Goal: Task Accomplishment & Management: Use online tool/utility

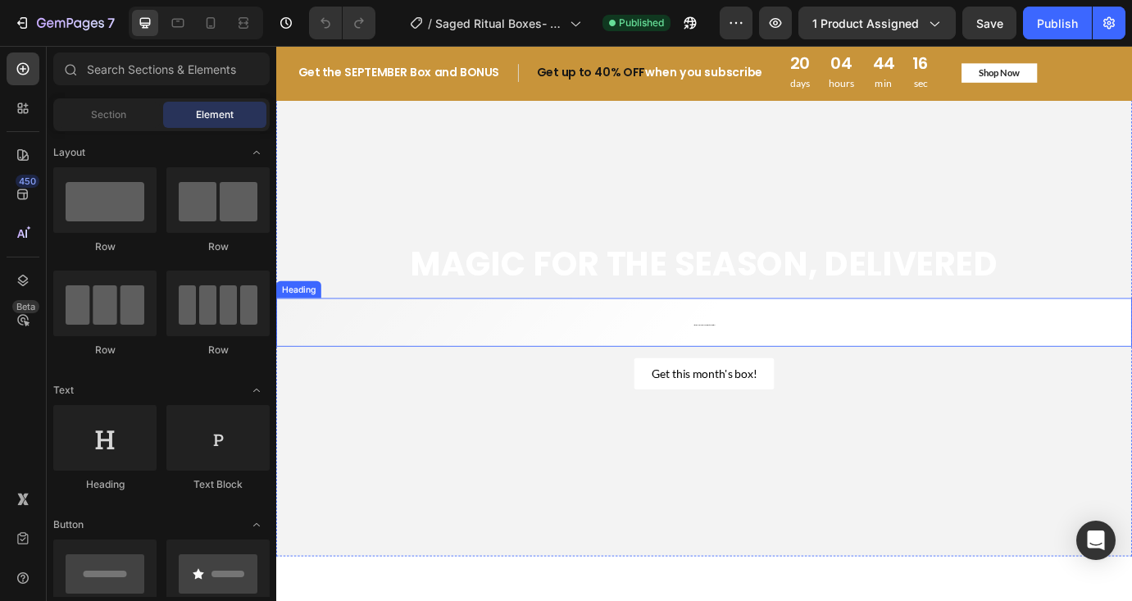
click at [780, 350] on h2 "A ritual box designed for you: luxe sacred tools + a live ritual." at bounding box center [768, 363] width 984 height 55
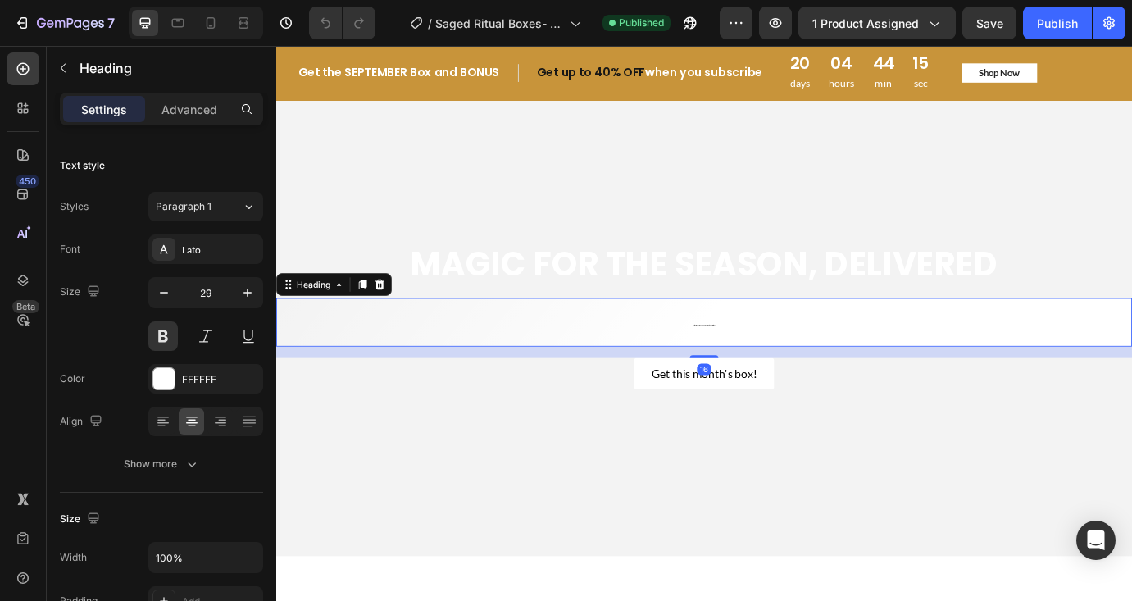
click at [735, 356] on h2 "A ritual box designed for you: luxe sacred tools + a live ritual." at bounding box center [768, 363] width 984 height 55
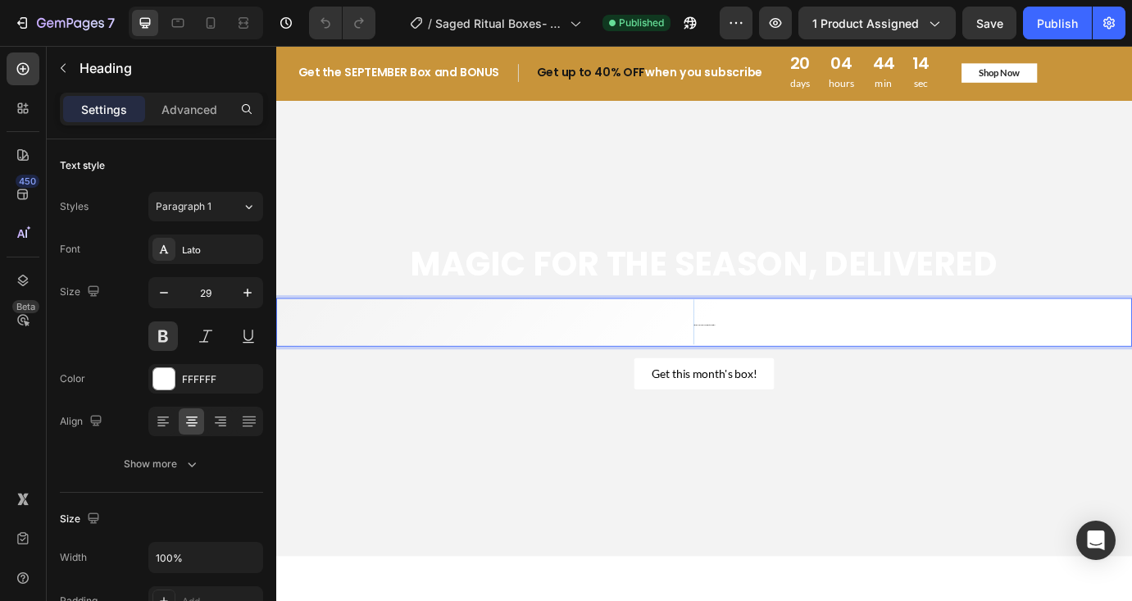
click at [735, 356] on p "A ritual box designed for you: luxe sacred tools + a live ritual." at bounding box center [768, 364] width 981 height 52
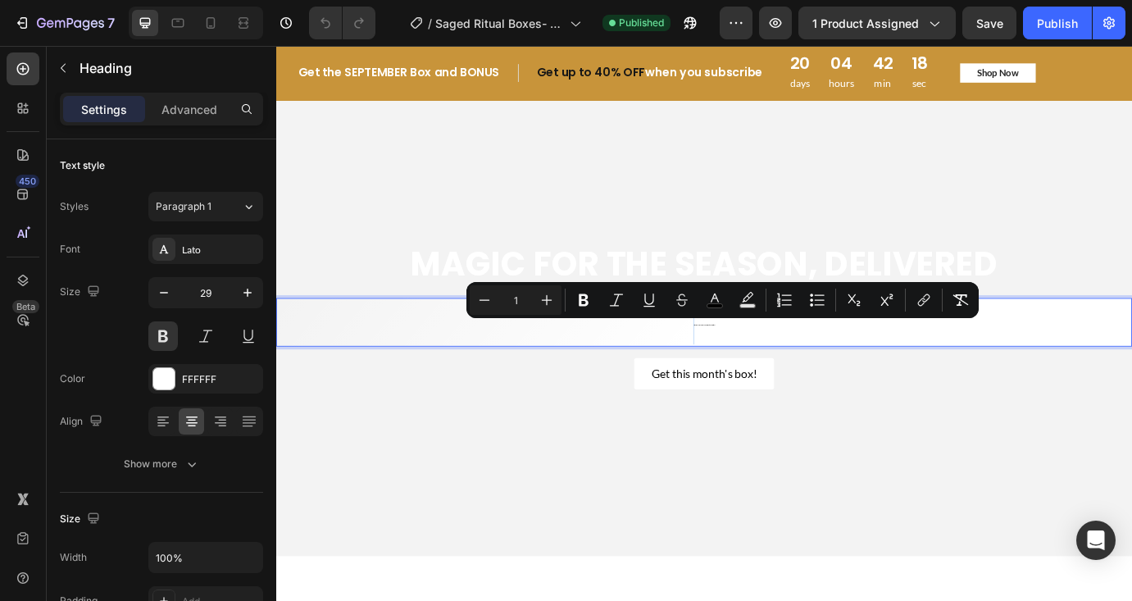
click at [613, 371] on p "A ritual box designed for you: luxe sacred tools + a live ritual." at bounding box center [768, 364] width 981 height 52
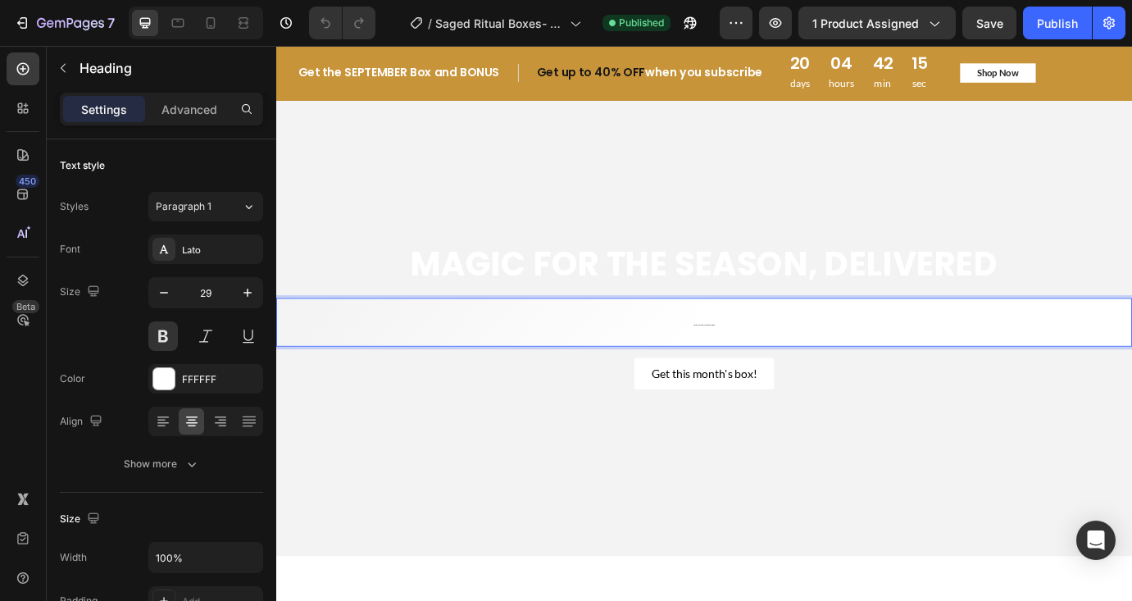
click at [719, 360] on p "A ritual box designed for you: luxe sacred tools + a live ritual." at bounding box center [768, 364] width 981 height 52
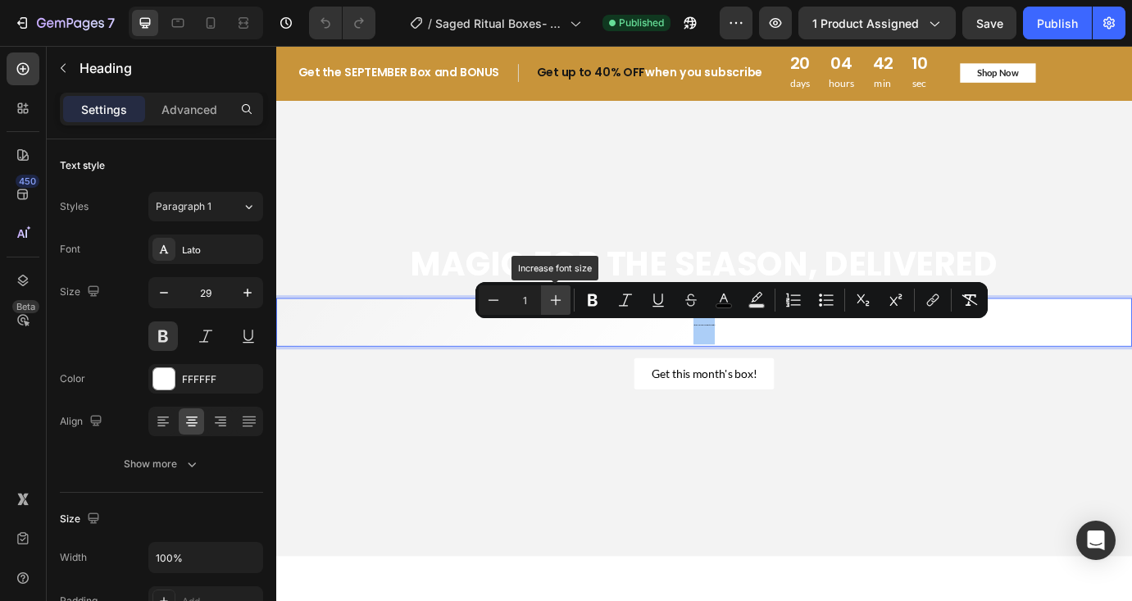
click at [556, 298] on icon "Editor contextual toolbar" at bounding box center [556, 300] width 11 height 11
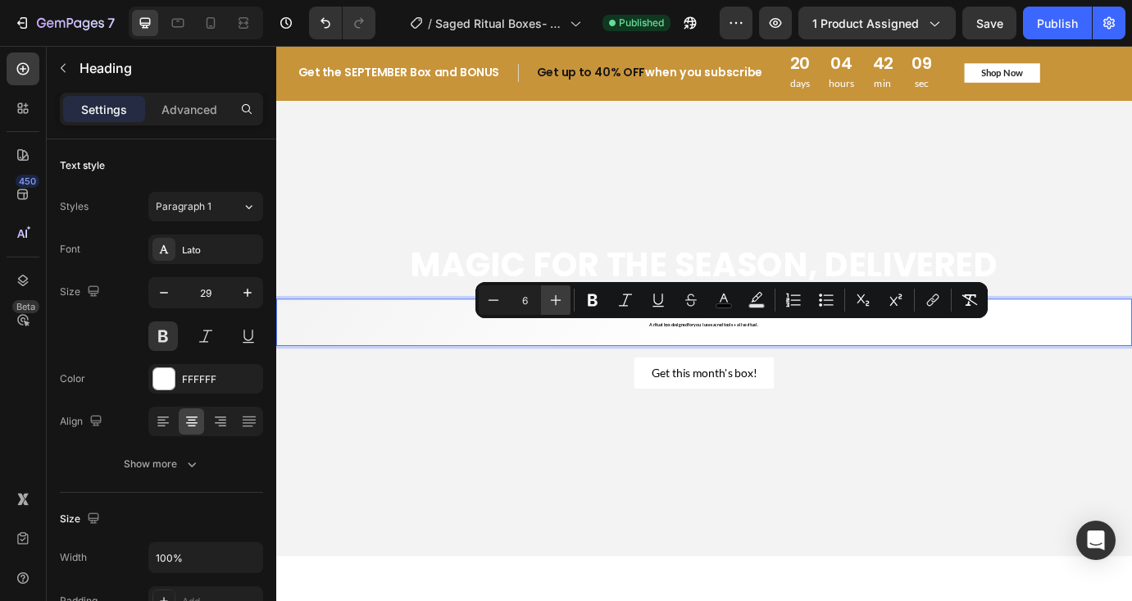
click at [556, 298] on icon "Editor contextual toolbar" at bounding box center [556, 300] width 11 height 11
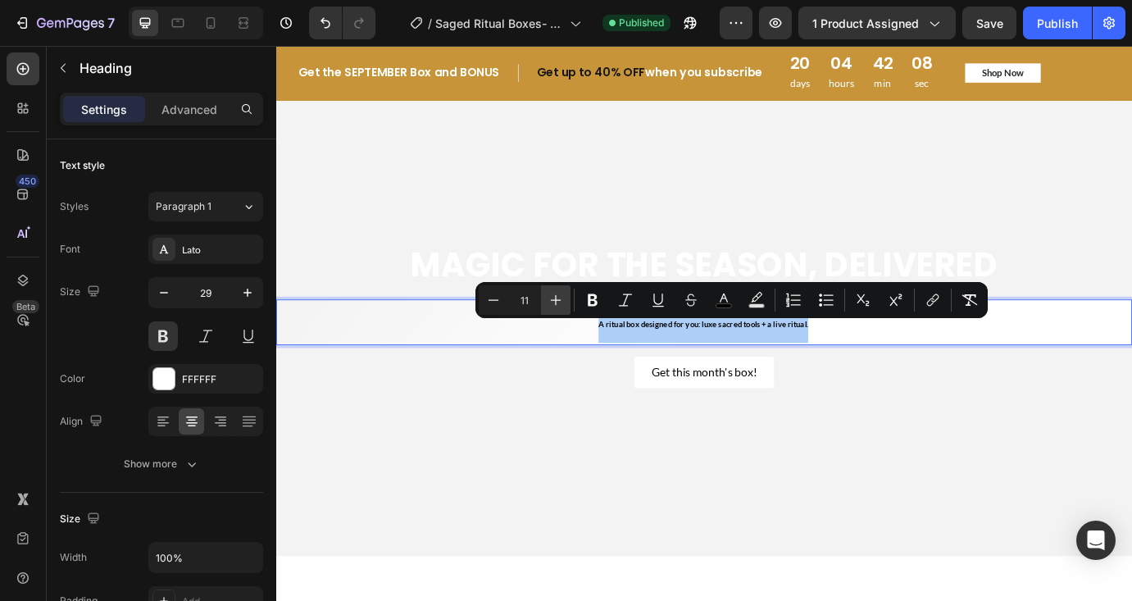
click at [556, 298] on icon "Editor contextual toolbar" at bounding box center [556, 300] width 11 height 11
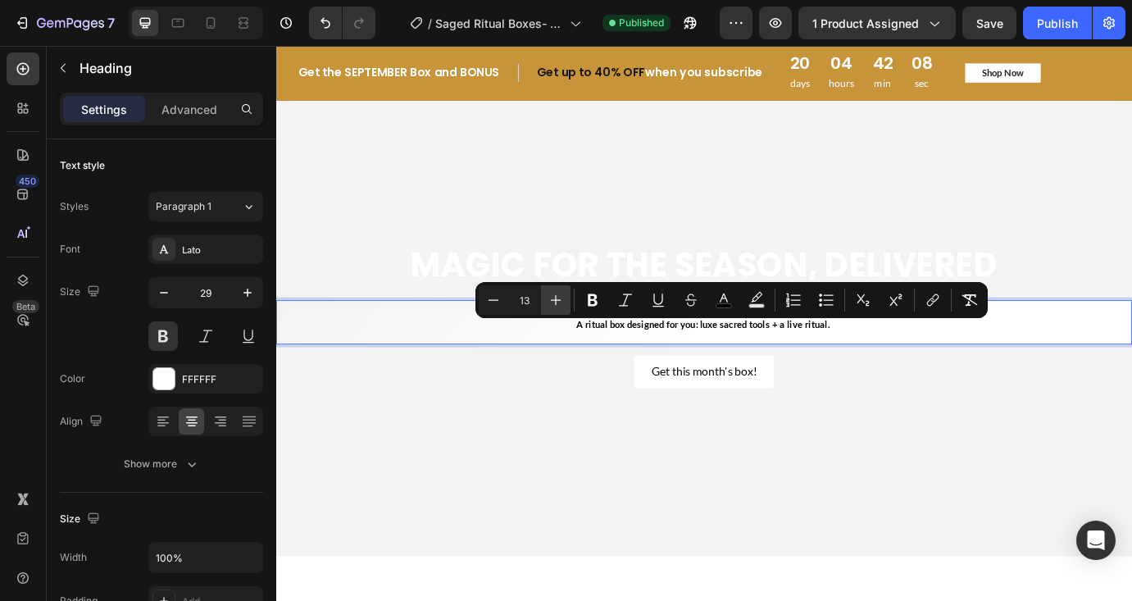
click at [556, 298] on icon "Editor contextual toolbar" at bounding box center [556, 300] width 11 height 11
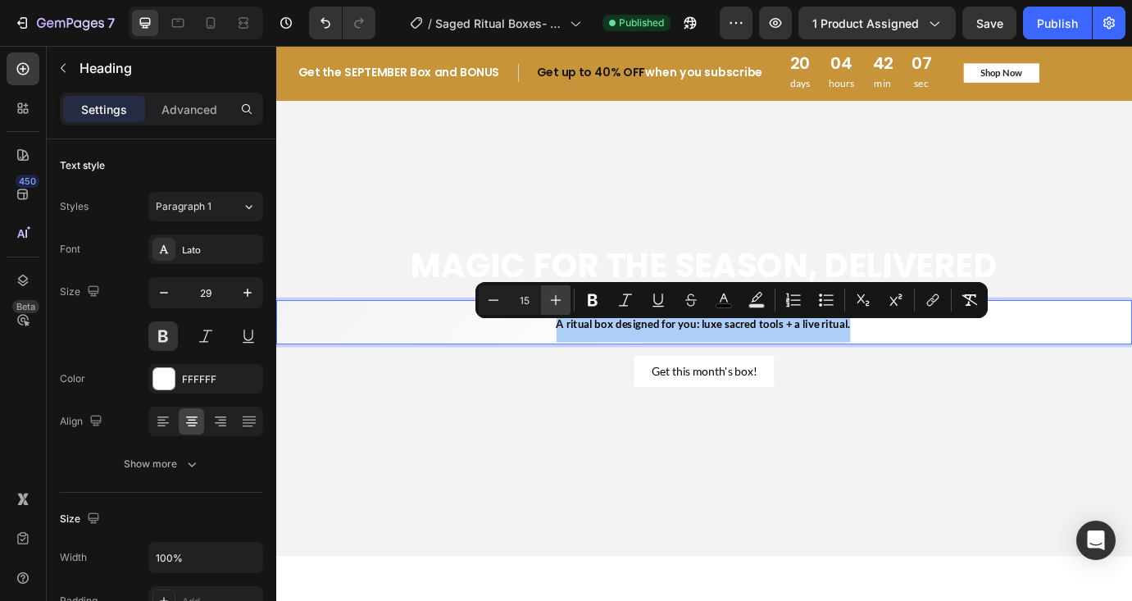
click at [556, 298] on icon "Editor contextual toolbar" at bounding box center [556, 300] width 11 height 11
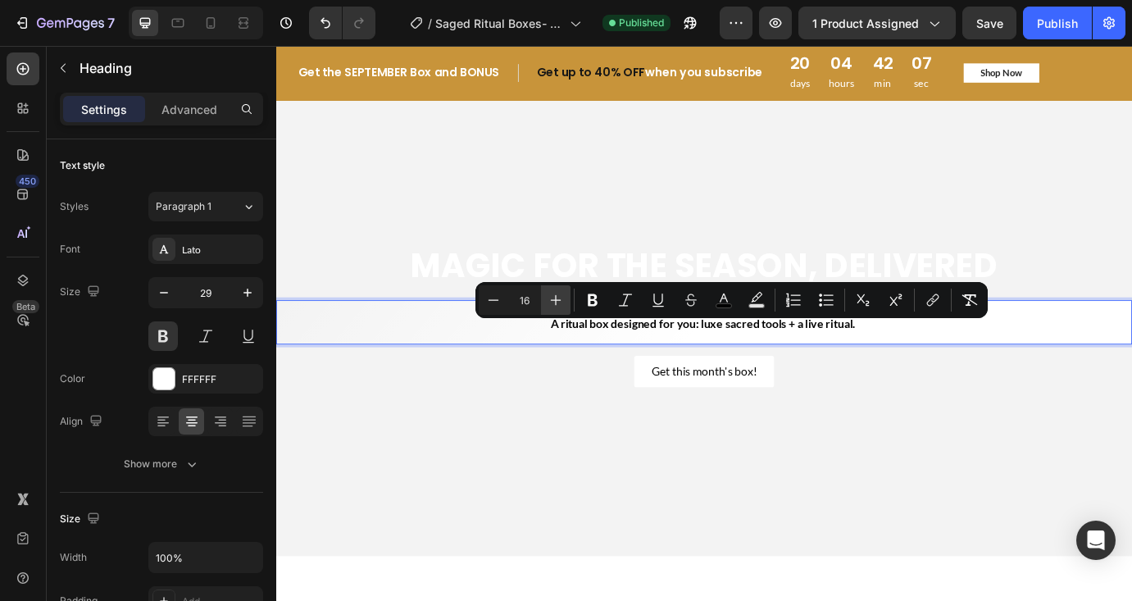
click at [556, 298] on icon "Editor contextual toolbar" at bounding box center [556, 300] width 11 height 11
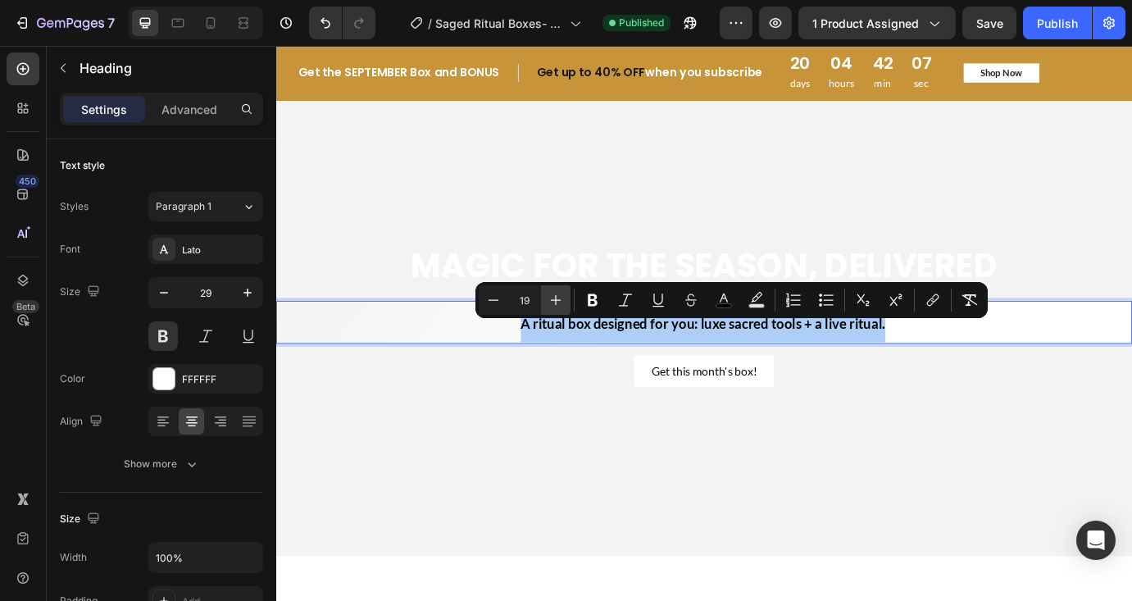
click at [556, 298] on icon "Editor contextual toolbar" at bounding box center [556, 300] width 11 height 11
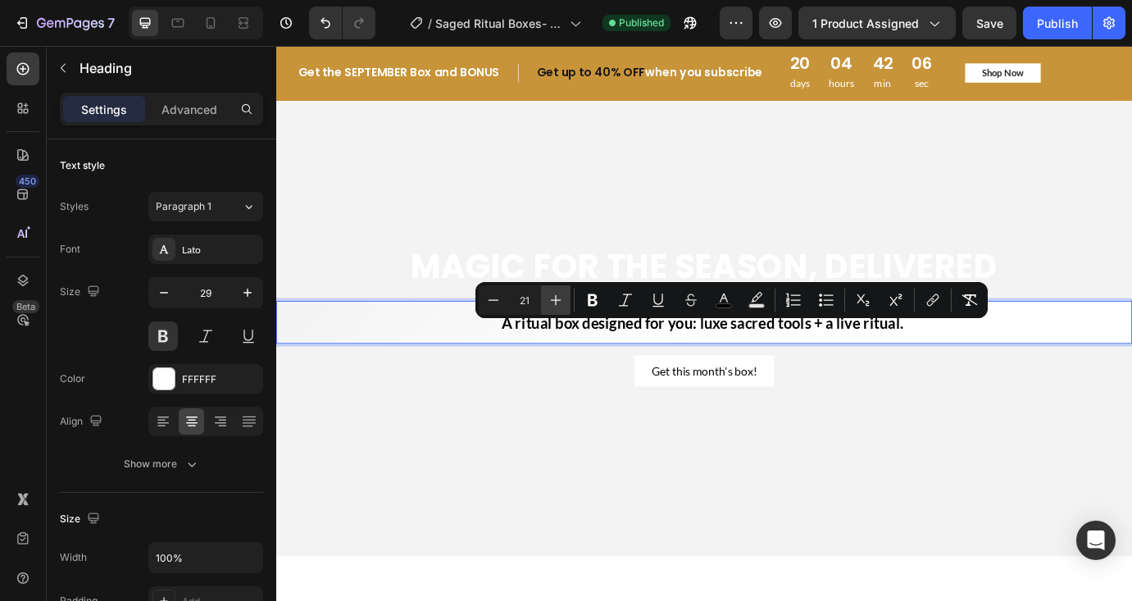
click at [556, 298] on icon "Editor contextual toolbar" at bounding box center [556, 300] width 11 height 11
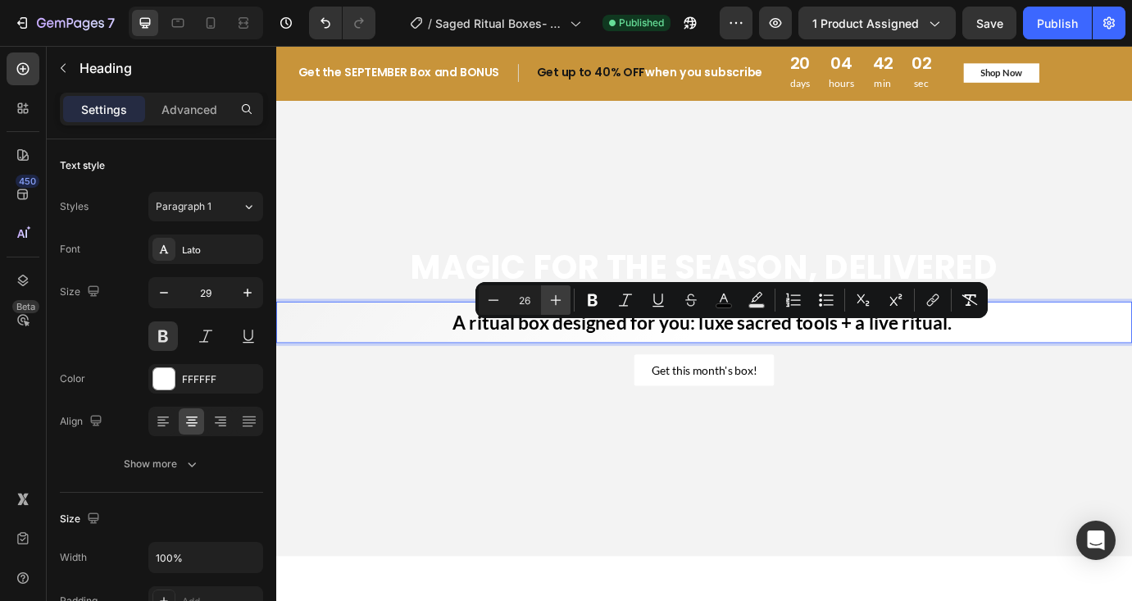
click at [554, 292] on icon "Editor contextual toolbar" at bounding box center [556, 300] width 16 height 16
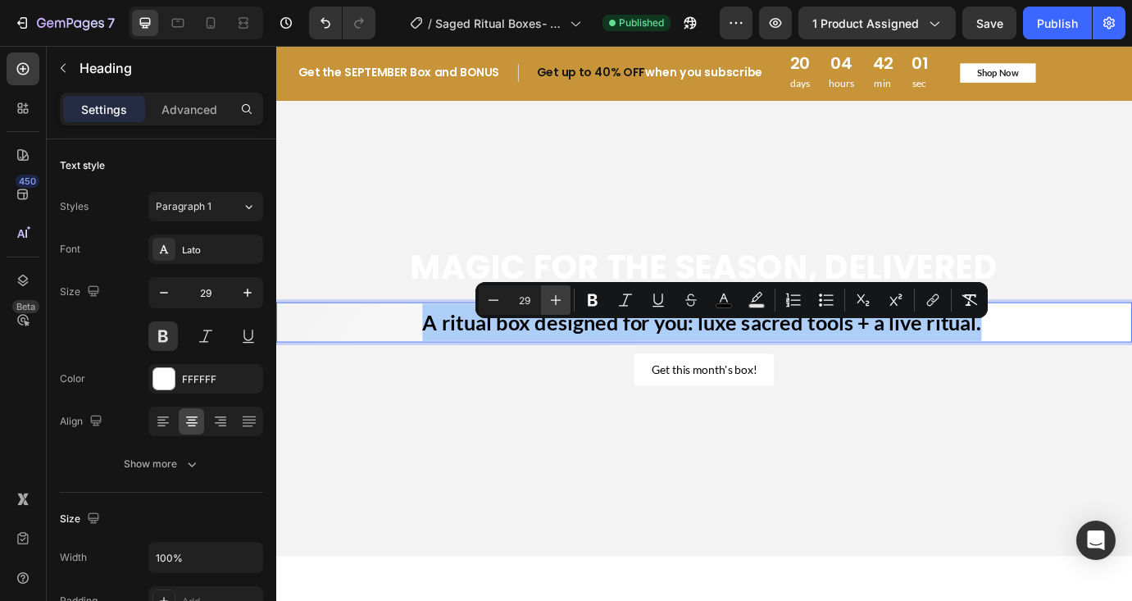
click at [554, 292] on icon "Editor contextual toolbar" at bounding box center [556, 300] width 16 height 16
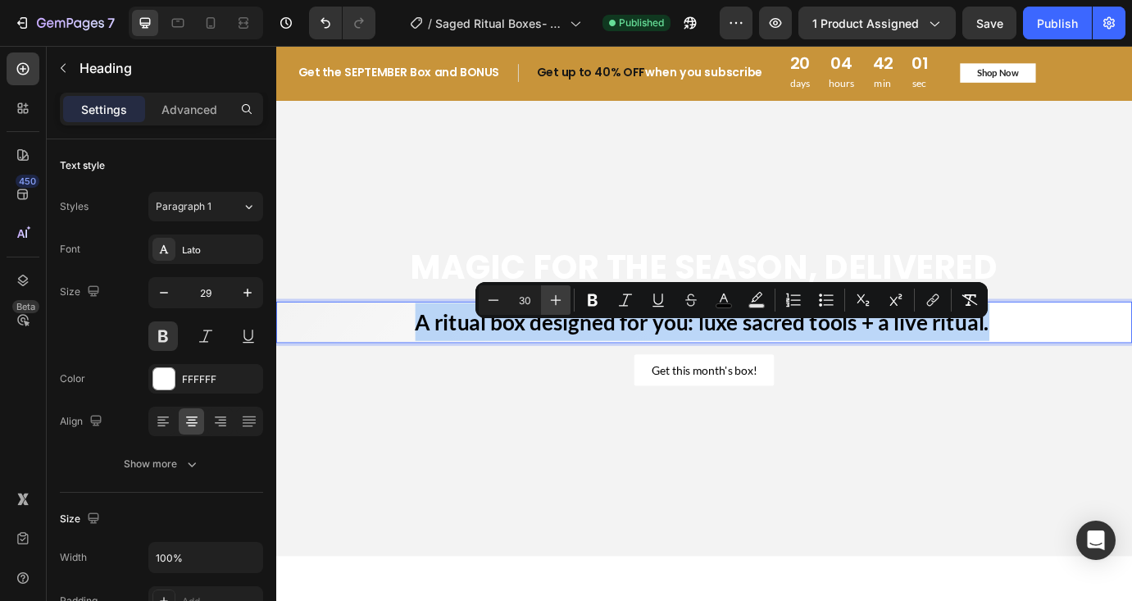
type input "31"
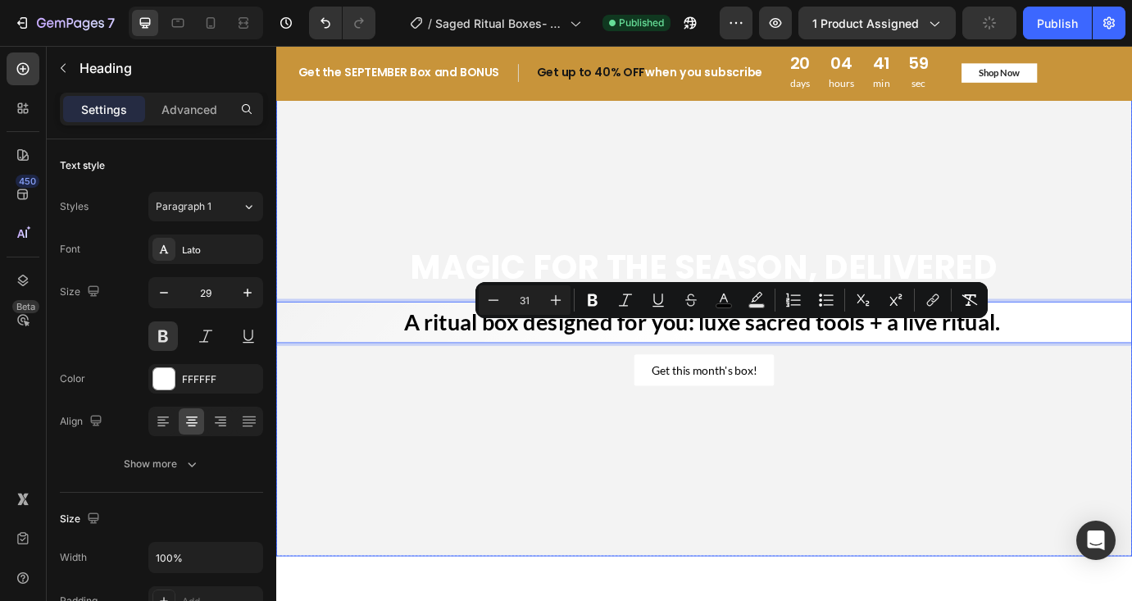
click at [581, 477] on video "Background Image" at bounding box center [768, 356] width 984 height 553
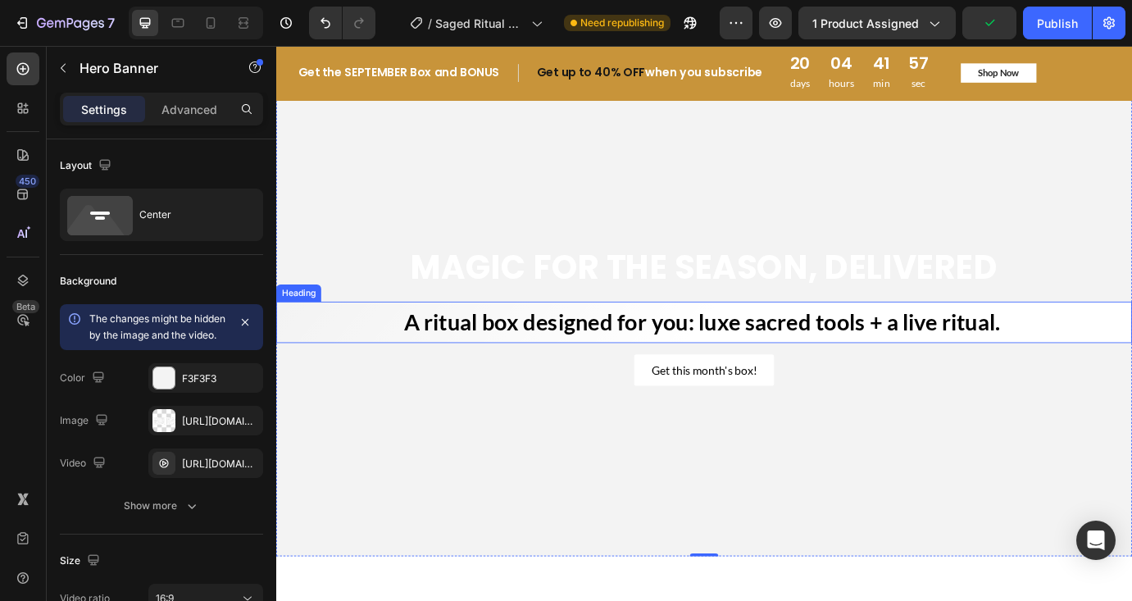
click at [712, 365] on span "A ritual box designed for you: luxe sacred tools + a live ritual." at bounding box center [765, 363] width 685 height 31
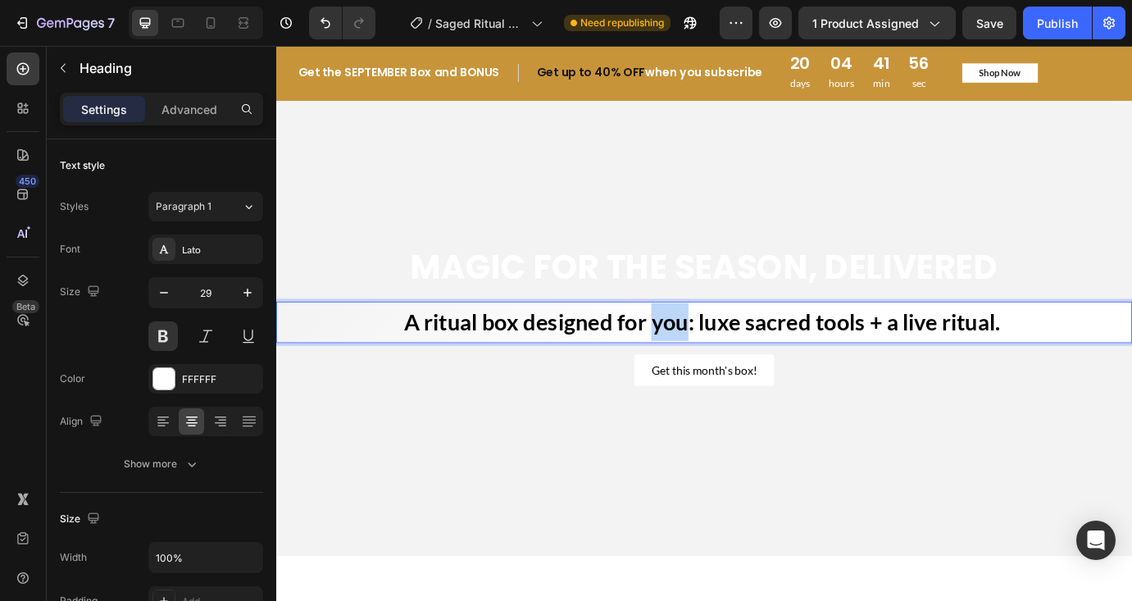
click at [726, 356] on span "A ritual box designed for you: luxe sacred tools + a live ritual." at bounding box center [765, 363] width 685 height 31
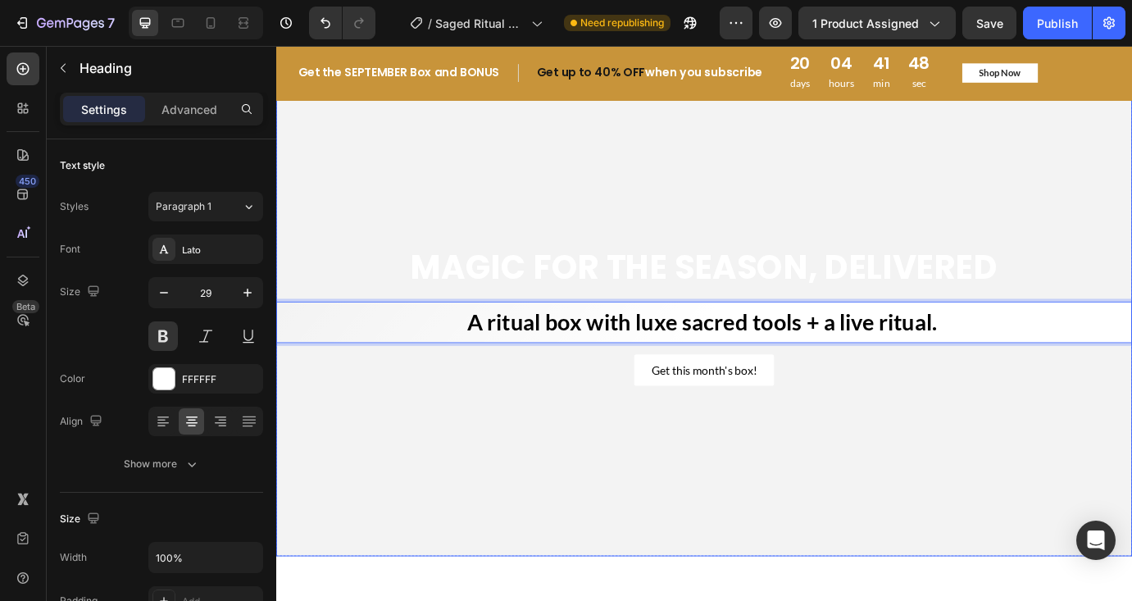
click at [649, 470] on video "Background Image" at bounding box center [768, 356] width 984 height 553
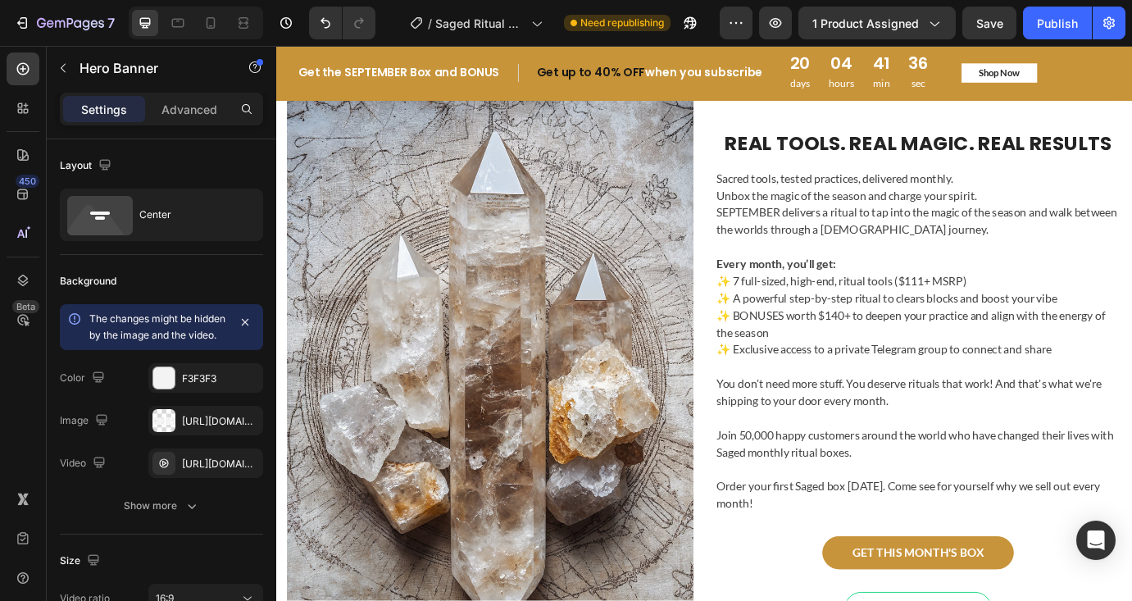
scroll to position [2419, 0]
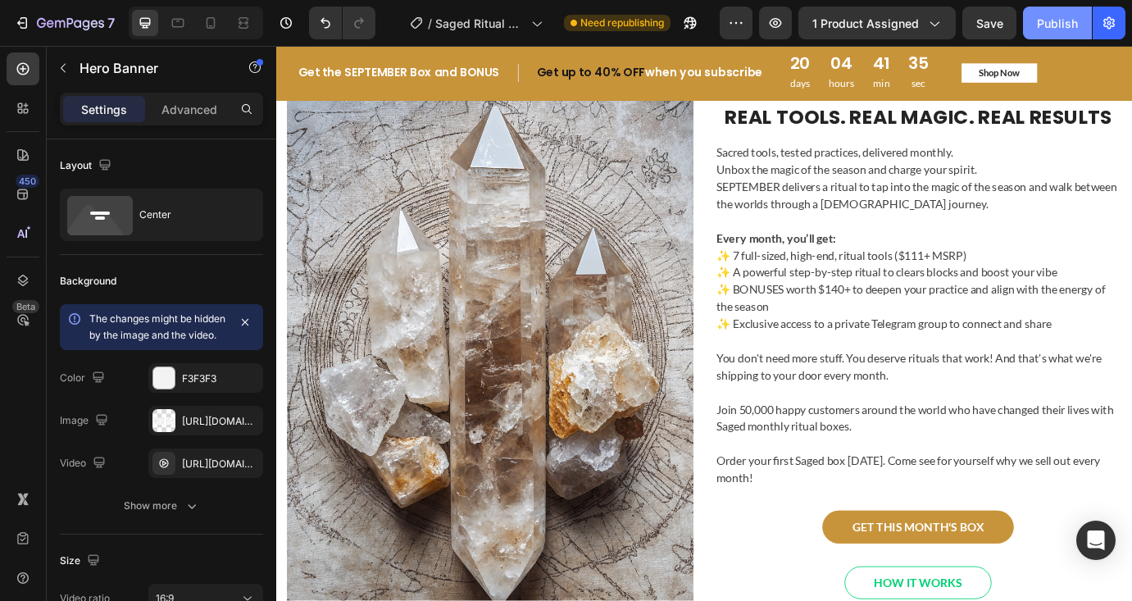
click at [1061, 30] on div "Publish" at bounding box center [1057, 23] width 41 height 17
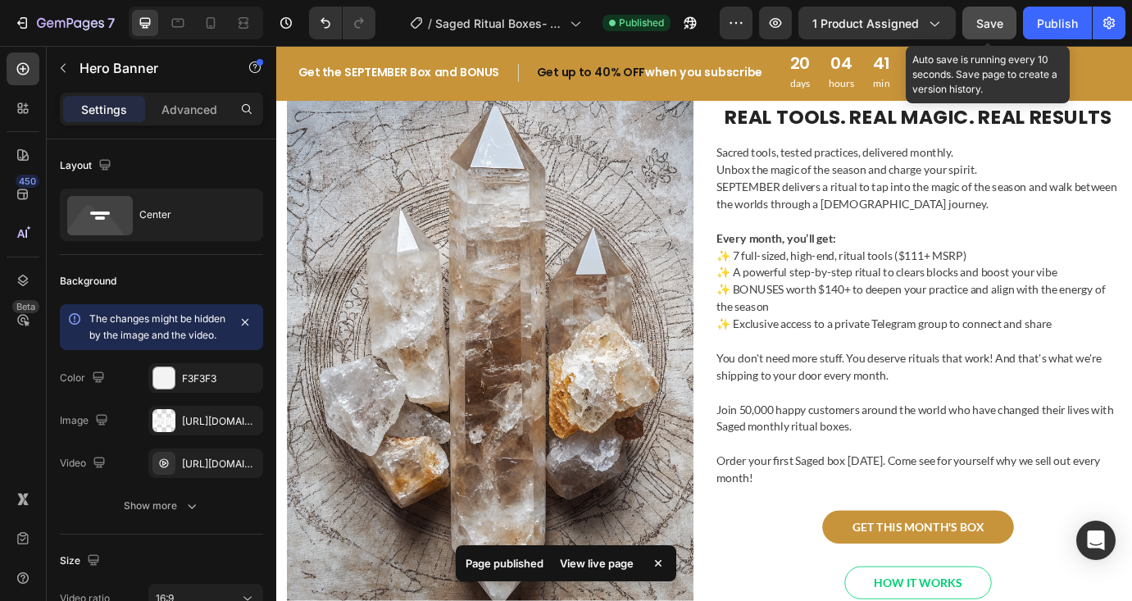
click at [991, 20] on span "Save" at bounding box center [989, 23] width 27 height 14
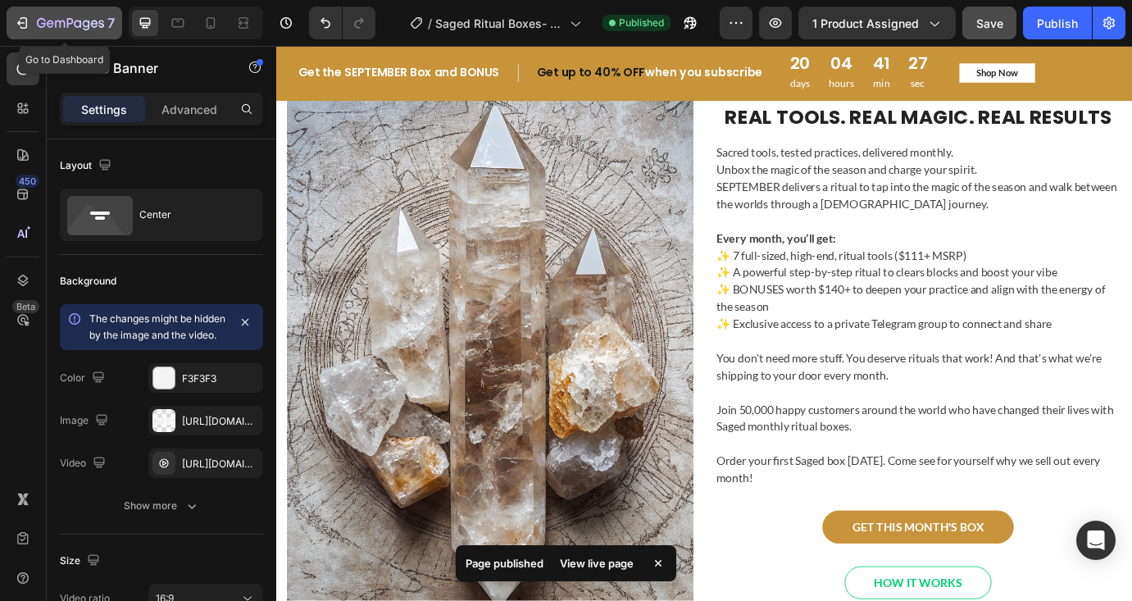
click at [20, 20] on icon "button" at bounding box center [22, 23] width 16 height 16
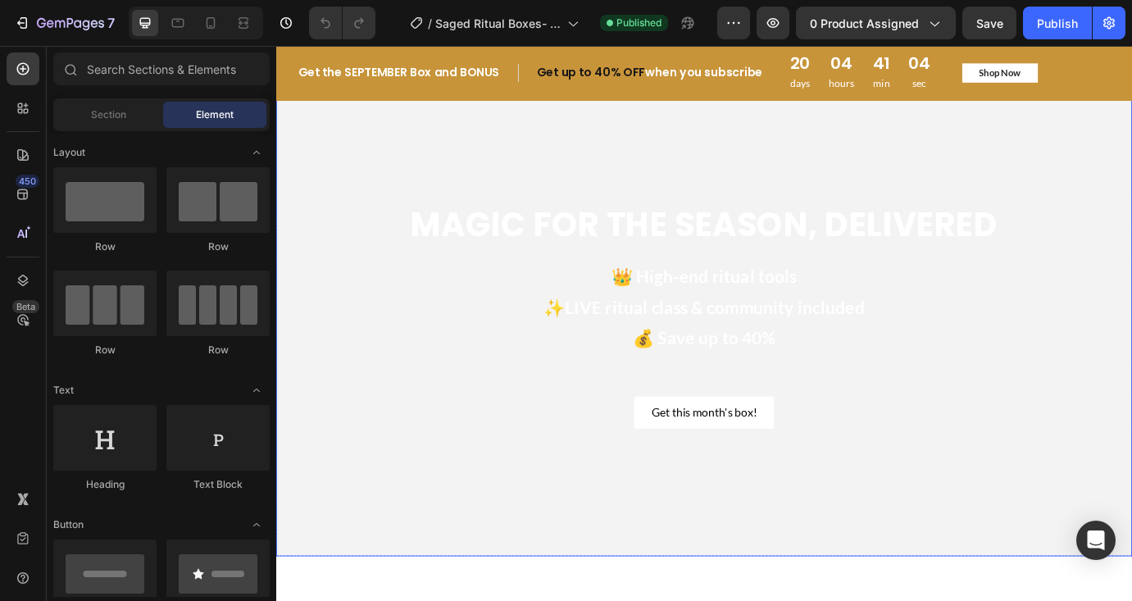
click at [1095, 529] on video "Background Image" at bounding box center [768, 356] width 984 height 553
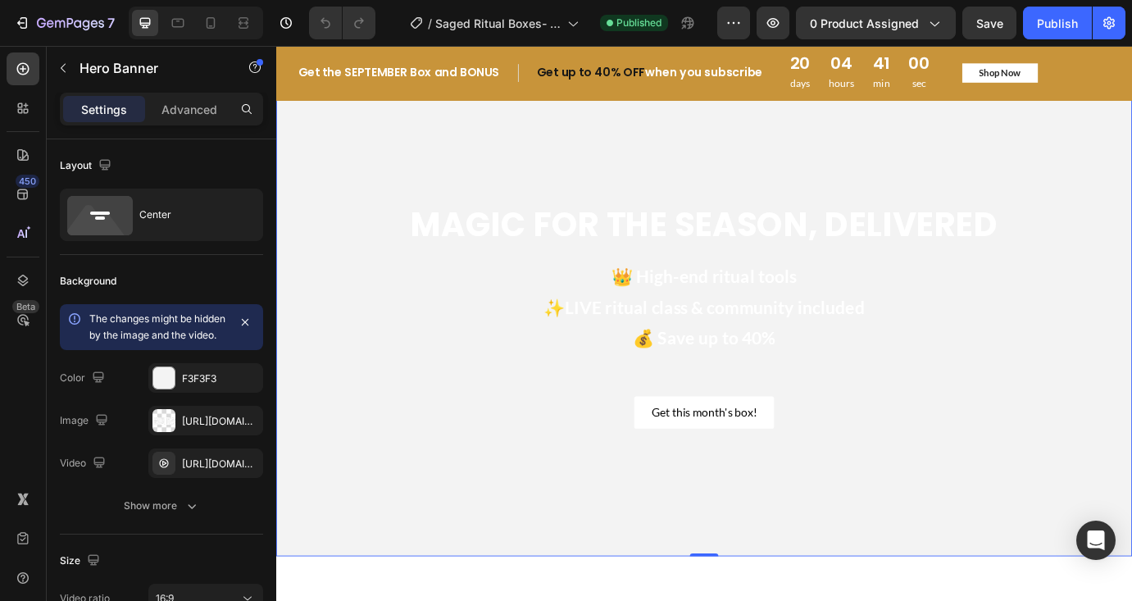
click at [345, 205] on div "MAGIC FOR THE SEASON, DELIVERED Heading 👑 High-end ritual tools ✨LIVE ritual cl…" at bounding box center [768, 356] width 984 height 312
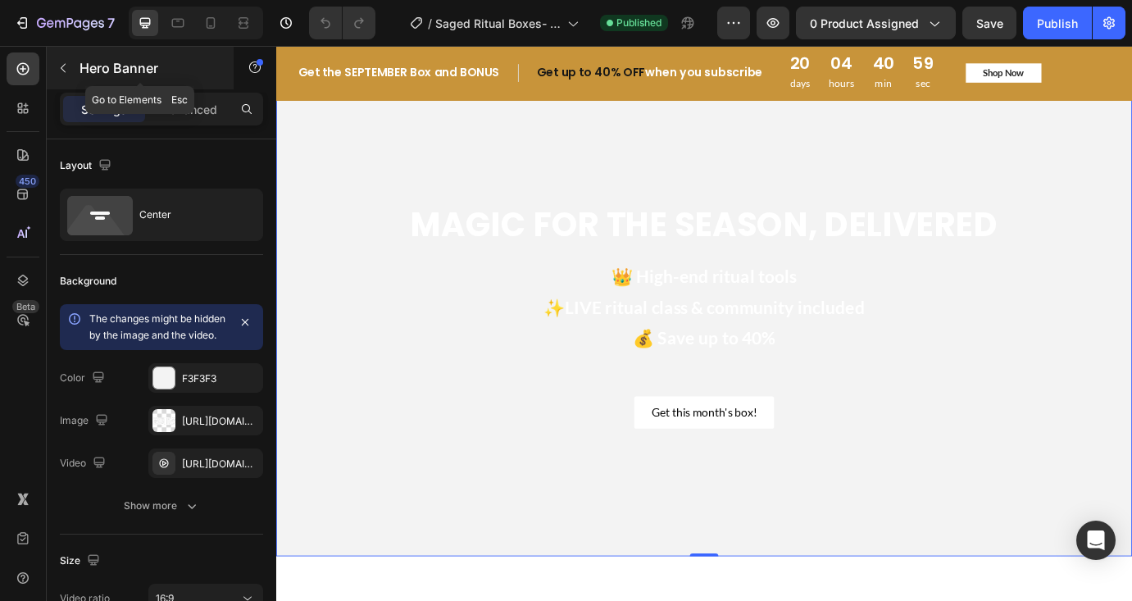
click at [64, 69] on icon "button" at bounding box center [63, 67] width 13 height 13
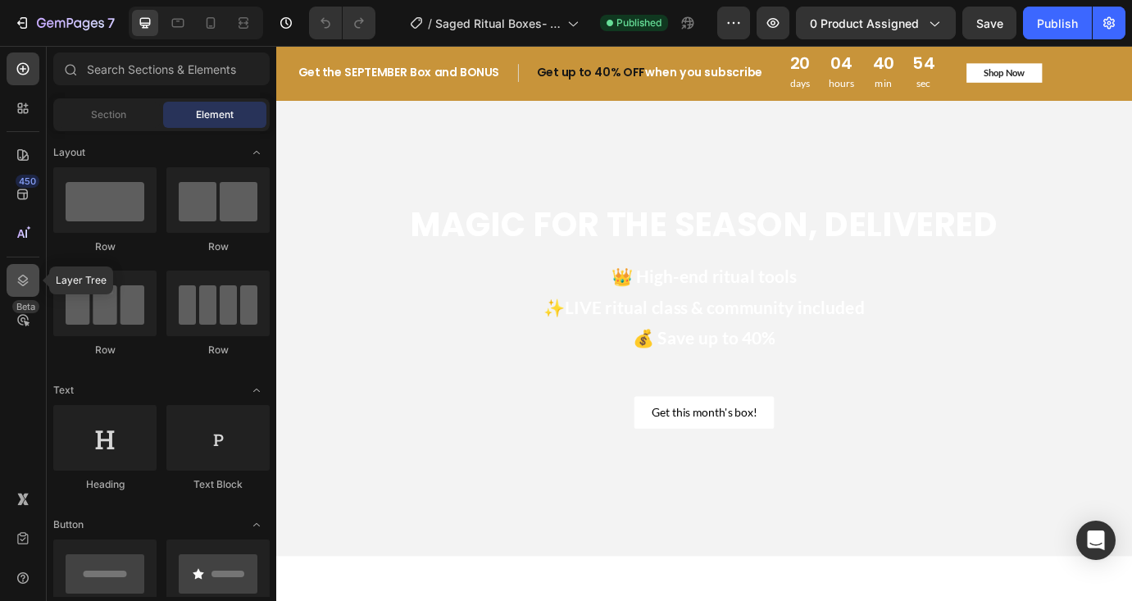
click at [22, 283] on icon at bounding box center [23, 280] width 16 height 16
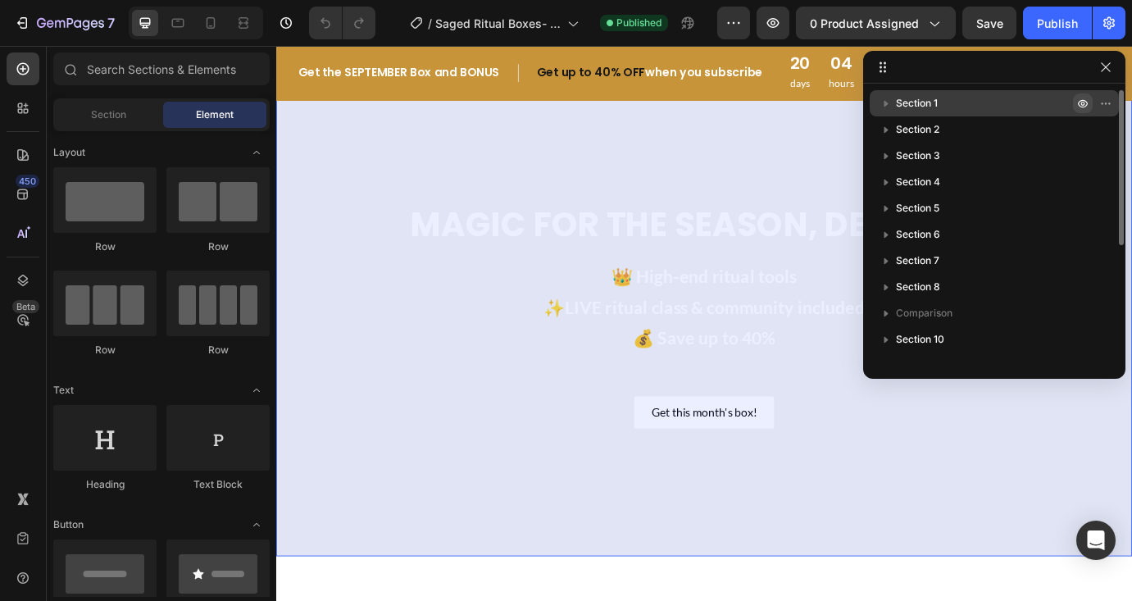
click at [1108, 102] on icon "button" at bounding box center [1109, 103] width 2 height 2
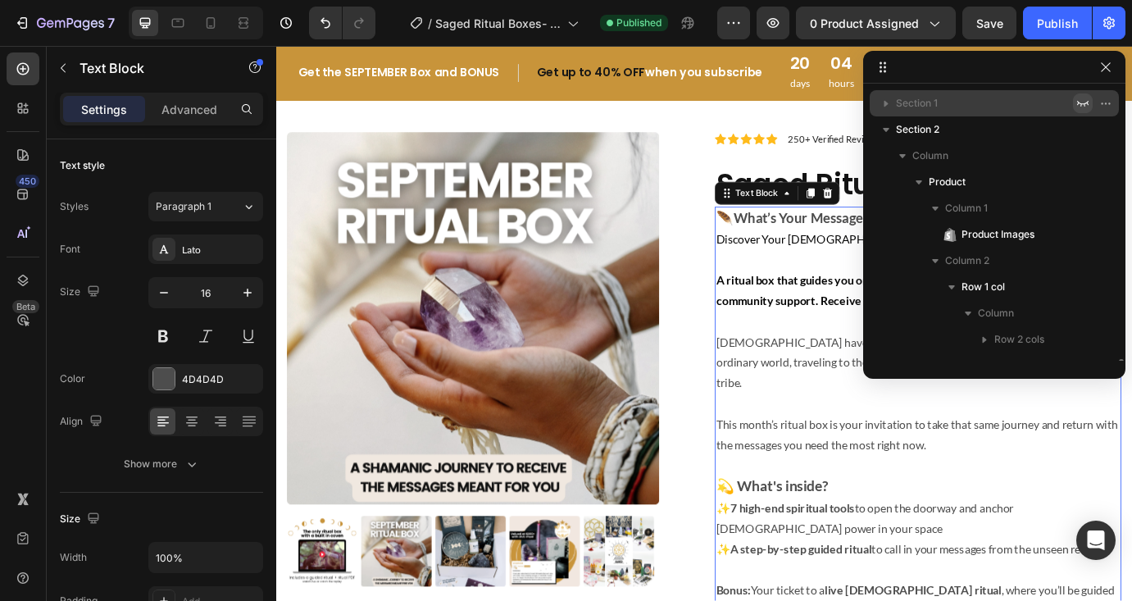
click at [844, 470] on p at bounding box center [1014, 458] width 464 height 24
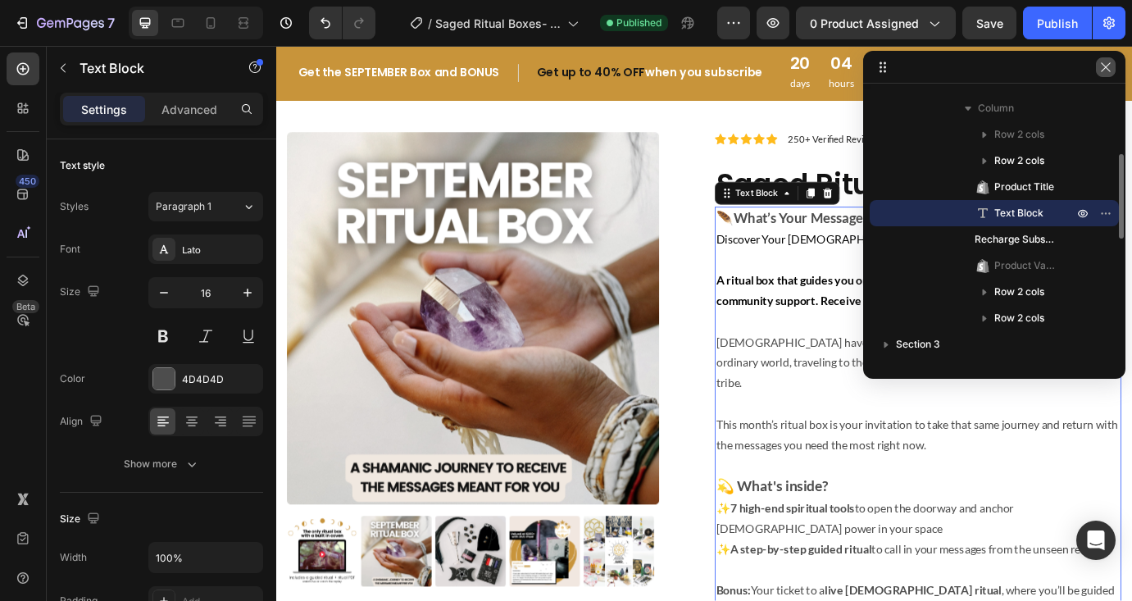
drag, startPoint x: 1109, startPoint y: 62, endPoint x: 958, endPoint y: 20, distance: 157.5
click at [1109, 62] on icon "button" at bounding box center [1105, 67] width 13 height 13
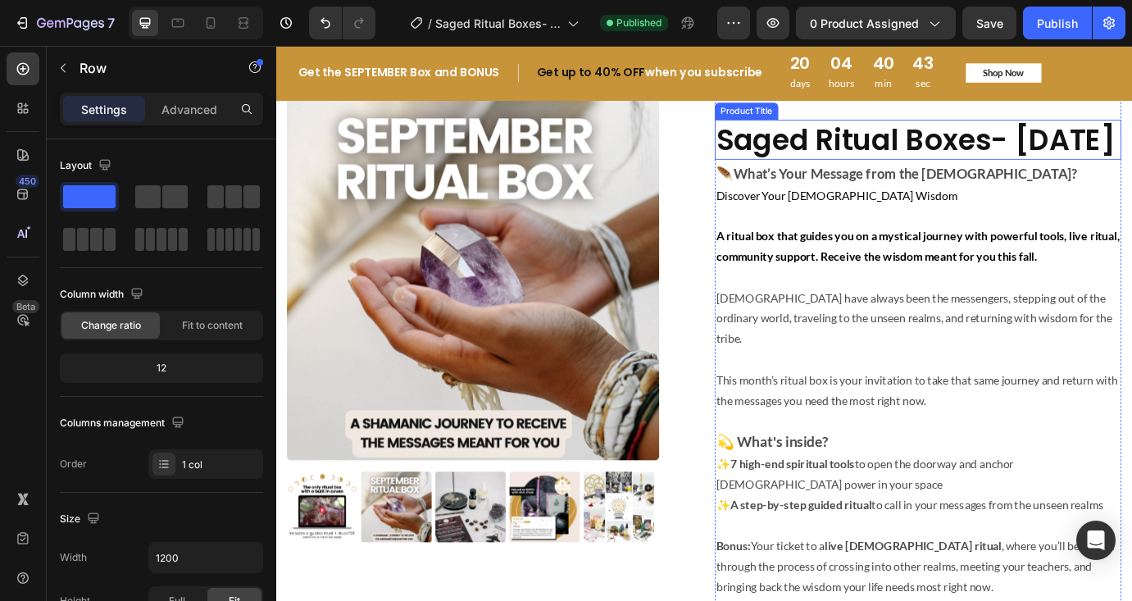
scroll to position [55, 0]
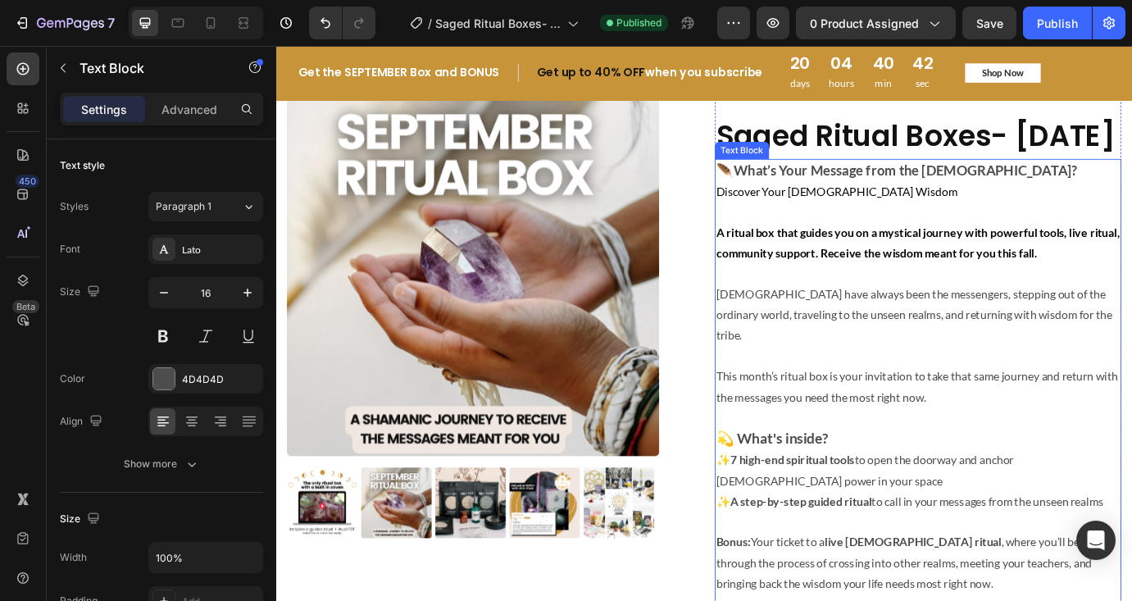
click at [964, 250] on p at bounding box center [1014, 238] width 464 height 24
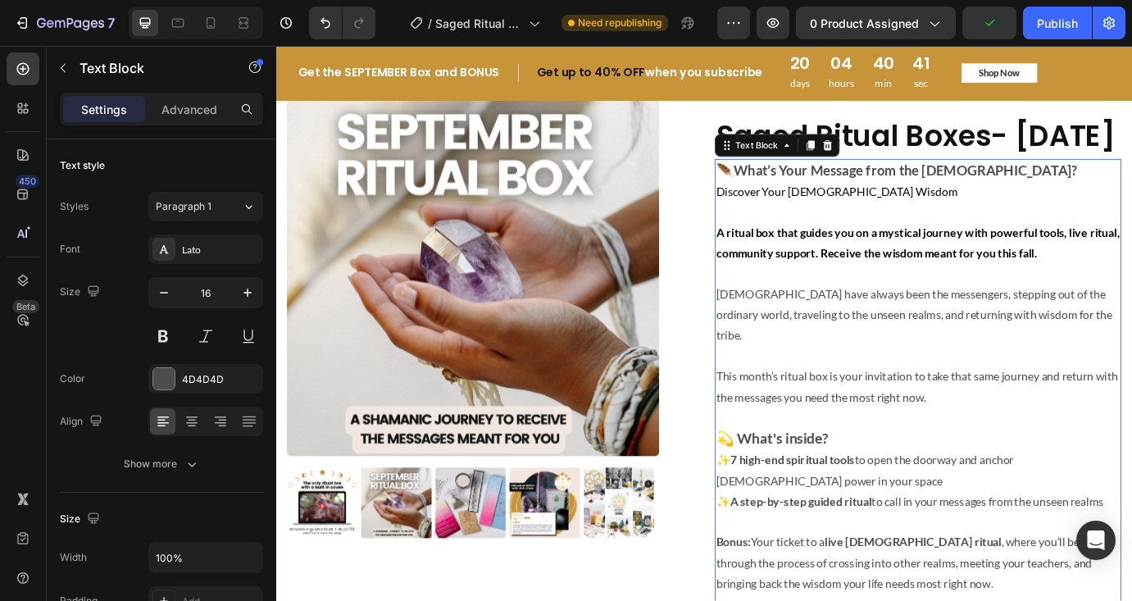
click at [877, 250] on p at bounding box center [1014, 238] width 464 height 24
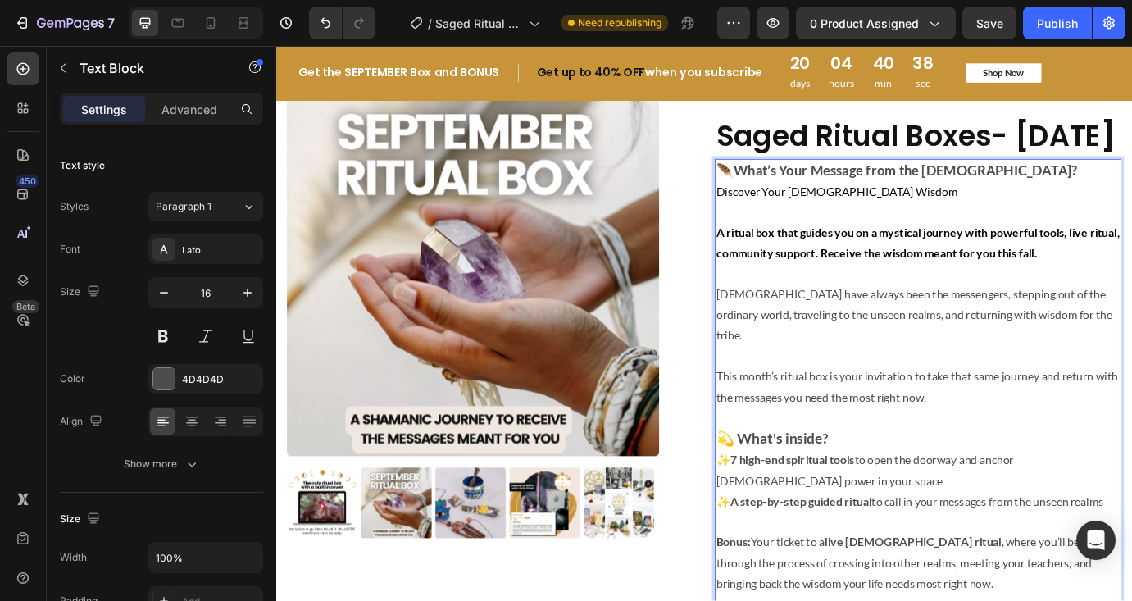
click at [782, 292] on strong "A ritual box that guides you on a mystical journey with powerful tools, live ri…" at bounding box center [1014, 272] width 464 height 39
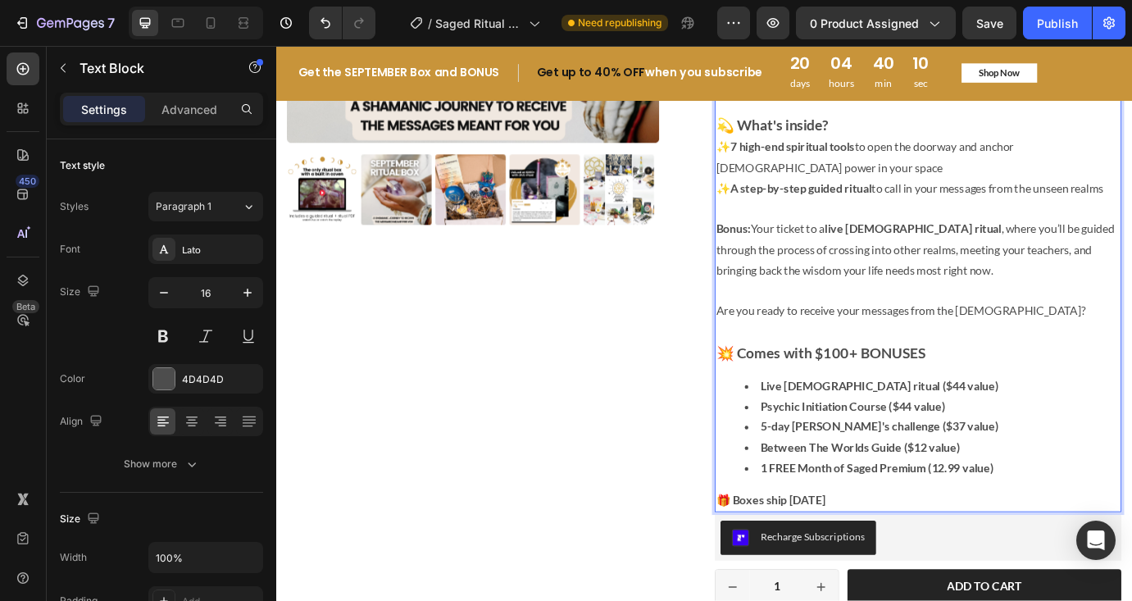
scroll to position [466, 0]
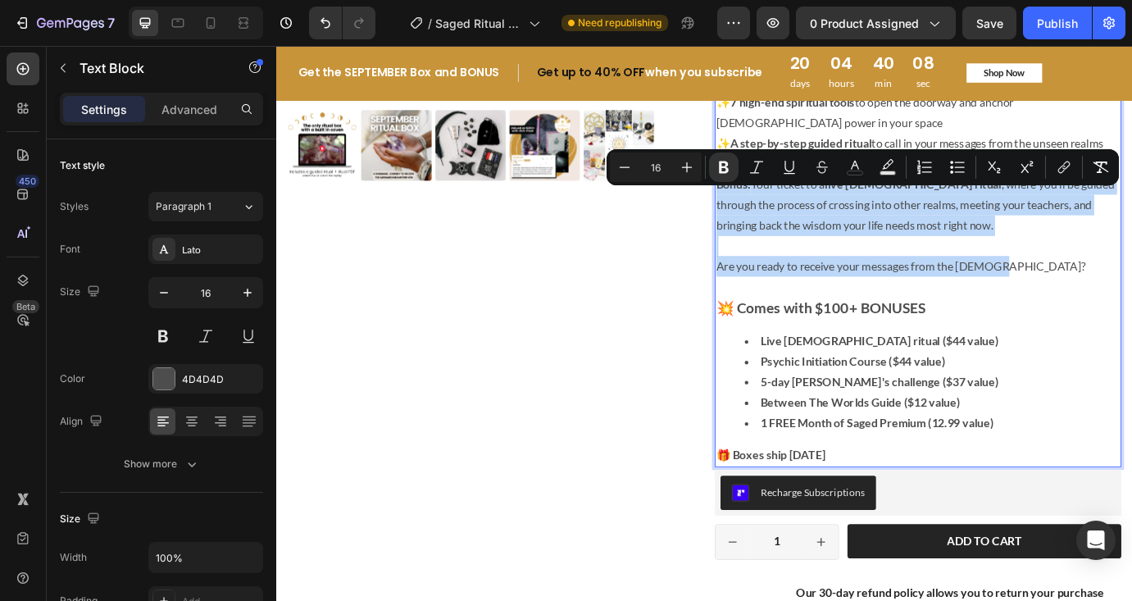
drag, startPoint x: 786, startPoint y: 363, endPoint x: 1126, endPoint y: 312, distance: 343.3
click at [1126, 312] on div "🪶 What’s Your Message from the [DEMOGRAPHIC_DATA]? Discover Your [DEMOGRAPHIC_D…" at bounding box center [1013, 148] width 467 height 766
click at [1104, 307] on p "Are you ready to receive your messages from the [DEMOGRAPHIC_DATA]?" at bounding box center [1014, 289] width 464 height 48
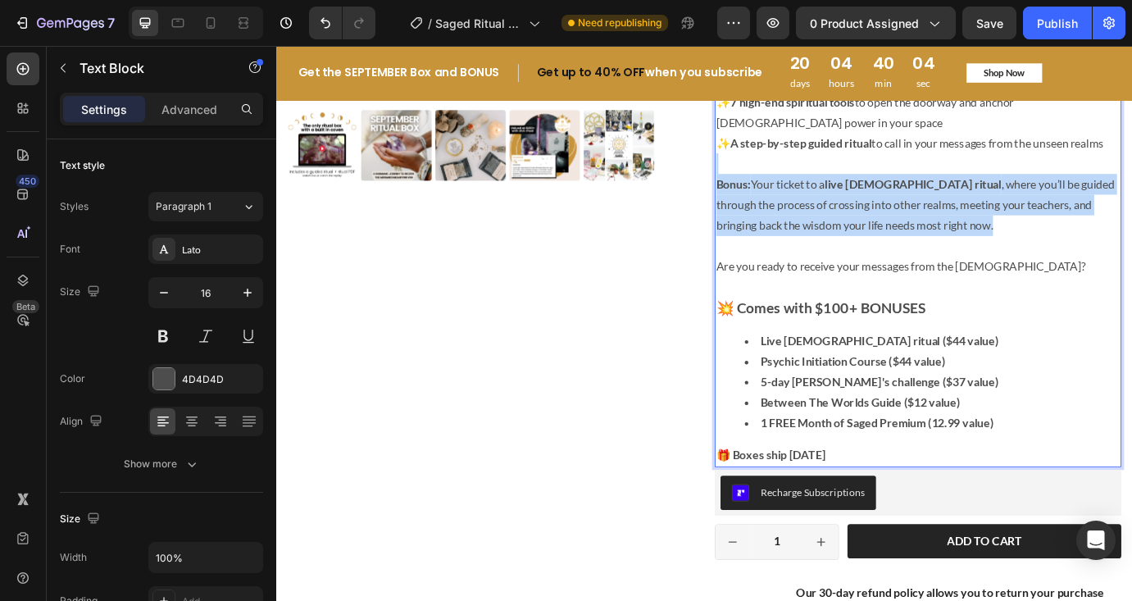
drag, startPoint x: 1068, startPoint y: 272, endPoint x: 776, endPoint y: 201, distance: 300.5
click at [780, 201] on div "🪶 What’s Your Message from the [DEMOGRAPHIC_DATA]? Discover Your [DEMOGRAPHIC_D…" at bounding box center [1013, 148] width 467 height 766
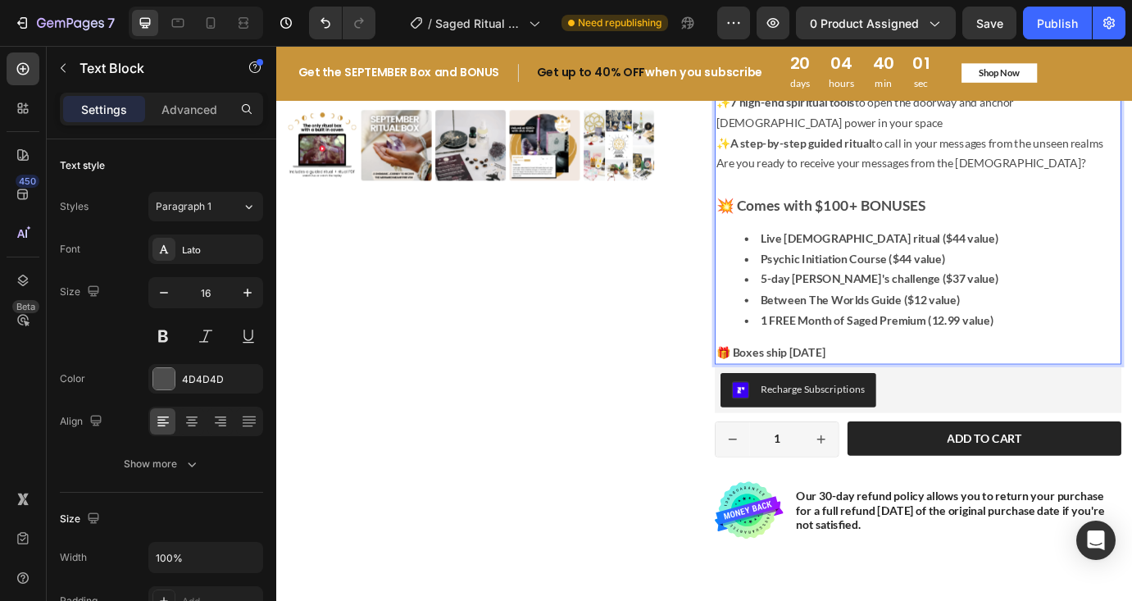
click at [1031, 243] on p "💥 Comes with $100+ BONUSES" at bounding box center [1014, 229] width 464 height 25
drag, startPoint x: 1013, startPoint y: 246, endPoint x: 1099, endPoint y: 248, distance: 86.1
click at [1099, 243] on p "💥 Comes with $100+ BONUSES (see below)" at bounding box center [1014, 229] width 464 height 25
drag, startPoint x: 1099, startPoint y: 248, endPoint x: 1031, endPoint y: 245, distance: 68.1
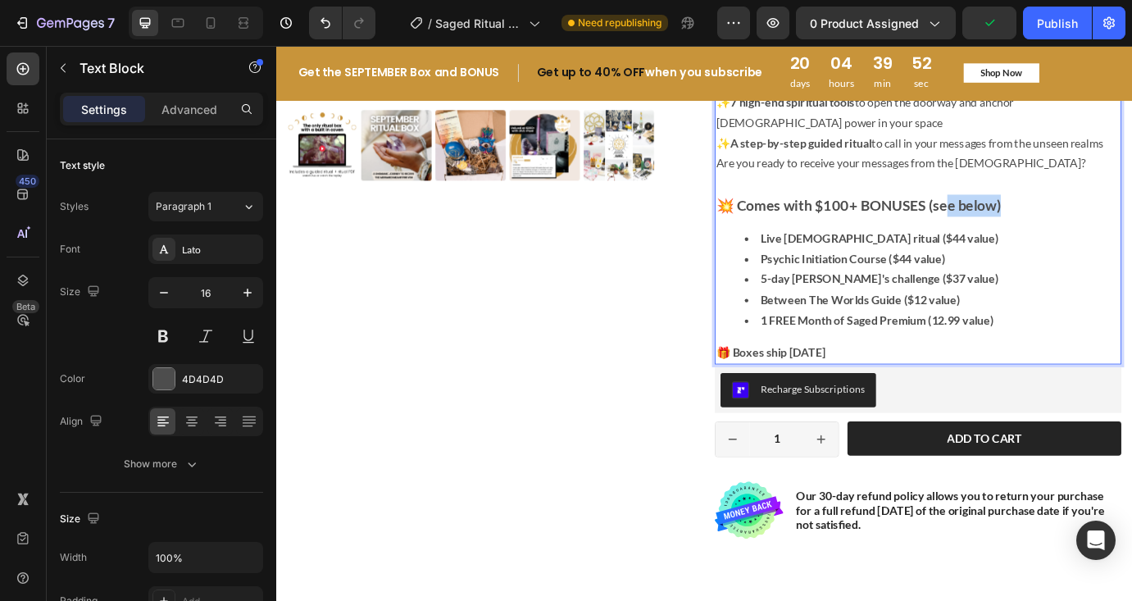
click at [1031, 243] on p "💥 Comes with $100+ BONUSES (see below)" at bounding box center [1014, 229] width 464 height 25
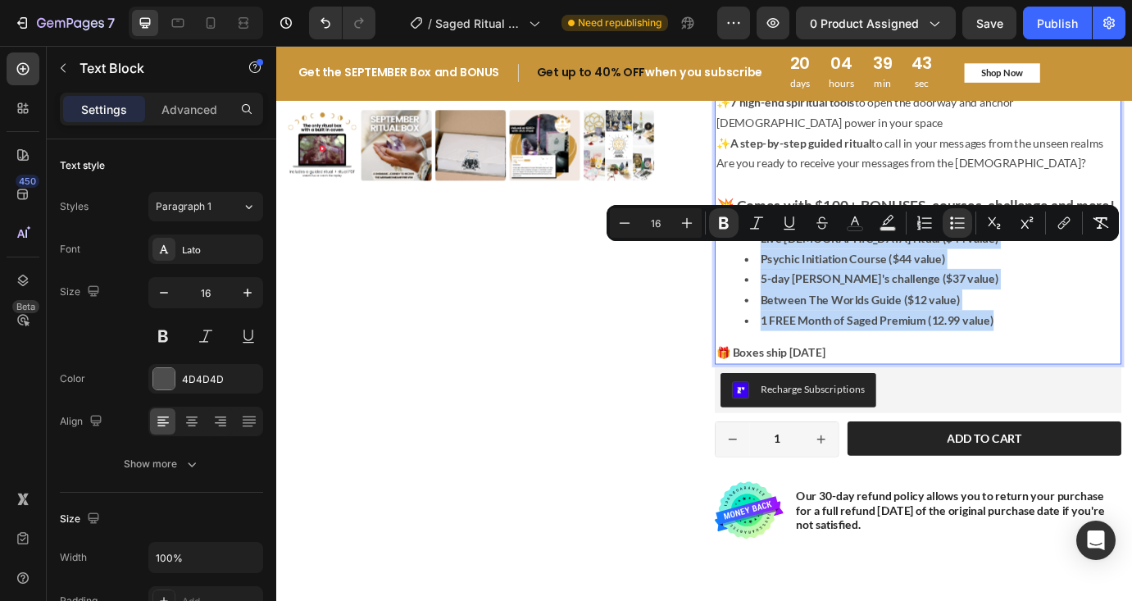
drag, startPoint x: 1108, startPoint y: 385, endPoint x: 806, endPoint y: 275, distance: 321.9
click at [805, 274] on ul "Live [DEMOGRAPHIC_DATA] ritual ($44 value) Psychic Initiation Course ($44 value…" at bounding box center [1014, 315] width 464 height 118
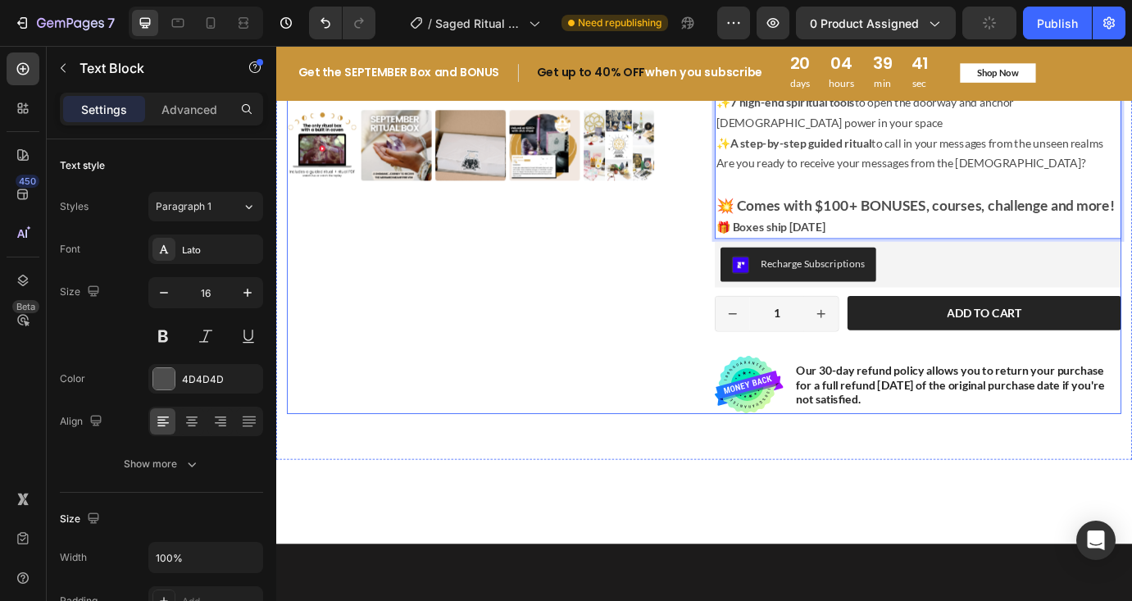
click at [608, 306] on div "Product Images" at bounding box center [522, 74] width 467 height 790
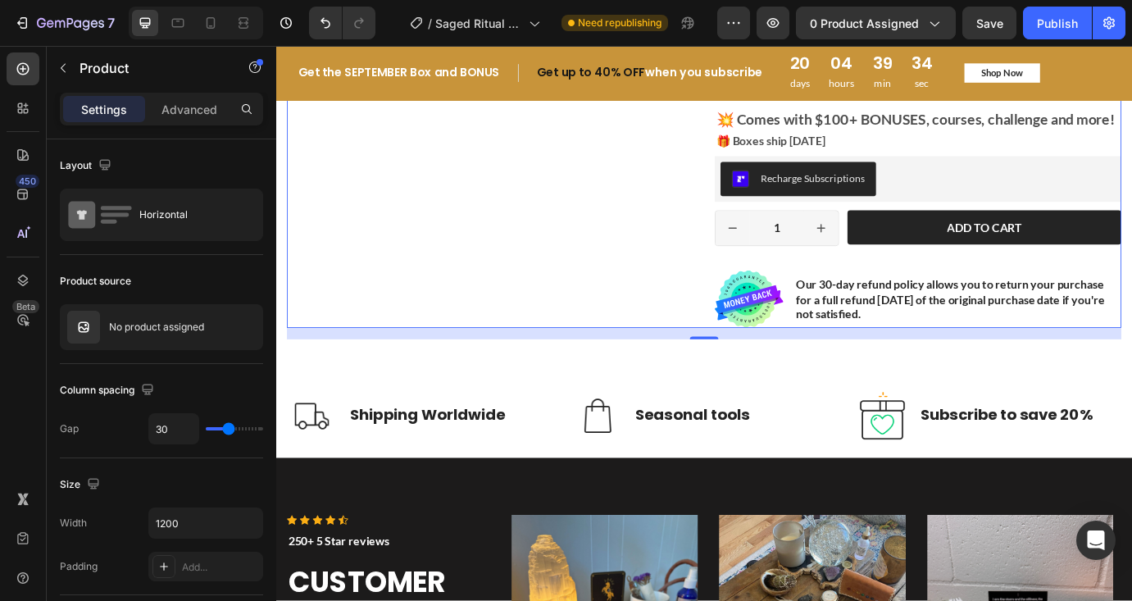
scroll to position [626, 0]
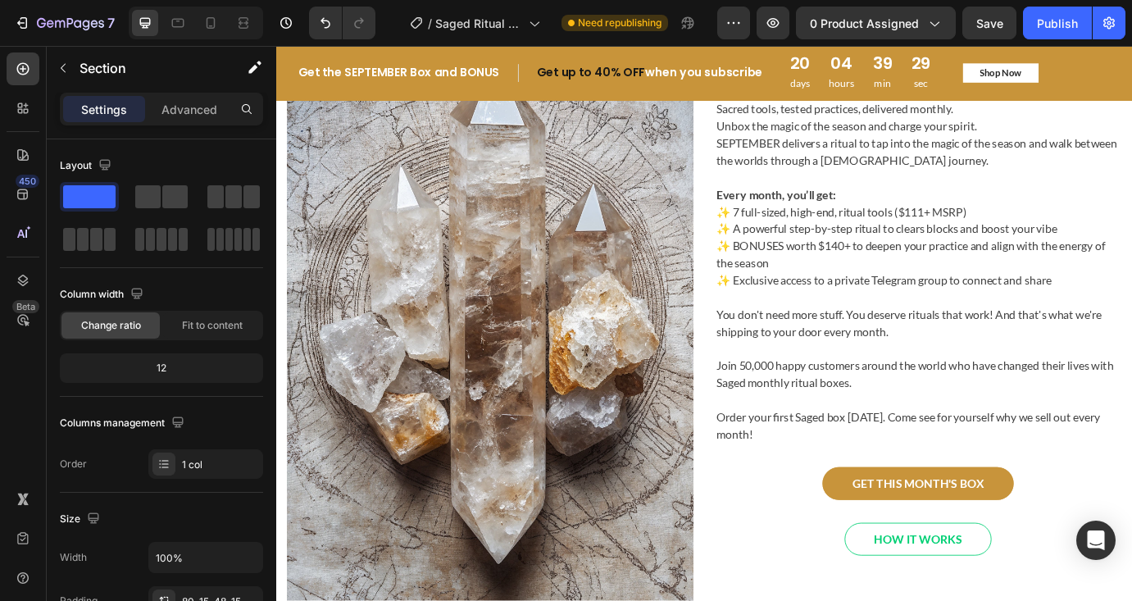
scroll to position [1735, 0]
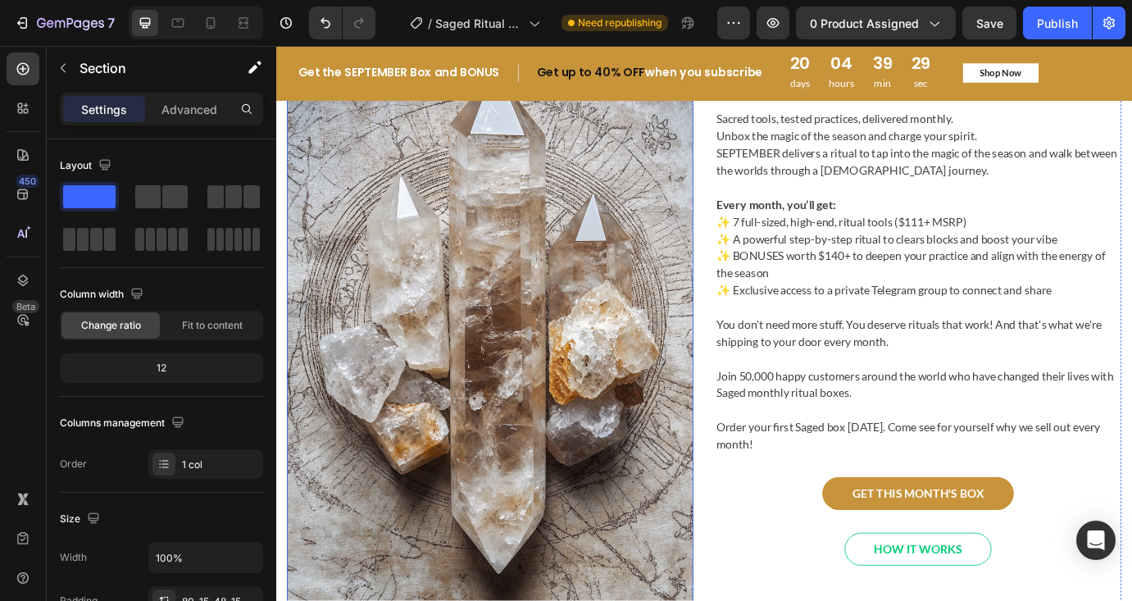
click at [587, 350] on img at bounding box center [522, 381] width 467 height 701
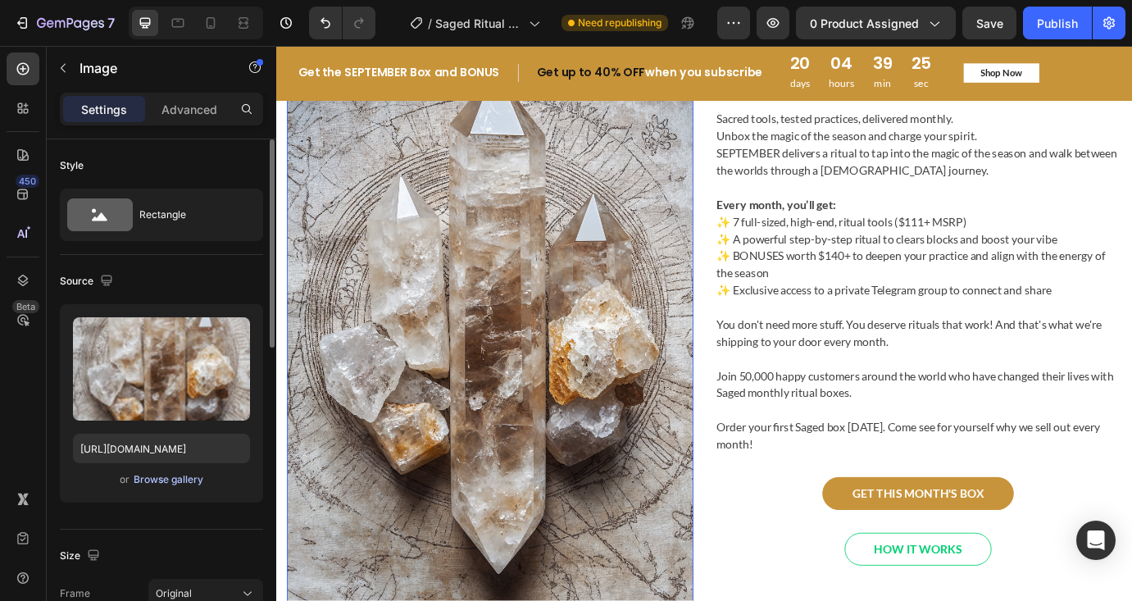
click at [166, 483] on div "Browse gallery" at bounding box center [169, 479] width 70 height 15
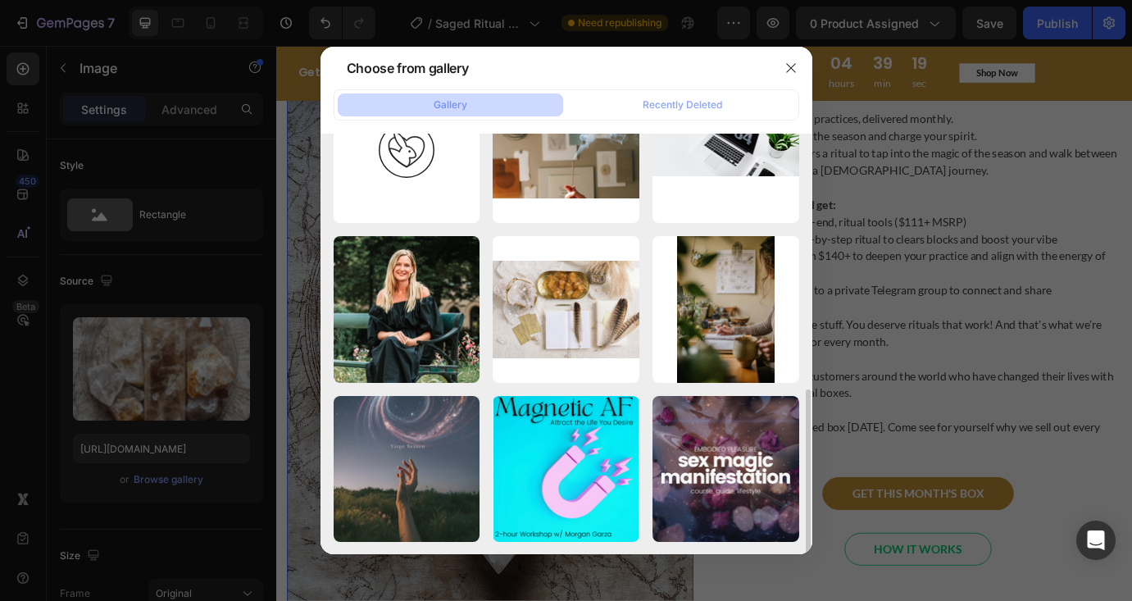
scroll to position [0, 0]
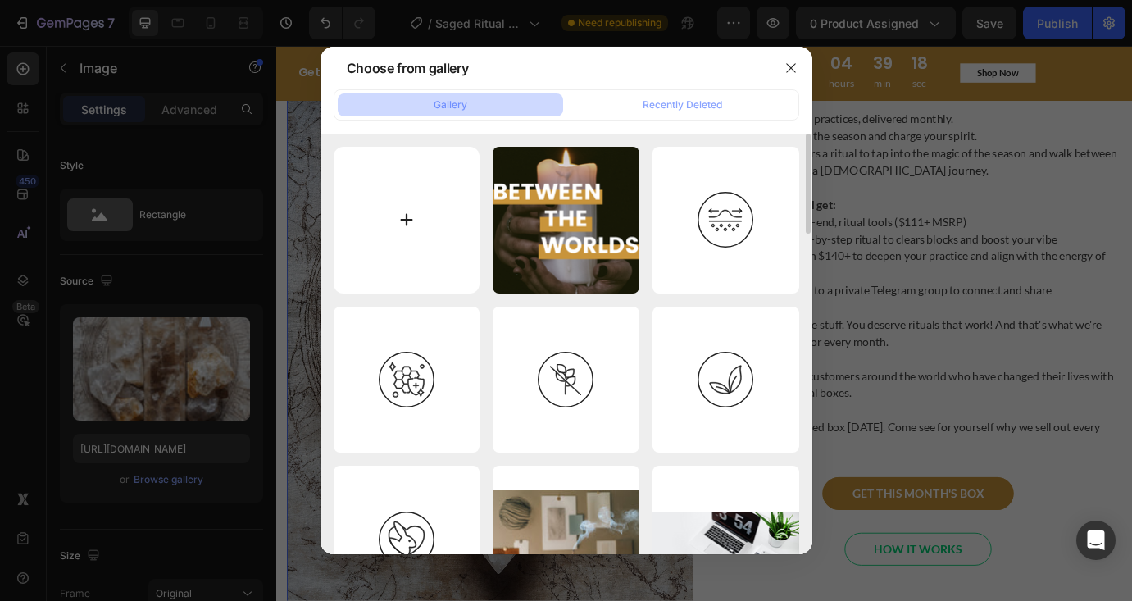
click at [431, 264] on input "file" at bounding box center [407, 220] width 147 height 147
click at [793, 72] on icon "button" at bounding box center [791, 67] width 13 height 13
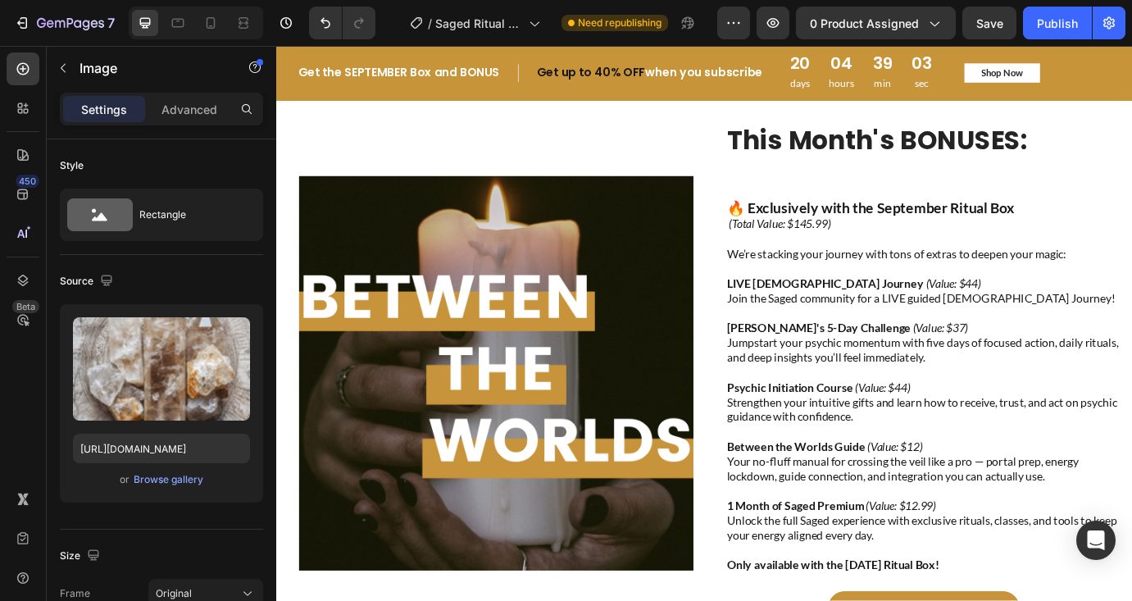
scroll to position [3016, 0]
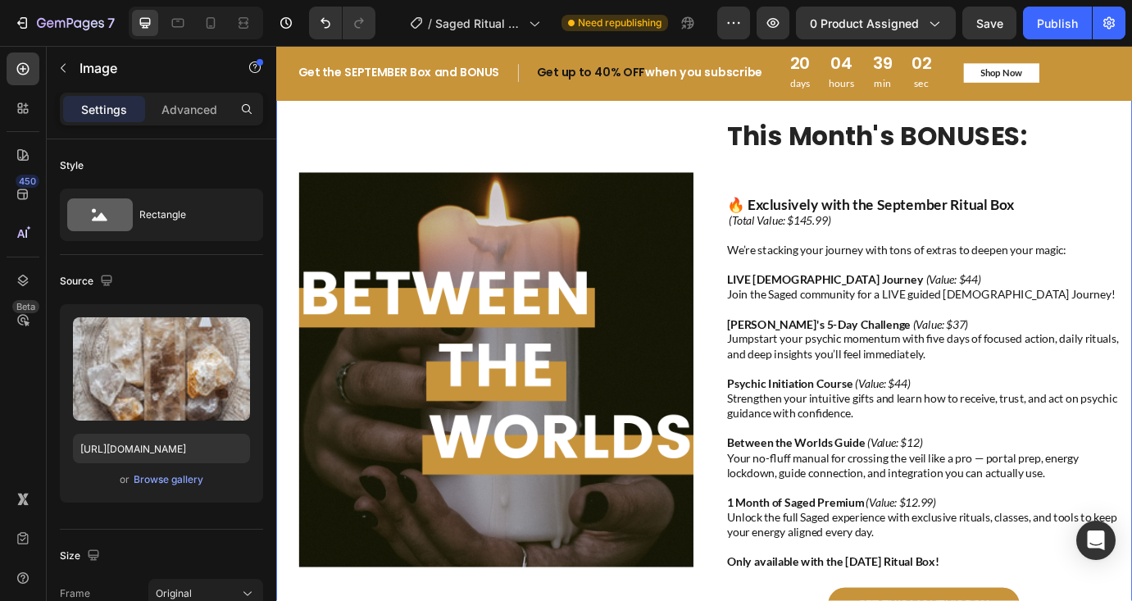
click at [635, 189] on div "Image" at bounding box center [516, 418] width 480 height 655
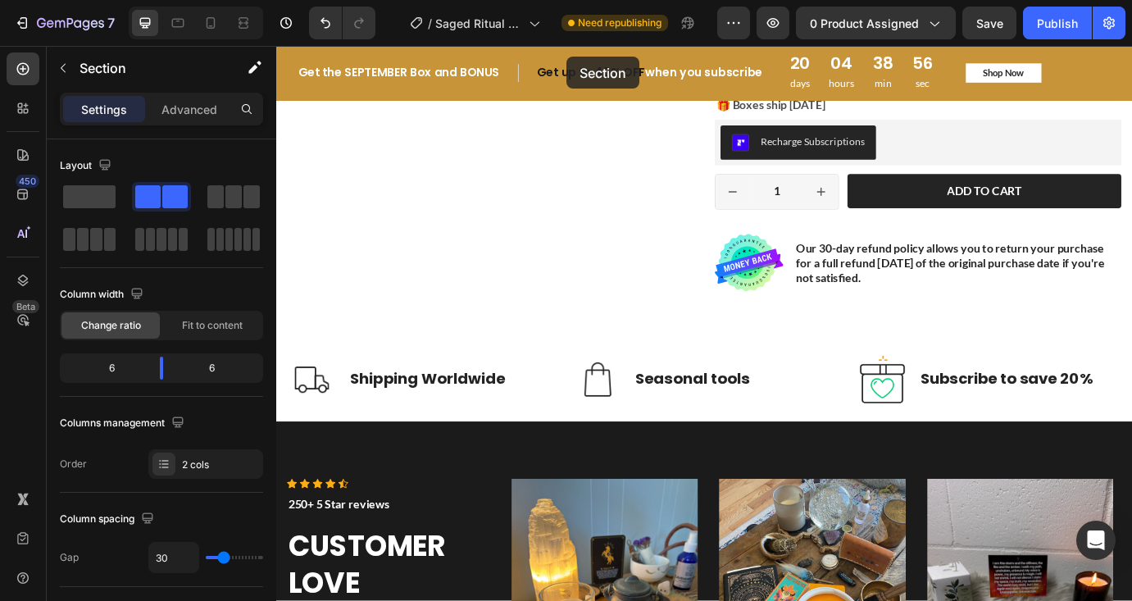
scroll to position [575, 0]
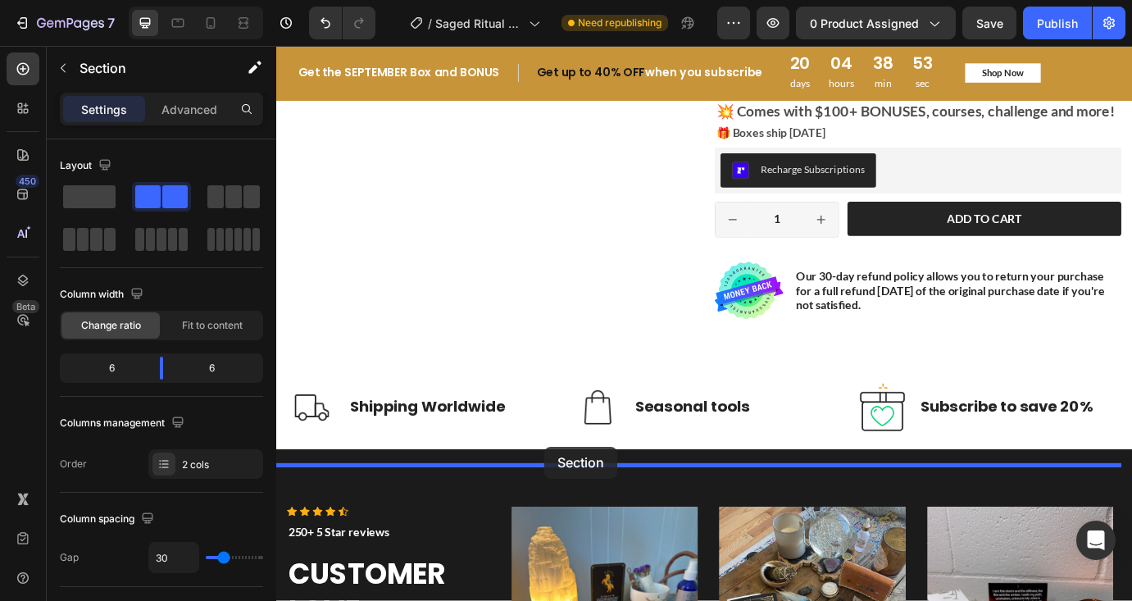
drag, startPoint x: 922, startPoint y: 141, endPoint x: 585, endPoint y: 507, distance: 497.8
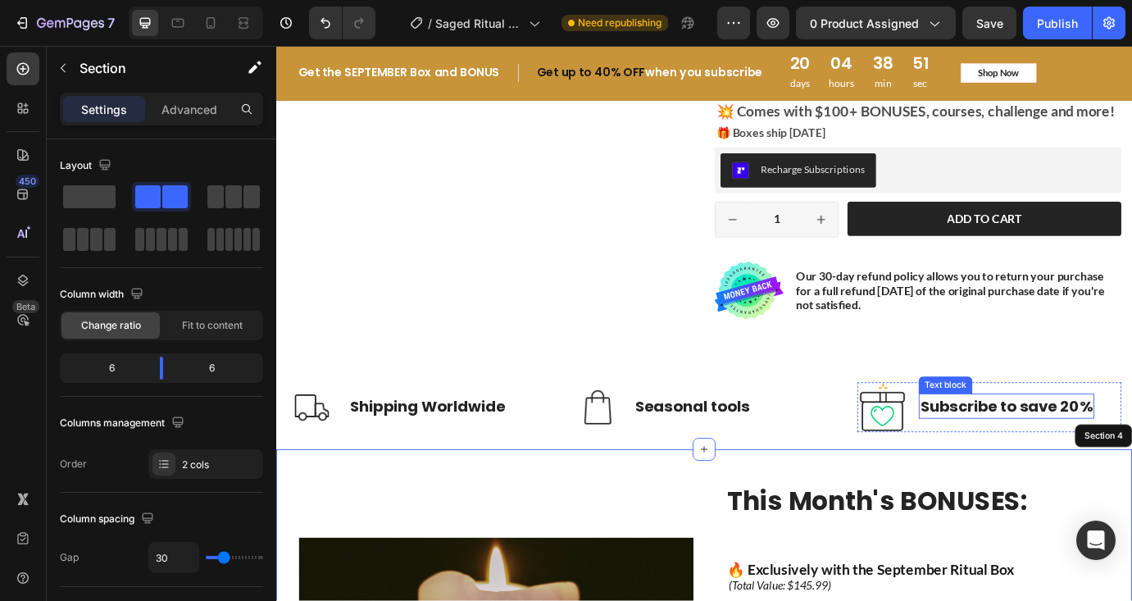
click at [1126, 466] on p "Subscribe to save 20%" at bounding box center [1116, 461] width 198 height 26
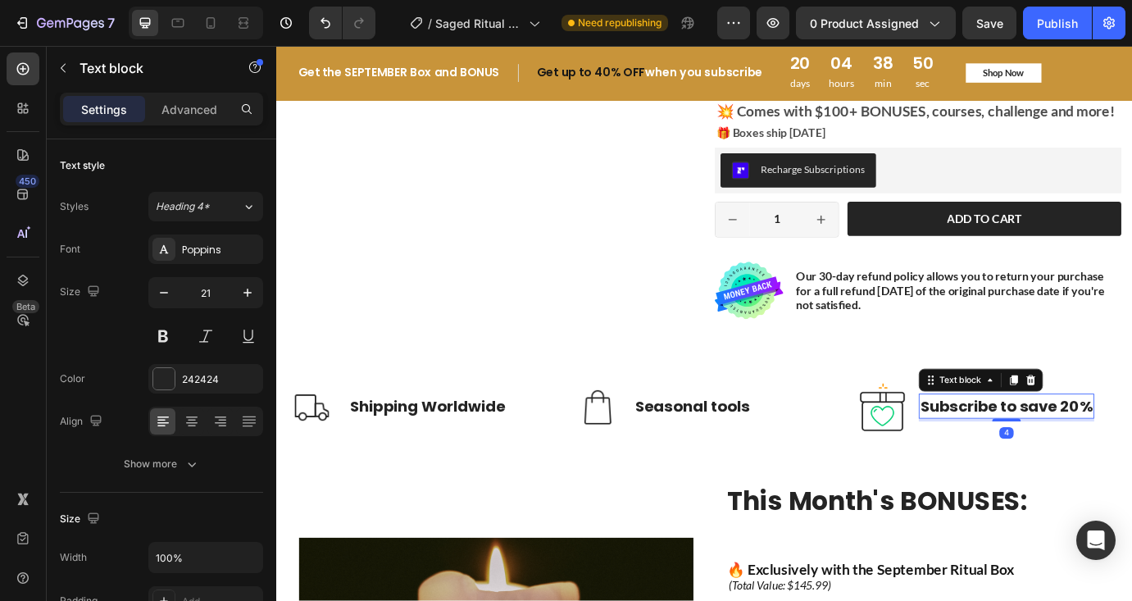
click at [1131, 474] on p "Subscribe to save 20%" at bounding box center [1116, 461] width 198 height 26
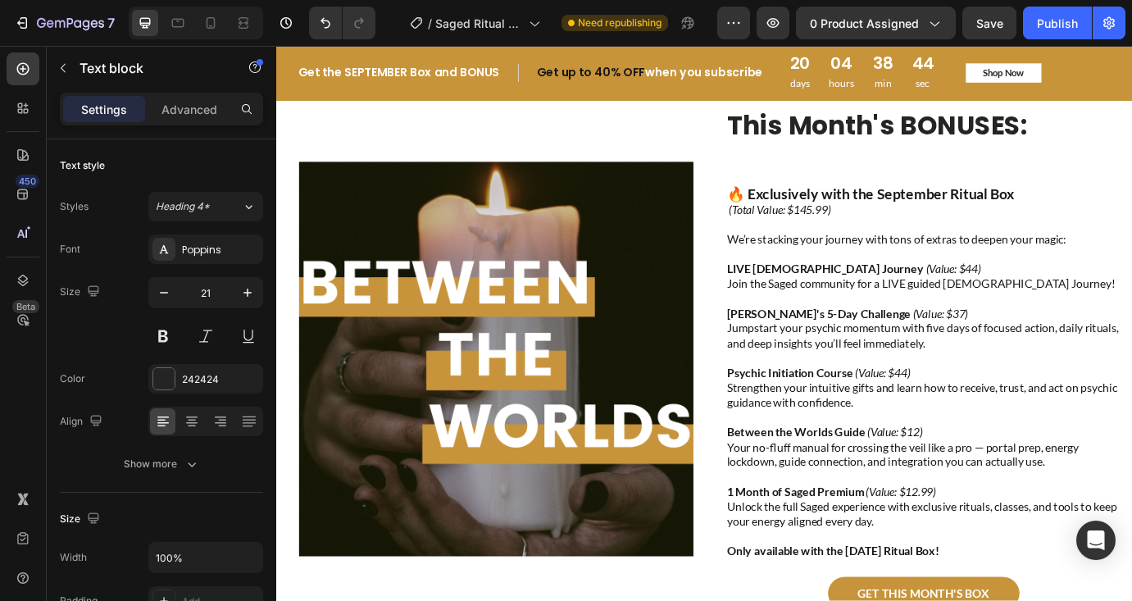
scroll to position [1027, 0]
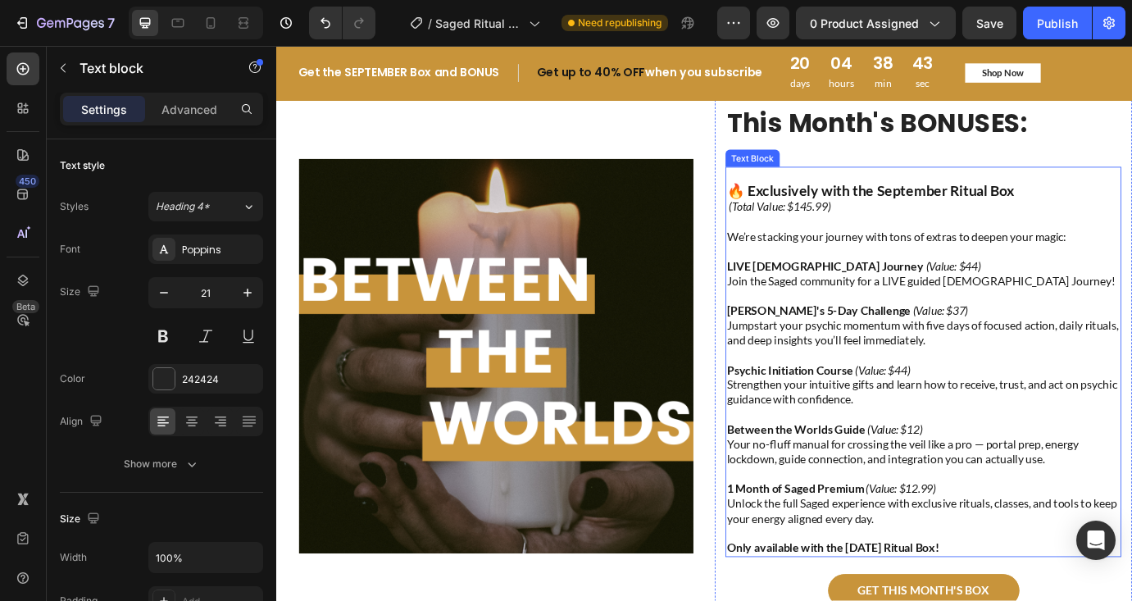
click at [830, 183] on div "This Month's BONUSES: Heading 🔥 Exclusively with the September Ritual Box (Tota…" at bounding box center [1020, 410] width 455 height 616
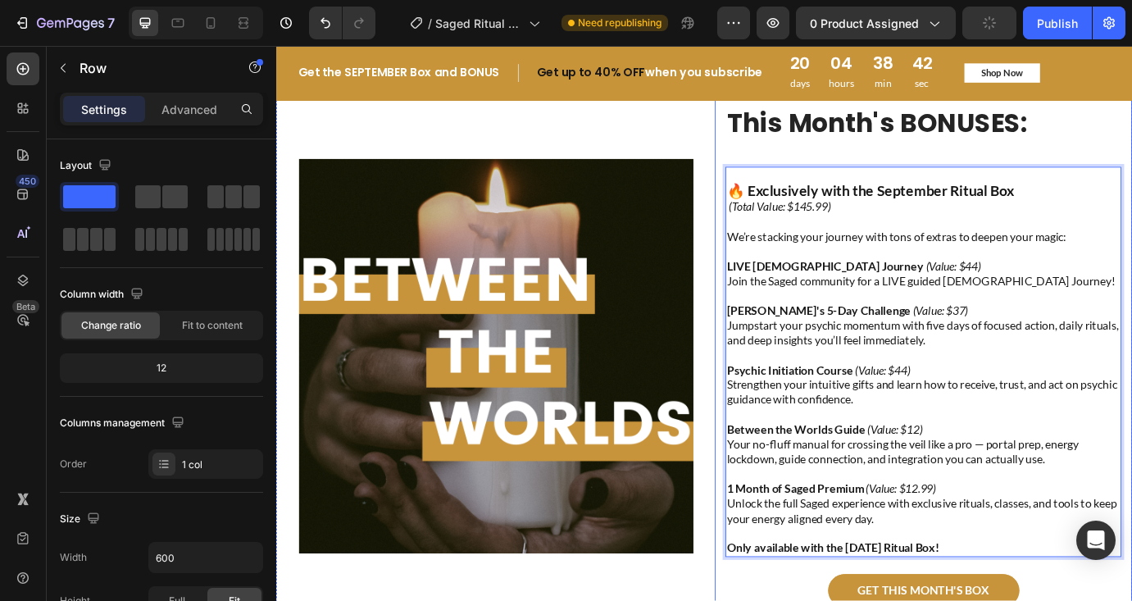
click at [824, 165] on div "This Month's BONUSES: Heading 🔥 Exclusively with the September Ritual Box (Tota…" at bounding box center [1020, 410] width 455 height 616
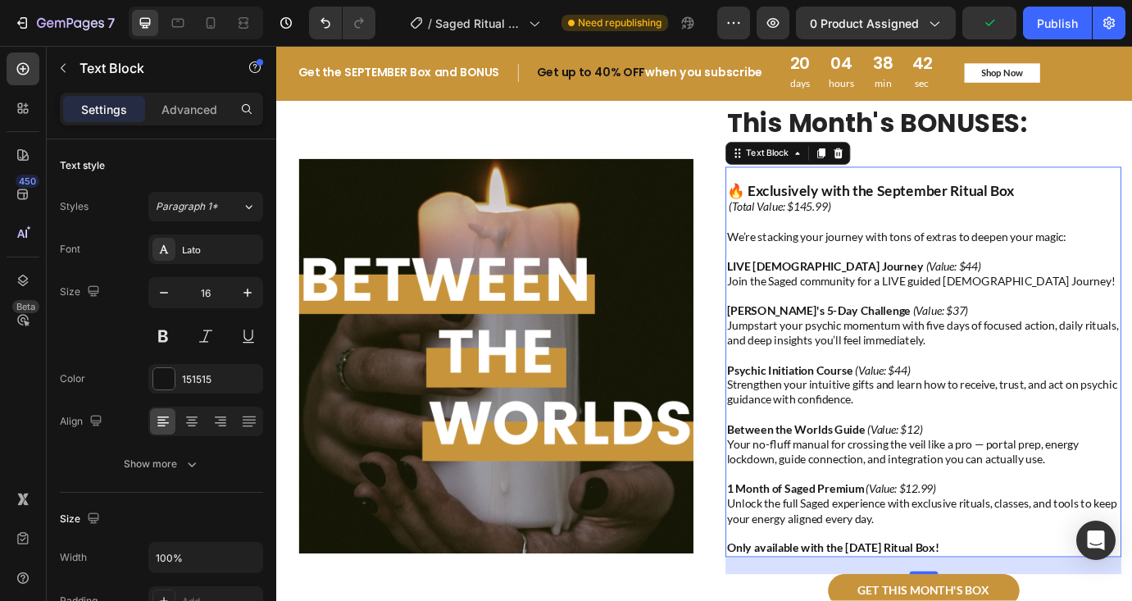
click at [794, 209] on strong "🔥 Exclusively with the September Ritual Box" at bounding box center [959, 213] width 330 height 20
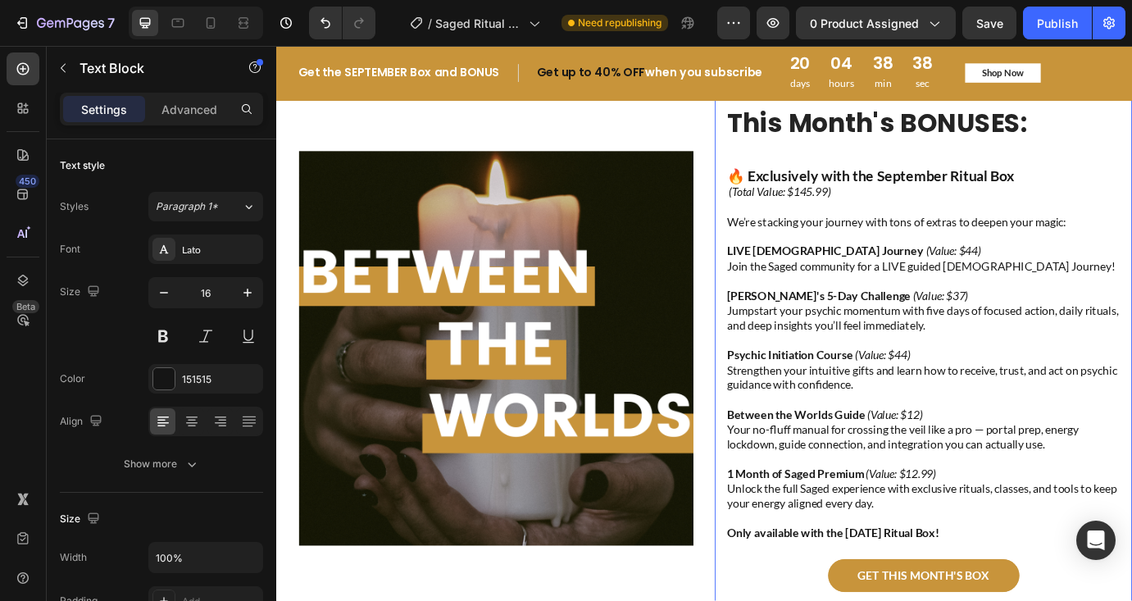
click at [830, 165] on div "This Month's BONUSES: Heading 🔥 Exclusively with the September Ritual Box (Tota…" at bounding box center [1020, 401] width 455 height 599
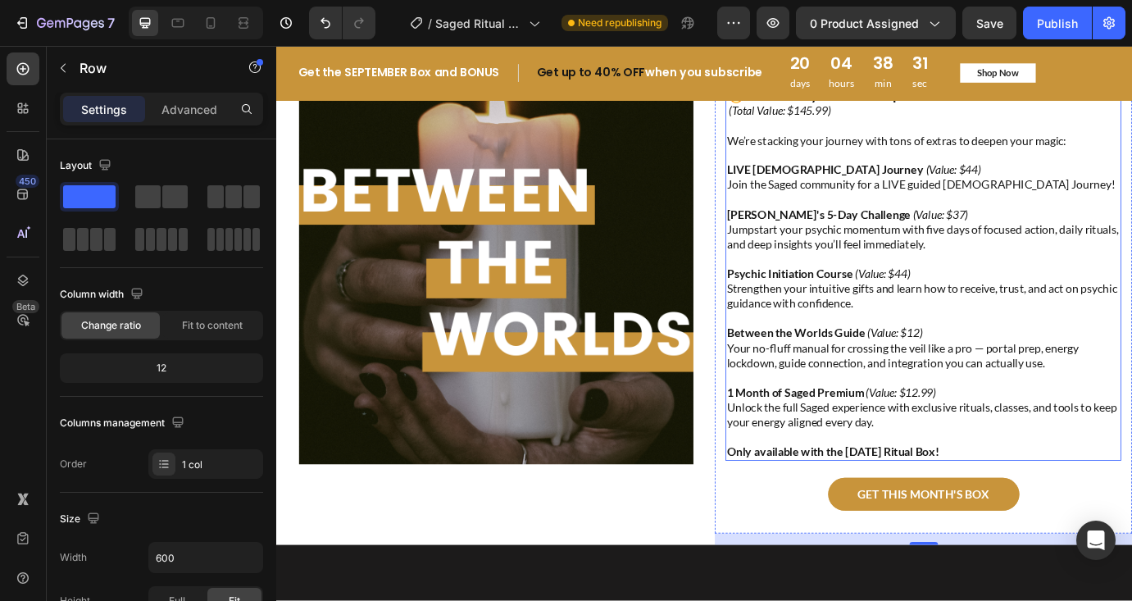
scroll to position [1122, 0]
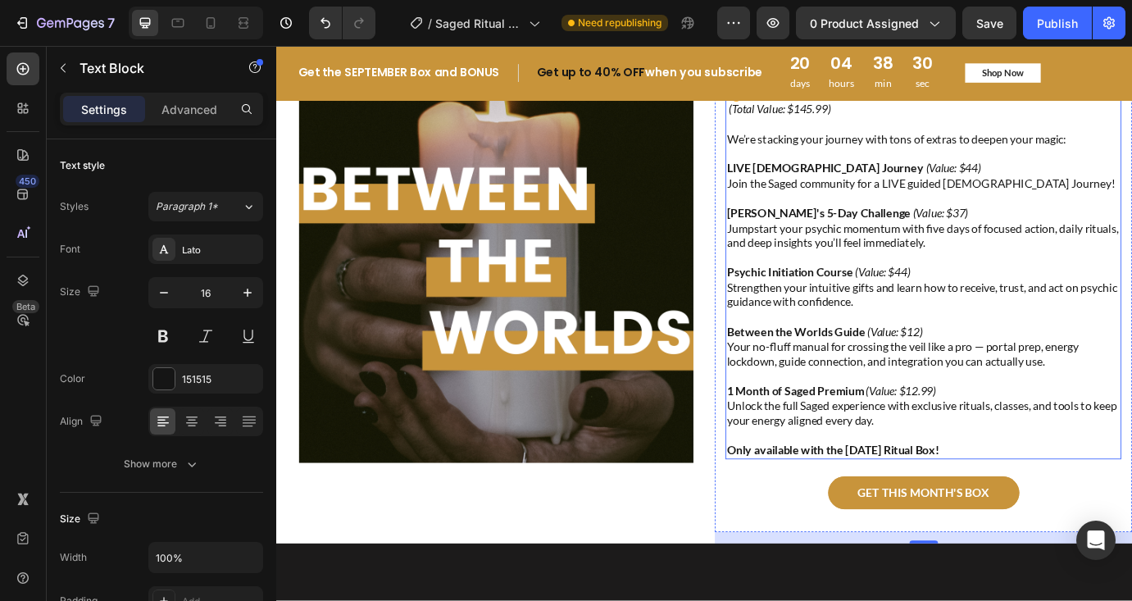
click at [910, 148] on p "We’re stacking your journey with tons of extras to deepen your magic:" at bounding box center [1020, 153] width 452 height 17
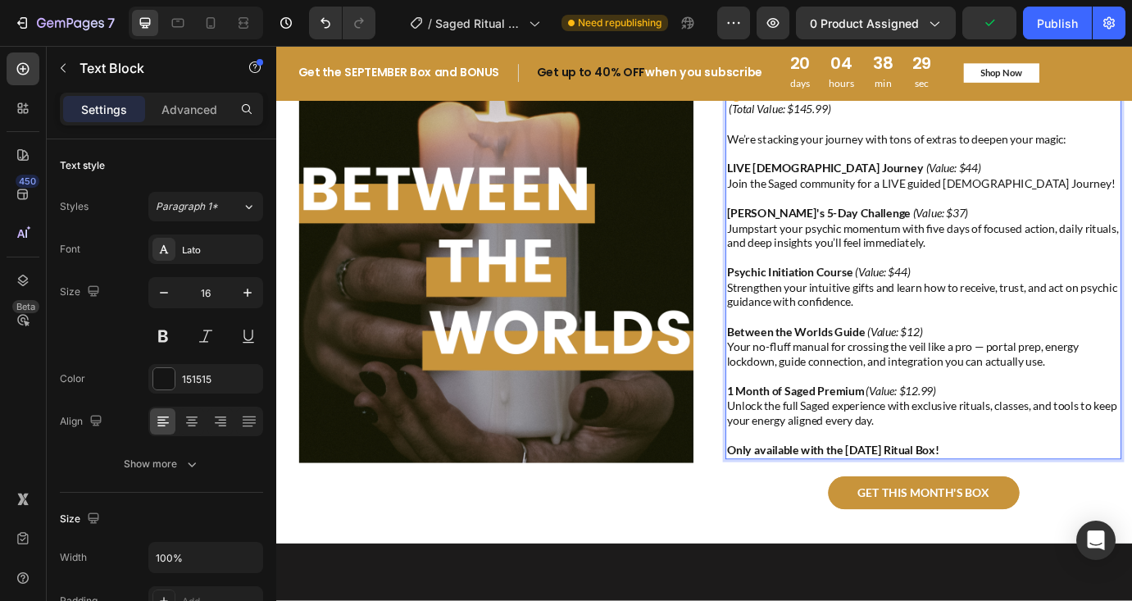
click at [919, 156] on p "We’re stacking your journey with tons of extras to deepen your magic:" at bounding box center [1020, 153] width 452 height 17
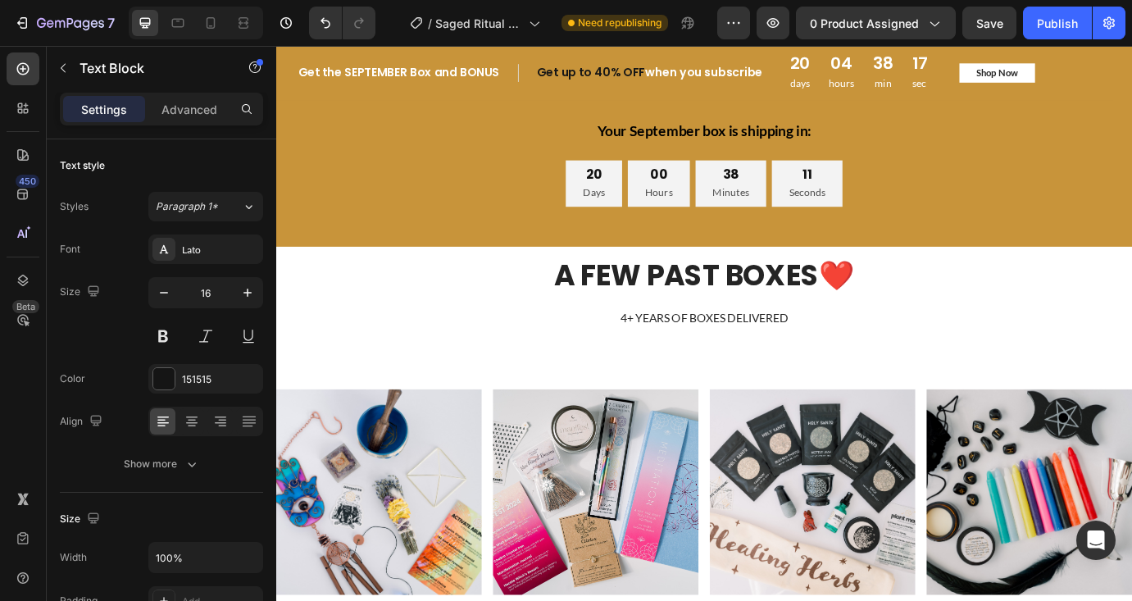
scroll to position [4275, 0]
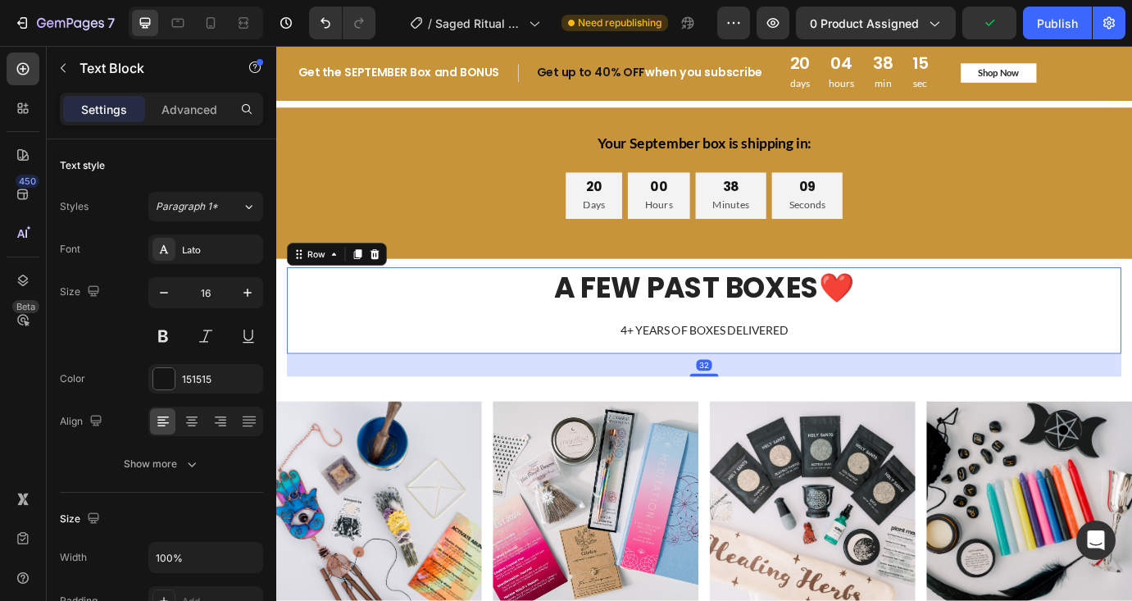
click at [1015, 392] on div "A FEW PAST BOXES❤️ Heading 4+ YEARS OF BOXES DELIVERED Text block" at bounding box center [768, 350] width 959 height 99
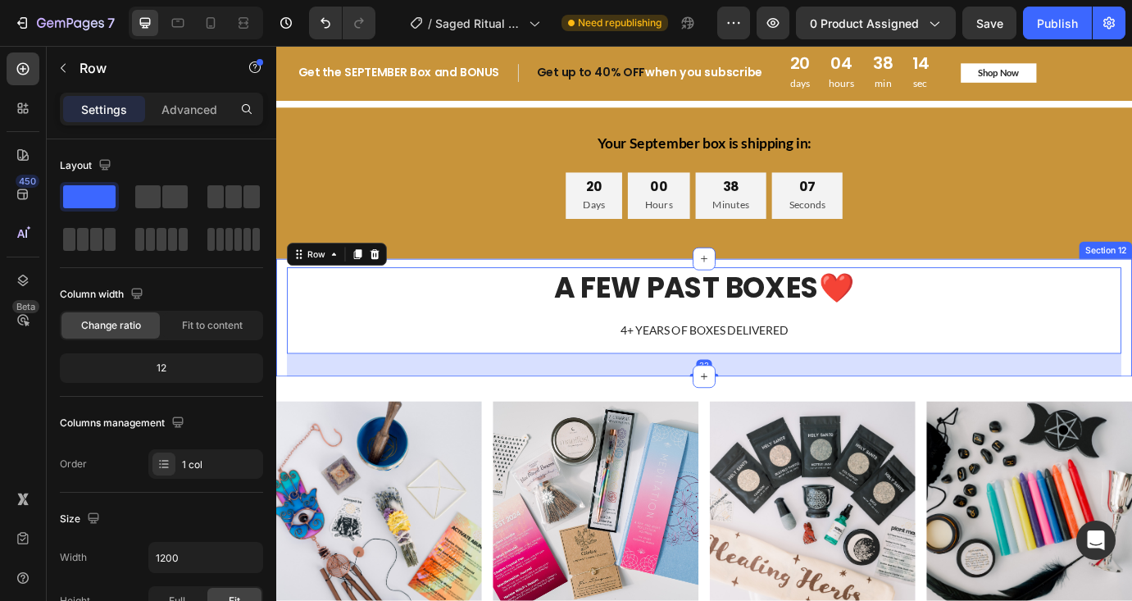
click at [454, 294] on div "A FEW PAST BOXES❤️ Heading 4+ YEARS OF BOXES DELIVERED Text block Row 32 Sectio…" at bounding box center [768, 358] width 984 height 135
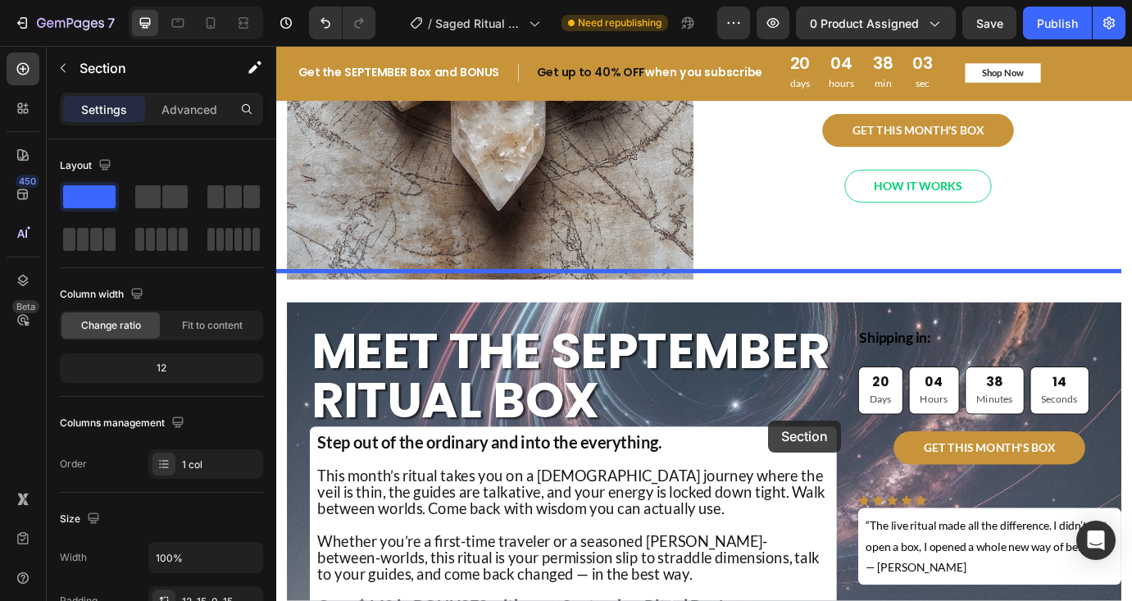
scroll to position [2796, 0]
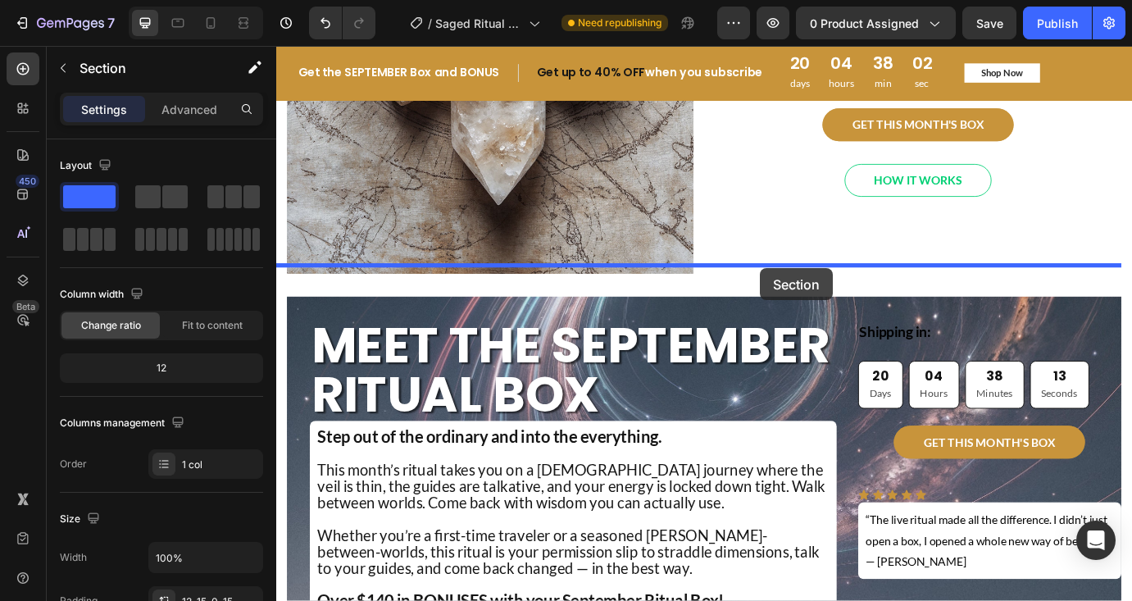
drag, startPoint x: 917, startPoint y: 276, endPoint x: 832, endPoint y: 302, distance: 89.0
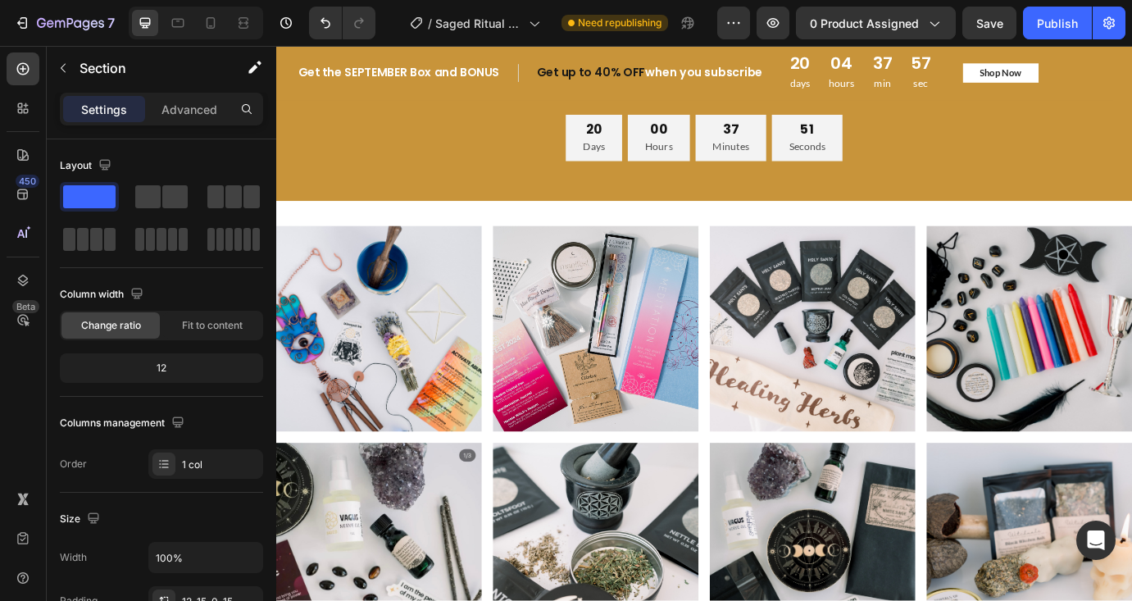
scroll to position [4486, 0]
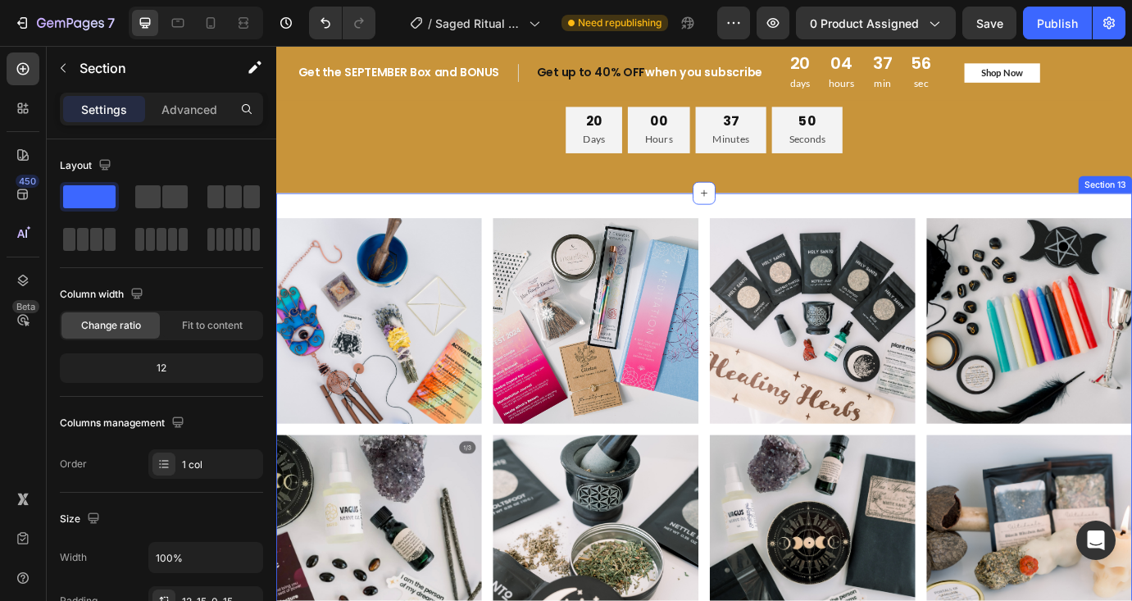
click at [448, 230] on div "Image Image Image Image Row Image Image Image Image Row" at bounding box center [768, 487] width 984 height 525
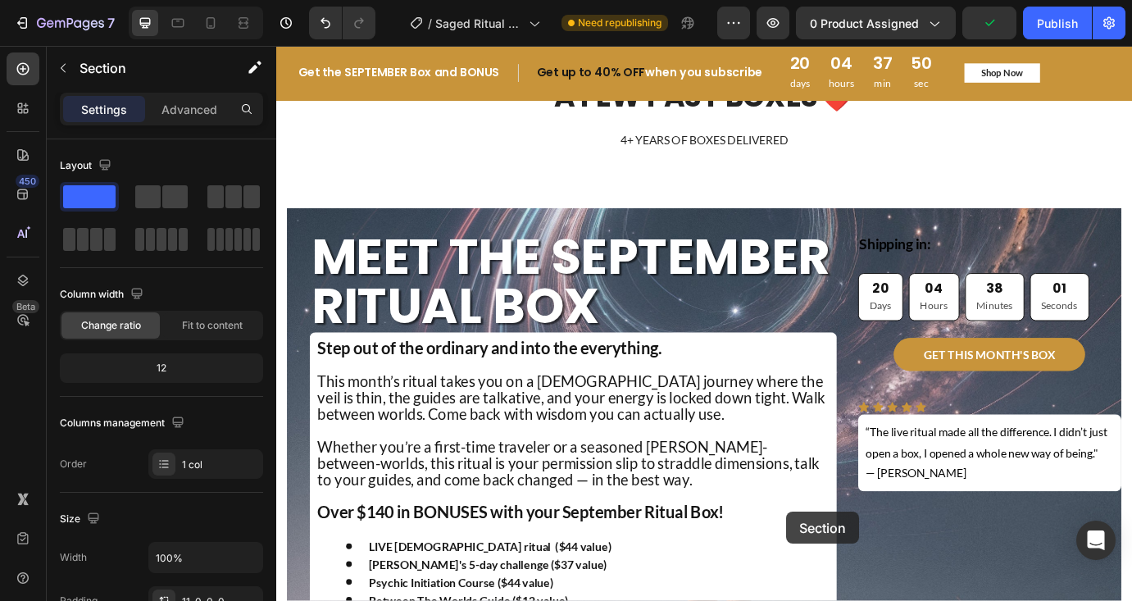
scroll to position [3050, 0]
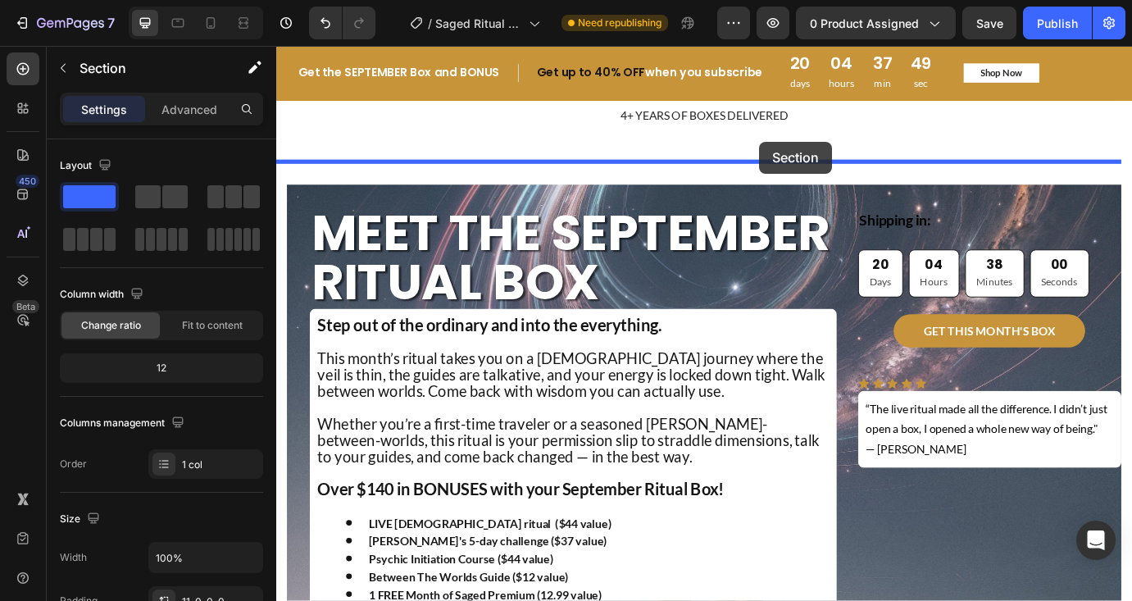
drag, startPoint x: 917, startPoint y: 203, endPoint x: 831, endPoint y: 156, distance: 97.9
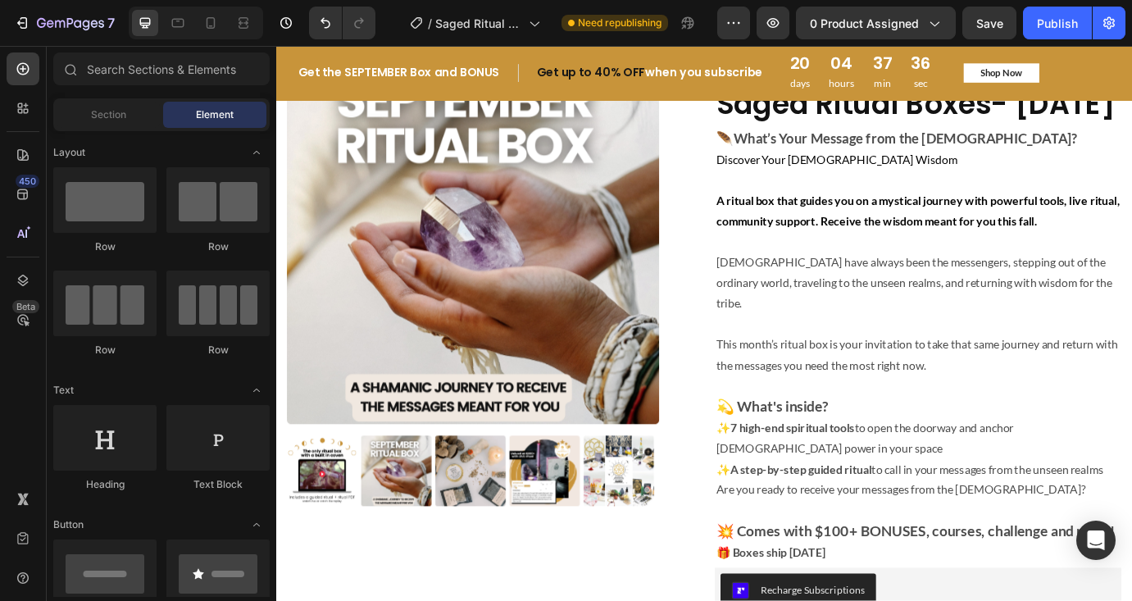
scroll to position [0, 0]
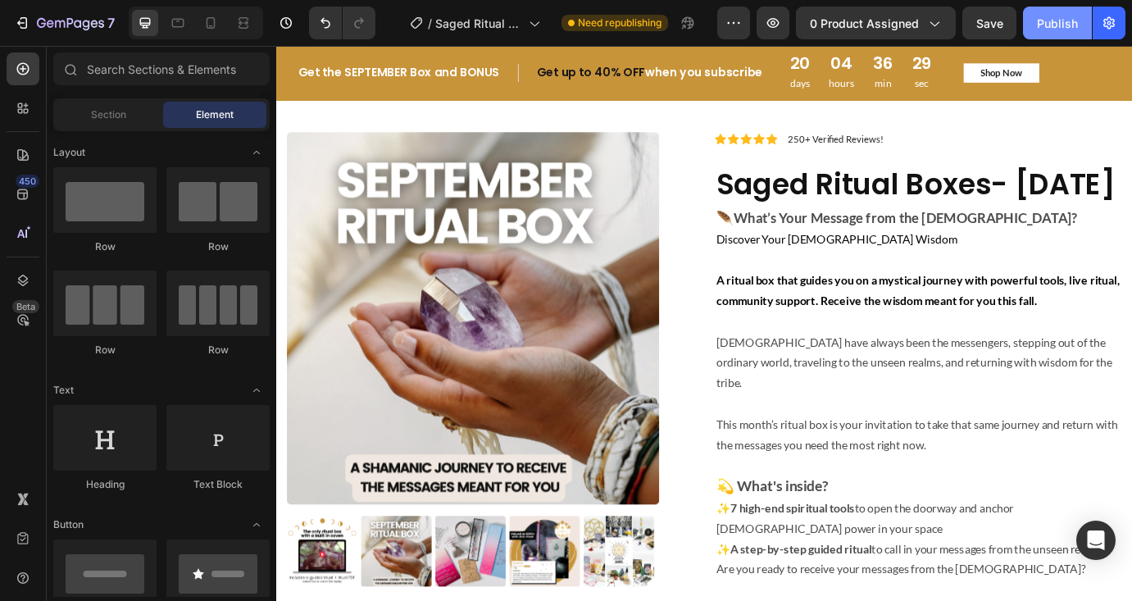
click at [1061, 27] on div "Publish" at bounding box center [1057, 23] width 41 height 17
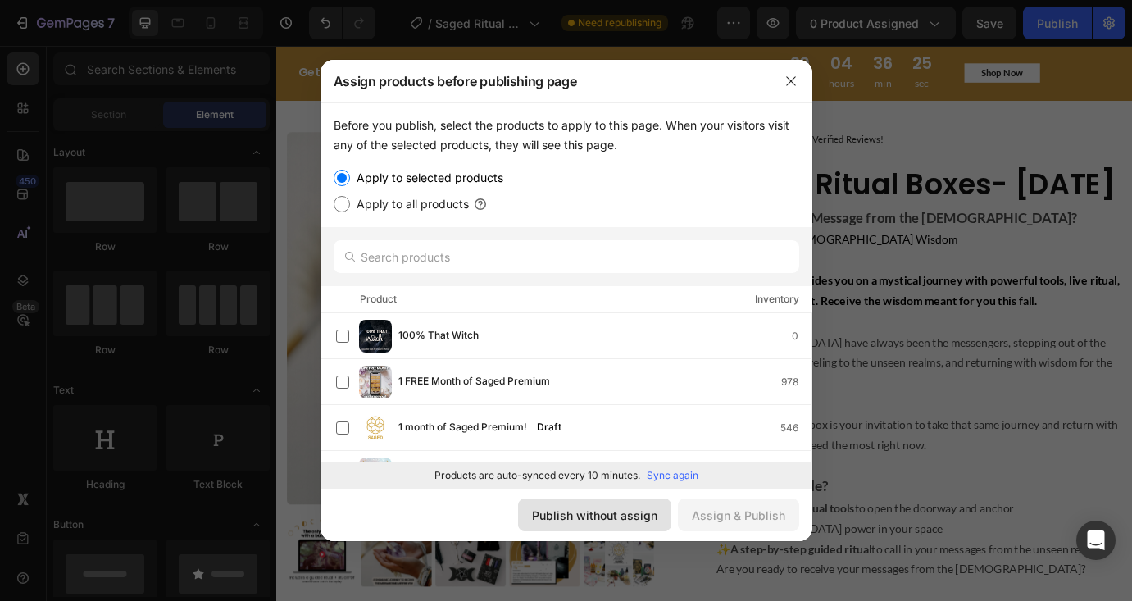
click at [610, 508] on div "Publish without assign" at bounding box center [594, 515] width 125 height 17
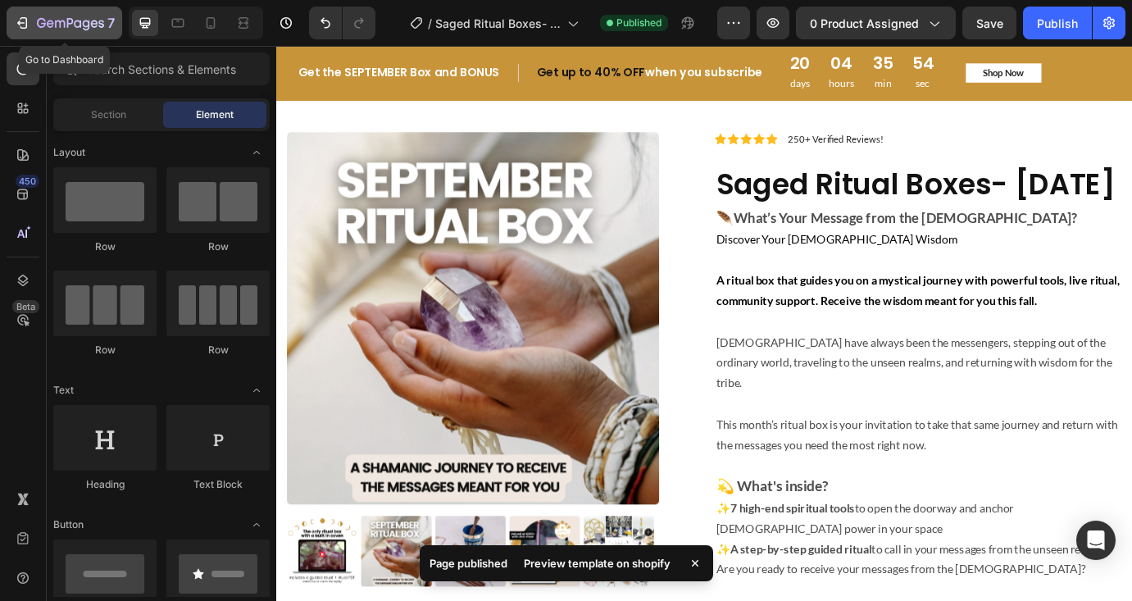
click at [23, 25] on icon "button" at bounding box center [22, 23] width 16 height 16
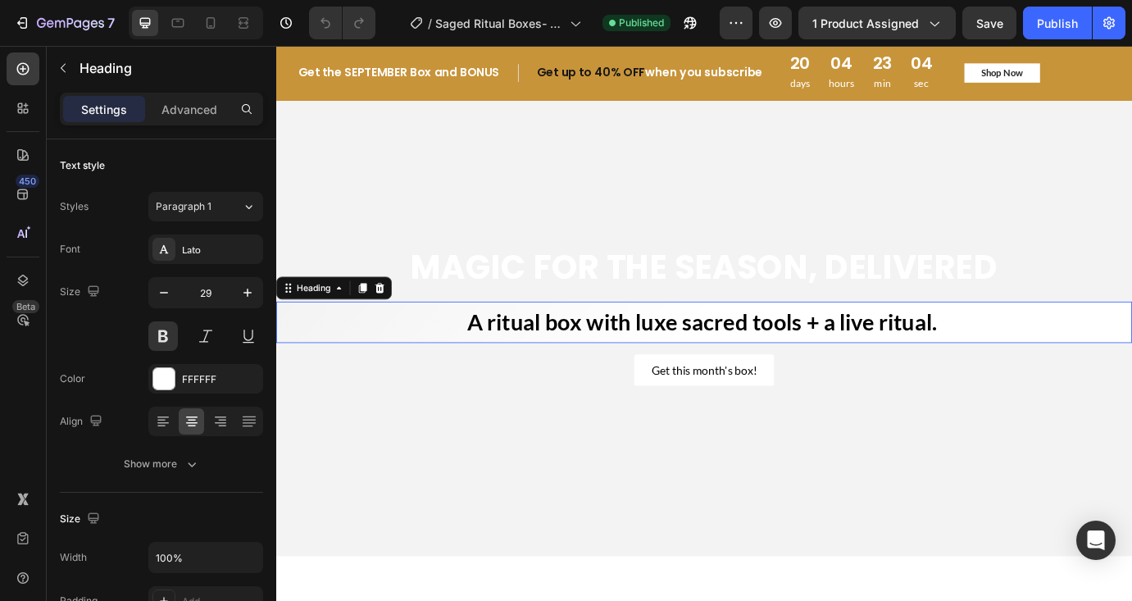
click at [827, 354] on span "A ritual box with luxe sacred tools + a live ritual." at bounding box center [766, 363] width 540 height 31
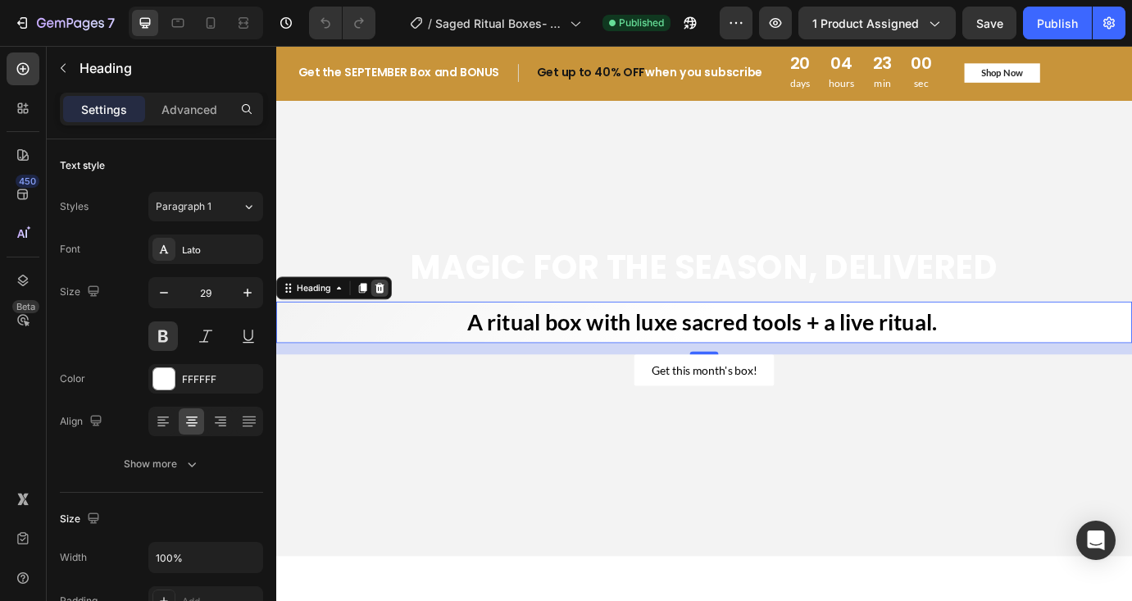
click at [398, 322] on icon at bounding box center [395, 324] width 11 height 11
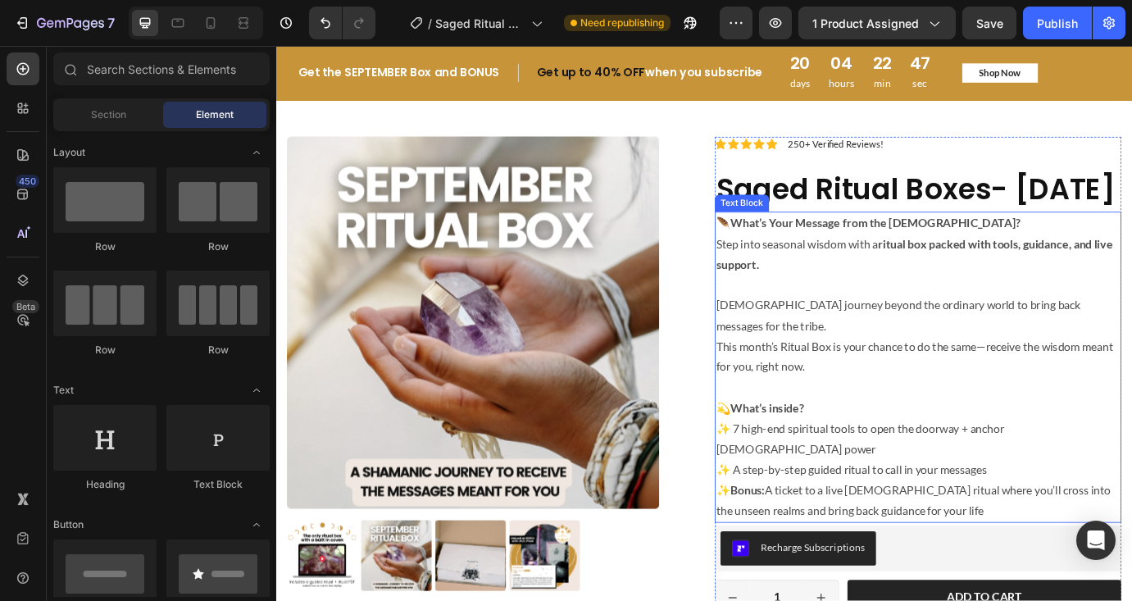
scroll to position [548, 0]
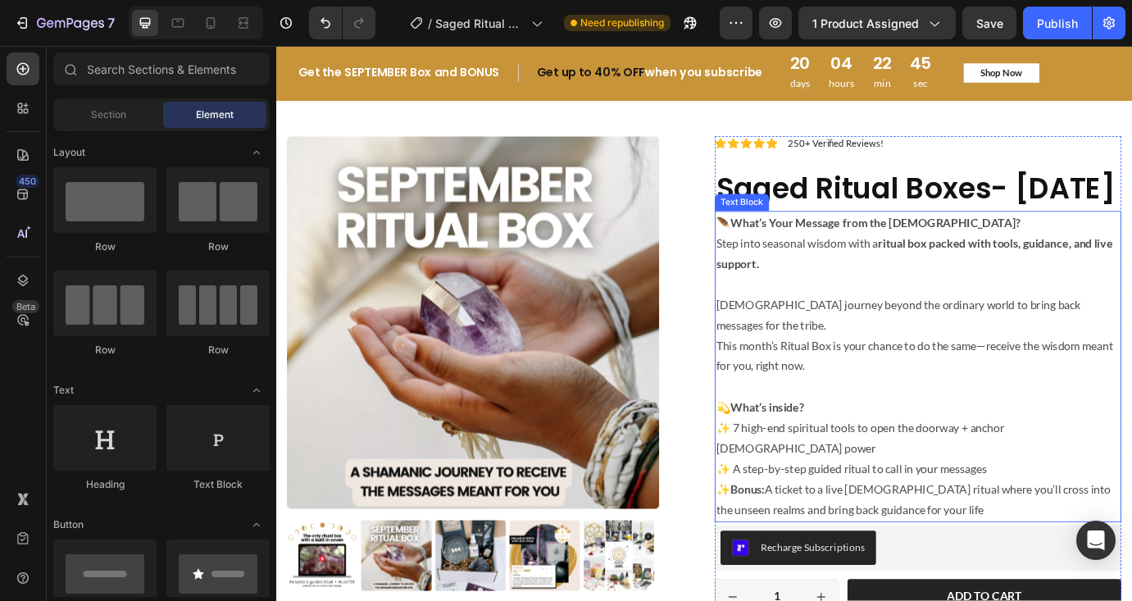
click at [858, 309] on p "Step into seasonal wisdom with a ritual box packed with tools, guidance, and li…" at bounding box center [1014, 286] width 464 height 48
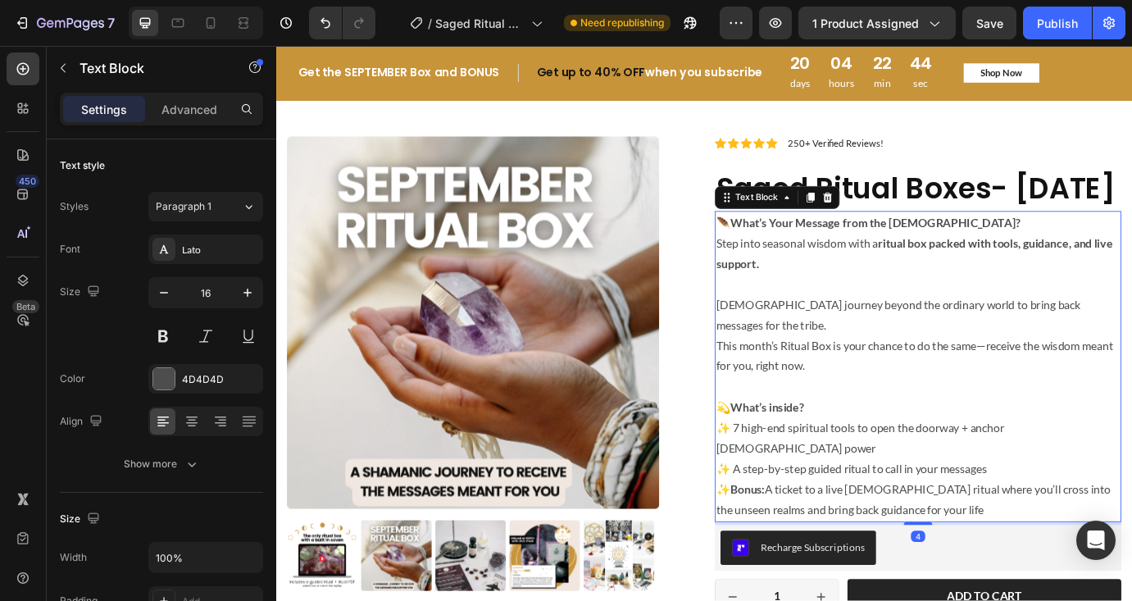
click at [782, 309] on p "Step into seasonal wisdom with a ritual box packed with tools, guidance, and li…" at bounding box center [1014, 286] width 464 height 48
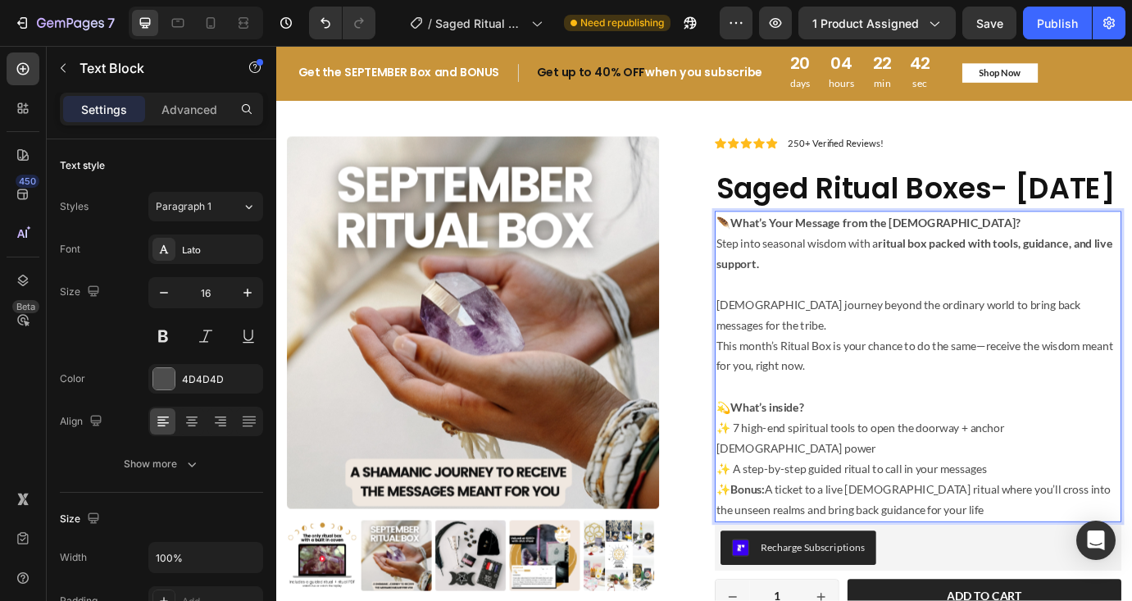
click at [904, 332] on p "Rich Text Editor. Editing area: main" at bounding box center [1014, 320] width 464 height 24
click at [782, 309] on p "Get the top rated ritual box!Step into seasonal wisdom with a ritual box packed…" at bounding box center [1014, 286] width 464 height 48
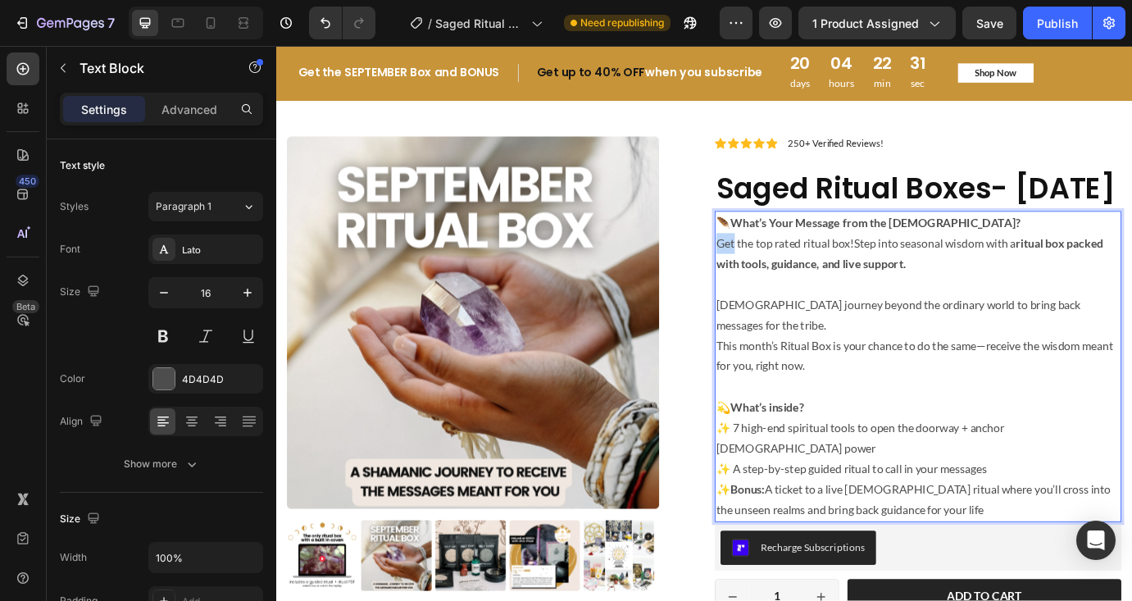
click at [782, 309] on p "Get the top rated ritual box!Step into seasonal wisdom with a ritual box packed…" at bounding box center [1014, 286] width 464 height 48
click at [908, 307] on p "The top rated ritual box!Step into seasonal wisdom with a ritual box packed wit…" at bounding box center [1014, 286] width 464 height 48
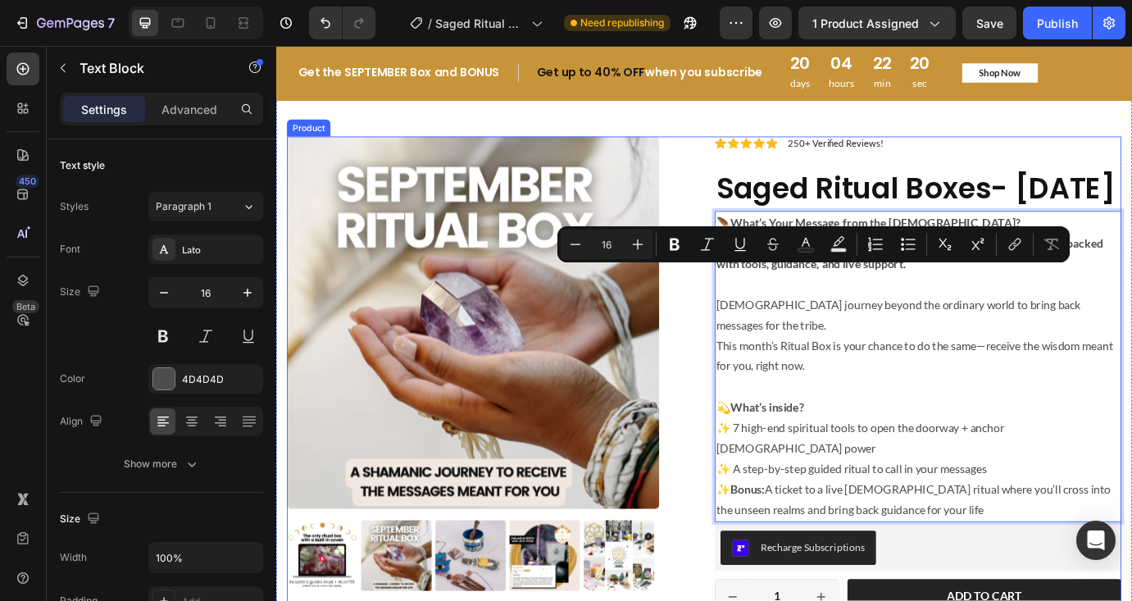
drag, startPoint x: 937, startPoint y: 310, endPoint x: 770, endPoint y: 314, distance: 167.3
click at [770, 314] on div "Product Images Icon Icon Icon Icon Icon Icon List 2,500+ Verified Reviews! Text…" at bounding box center [768, 466] width 959 height 633
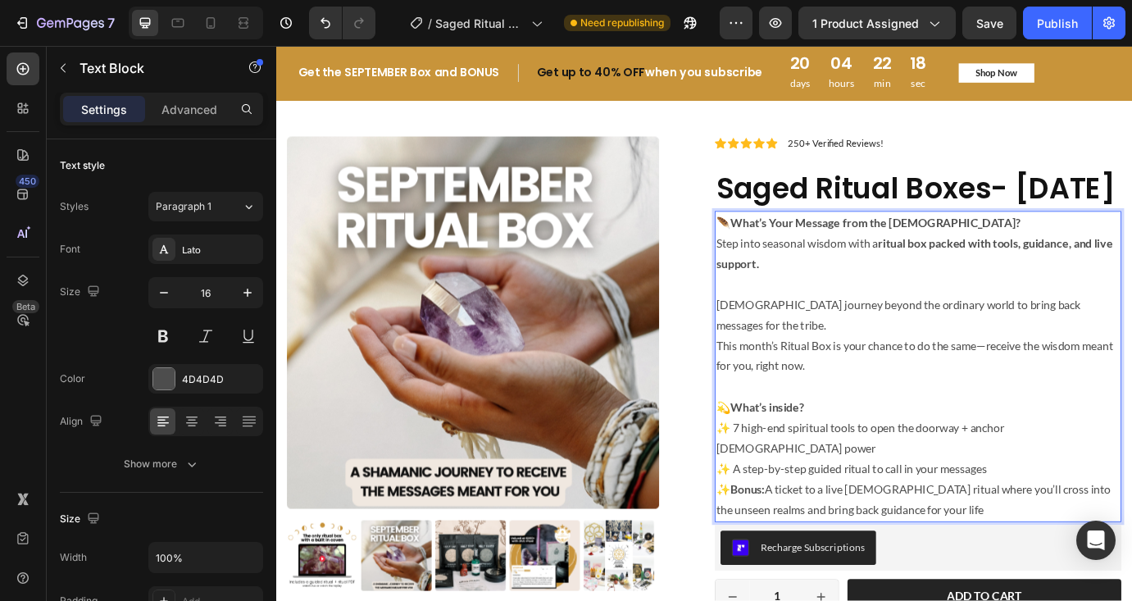
click at [1131, 304] on strong "ritual box packed with tools, guidance, and live support." at bounding box center [1010, 284] width 456 height 39
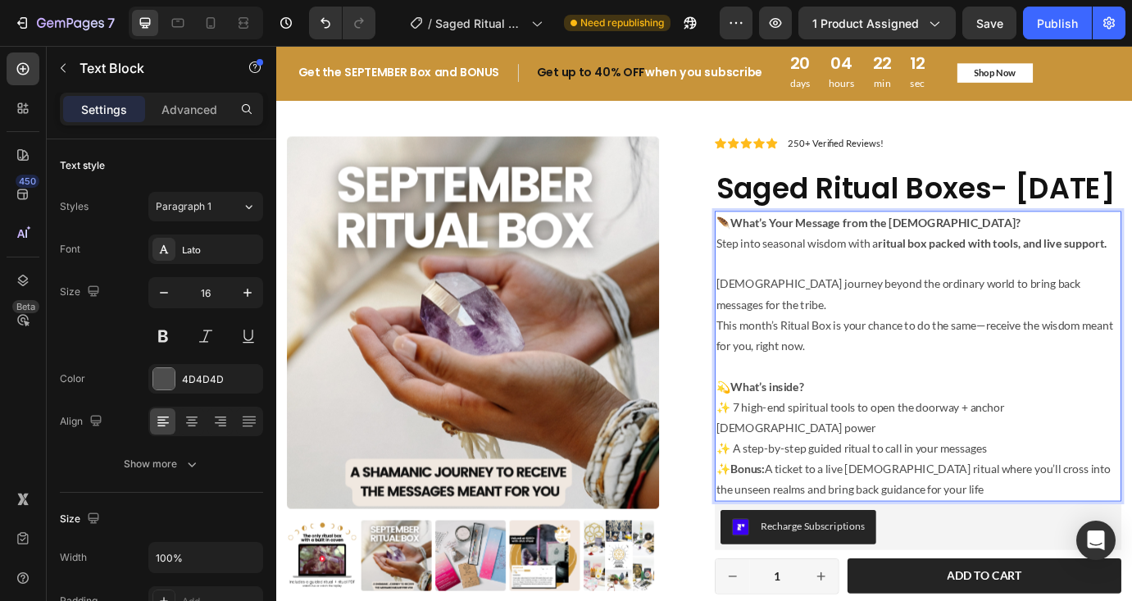
click at [1131, 280] on strong "ritual box packed with tools, and live support." at bounding box center [1099, 273] width 263 height 16
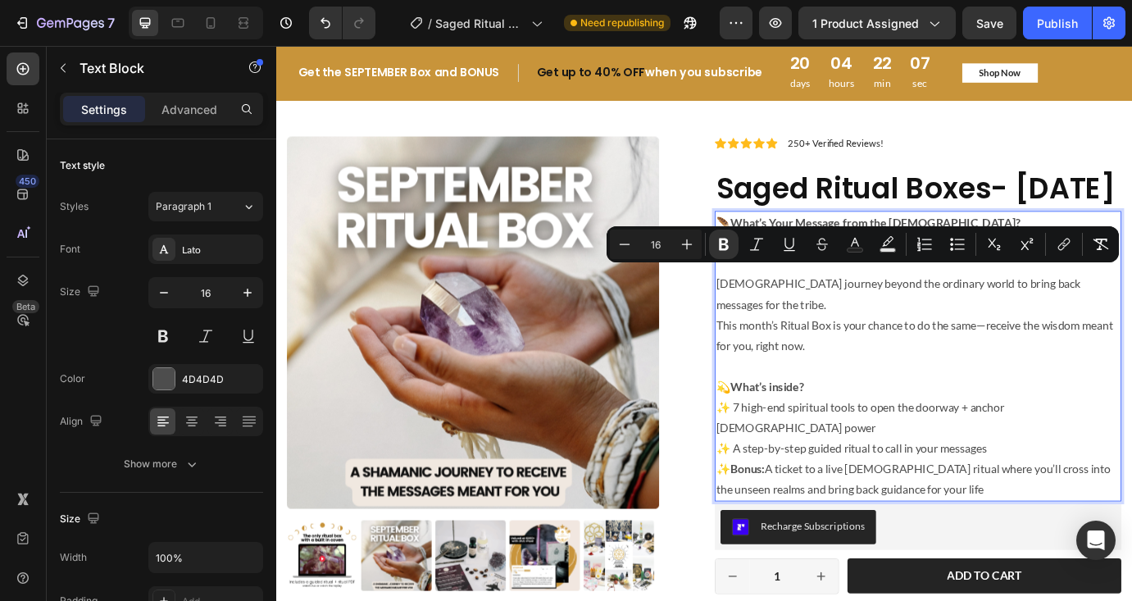
drag, startPoint x: 1138, startPoint y: 309, endPoint x: 1143, endPoint y: 339, distance: 29.9
click at [1131, 285] on p "Step into seasonal wisdom with a ritual box packed with tools, and live guidanc…" at bounding box center [1014, 274] width 464 height 24
click at [1094, 399] on p "Shamans journey beyond the ordinary world to bring back messages for the tribe.…" at bounding box center [1014, 355] width 464 height 94
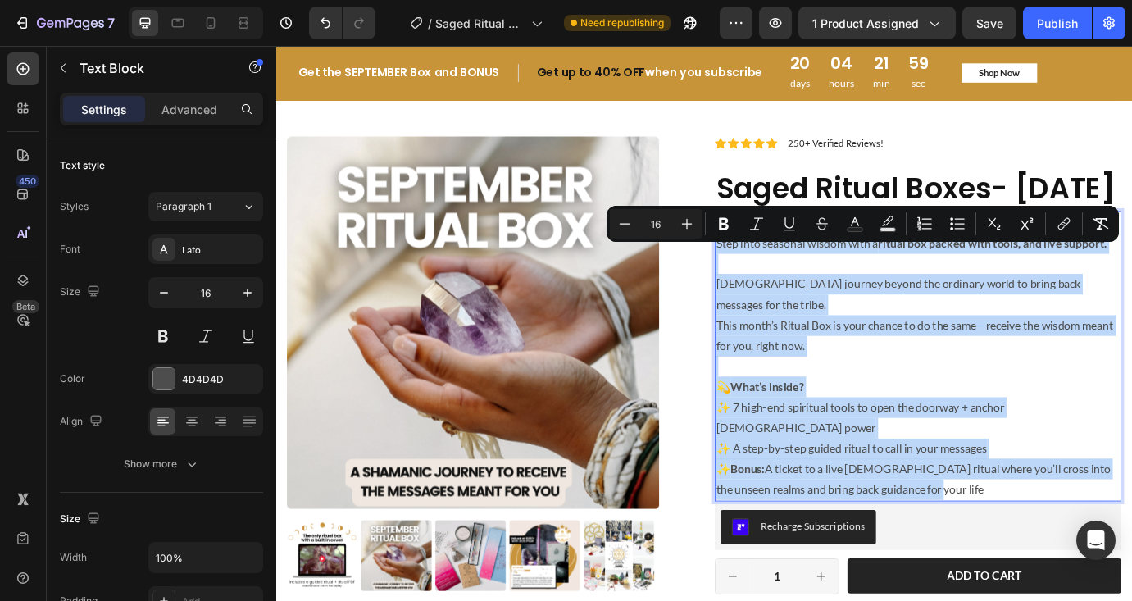
copy div "🪶 What’s Your Message from the Shaman? Step into seasonal wisdom with a ritual …"
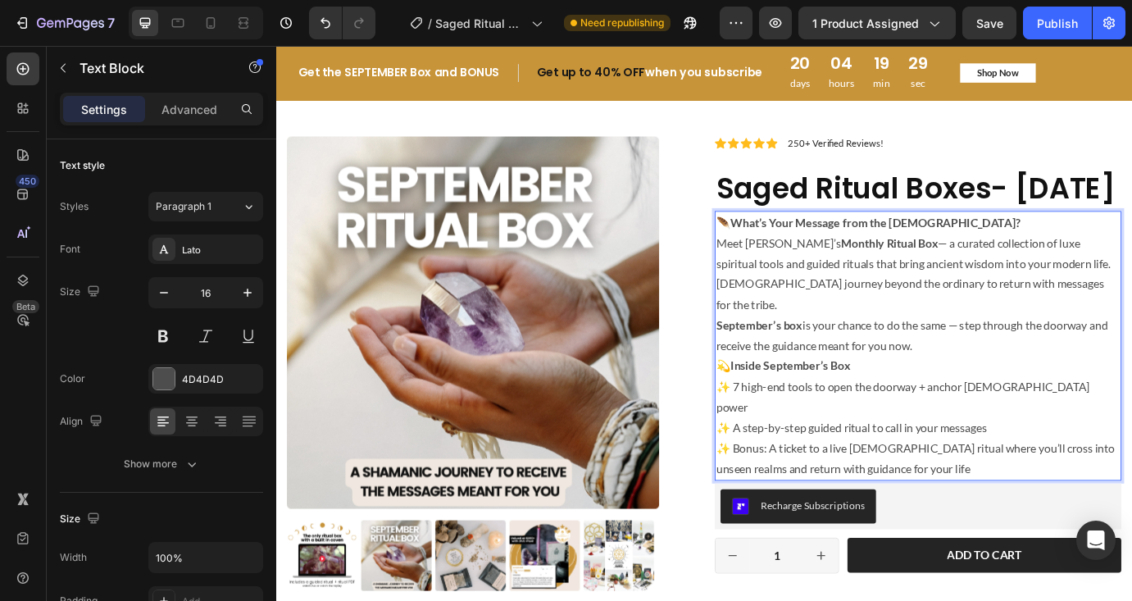
click at [1131, 309] on p "Meet Saged’s Monthly Ritual Box — a curated collection of luxe spiritual tools …" at bounding box center [1014, 286] width 464 height 48
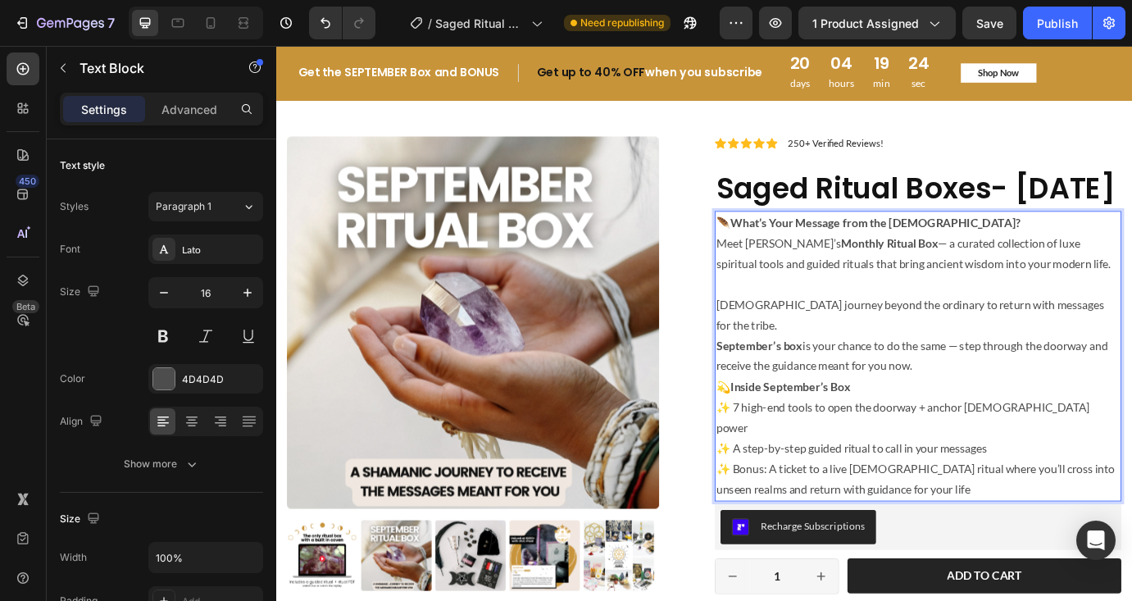
click at [1131, 422] on p "Shamans journey beyond the ordinary to return with messages for the tribe. Sept…" at bounding box center [1014, 379] width 464 height 94
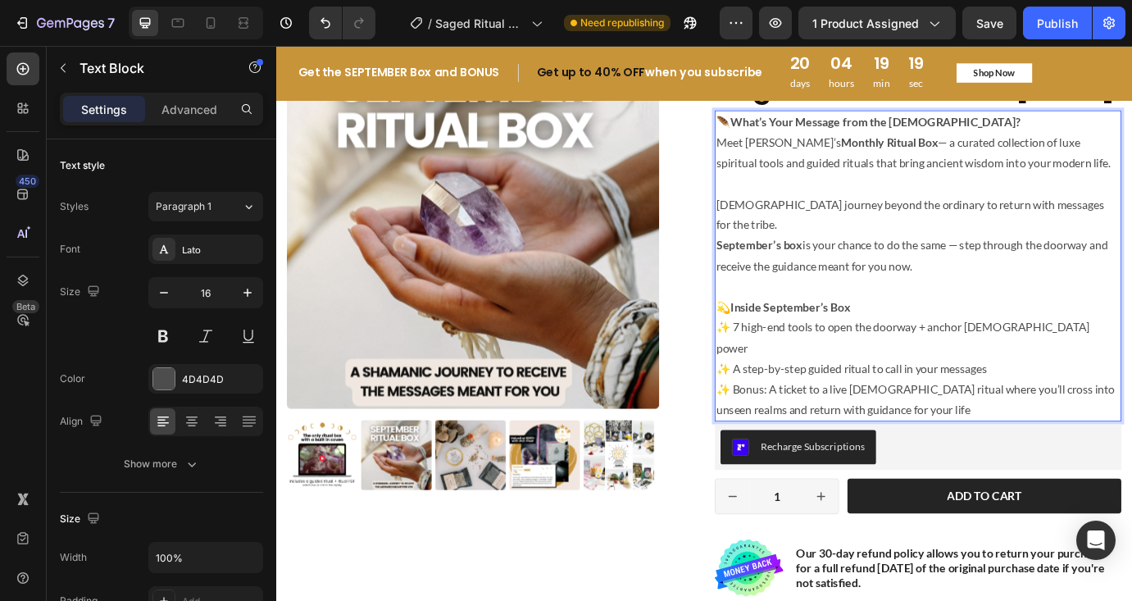
scroll to position [668, 0]
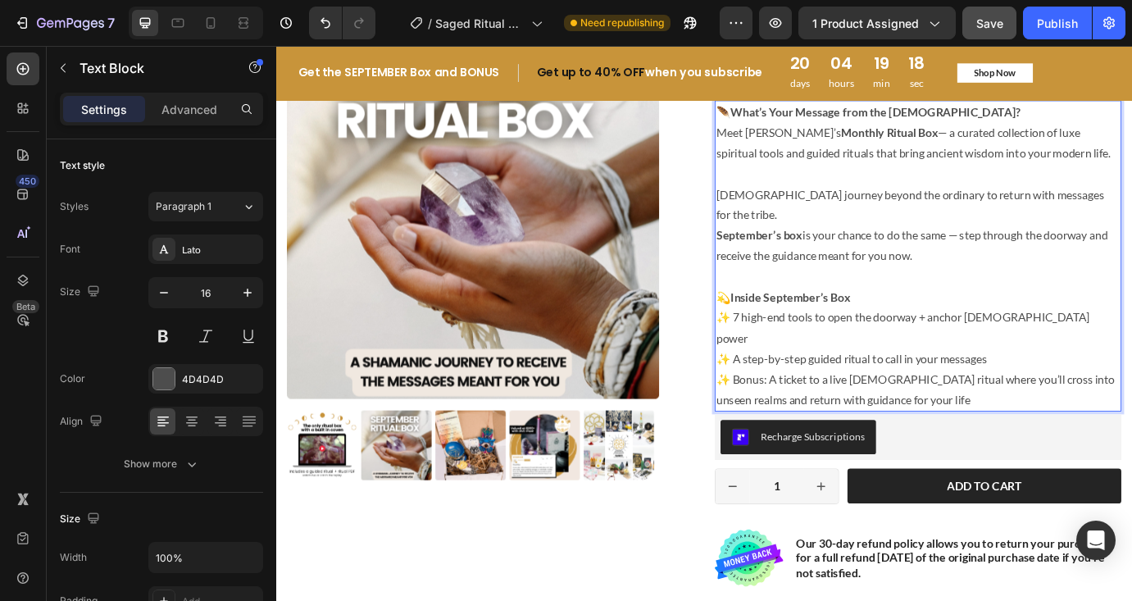
click at [994, 25] on span "Save" at bounding box center [989, 23] width 27 height 14
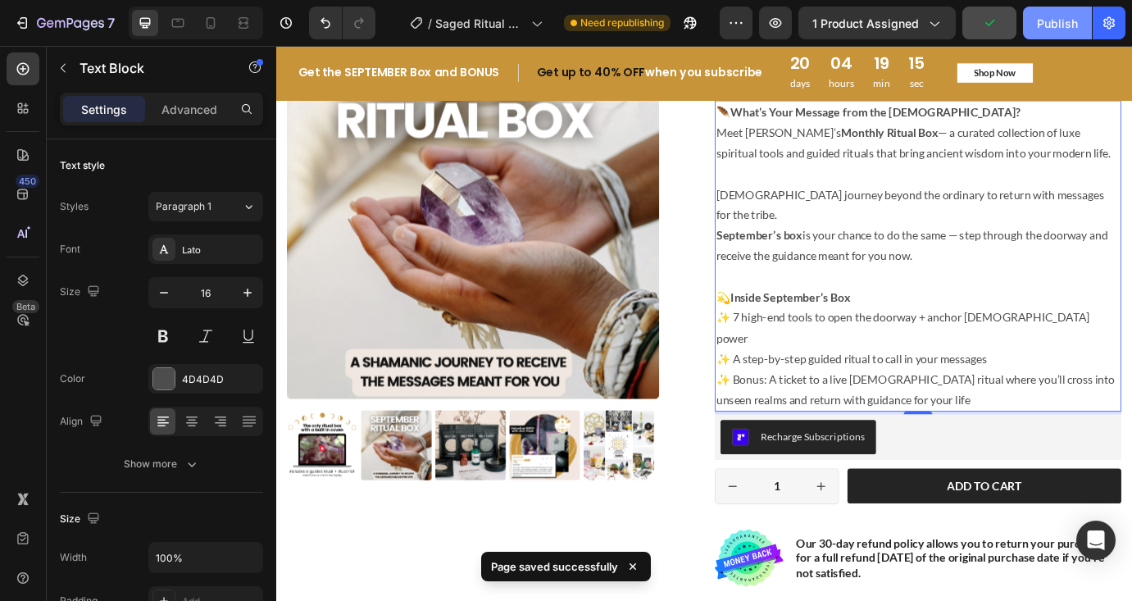
click at [1067, 22] on div "Publish" at bounding box center [1057, 23] width 41 height 17
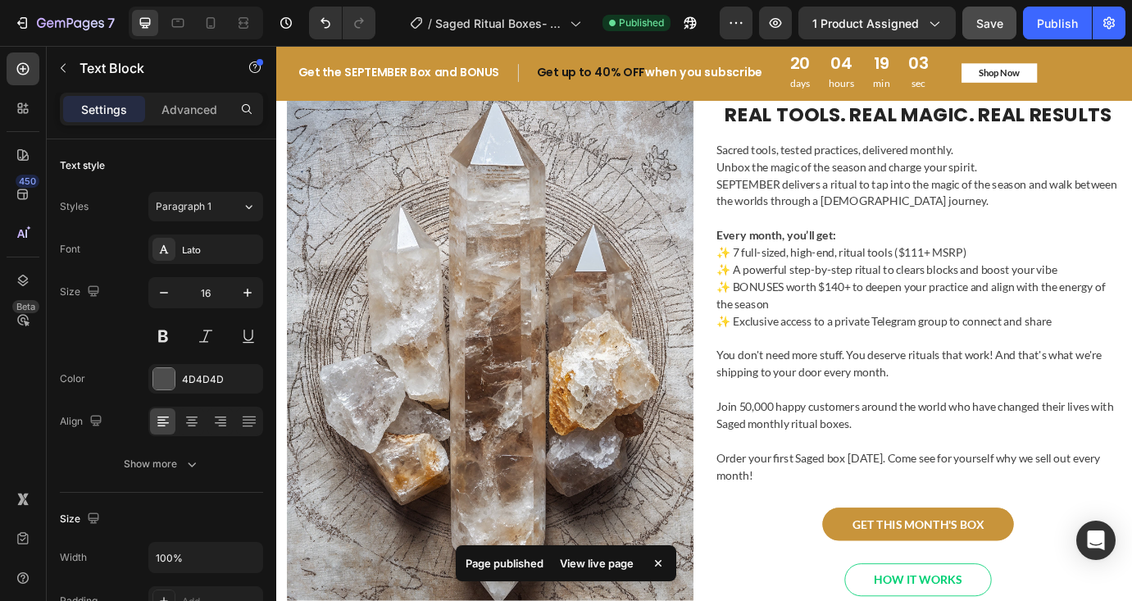
scroll to position [2734, 0]
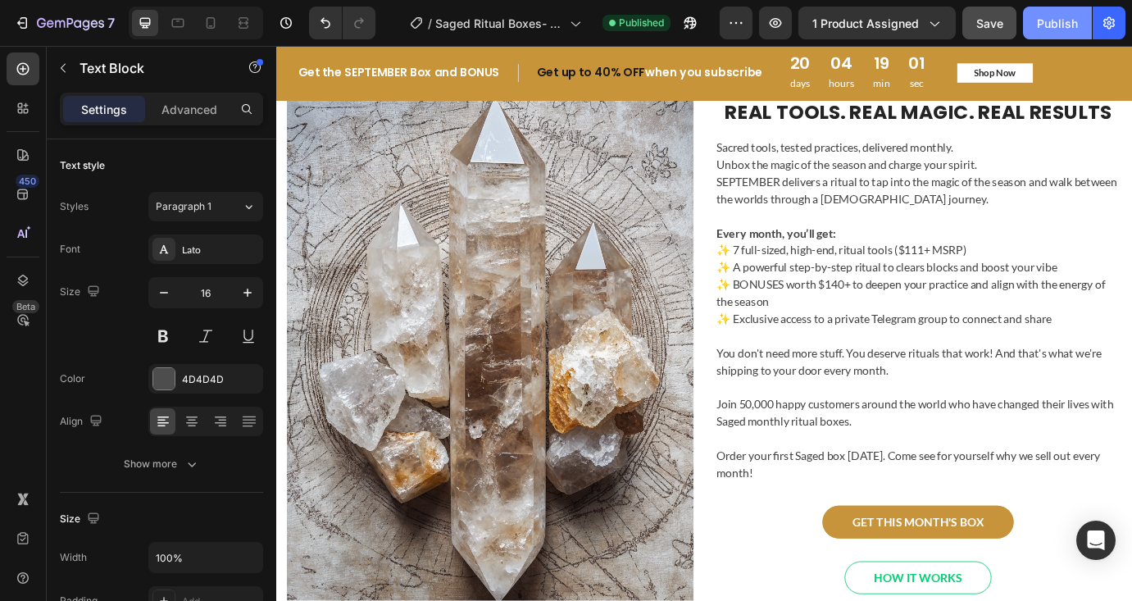
click at [1048, 20] on div "Publish" at bounding box center [1057, 23] width 41 height 17
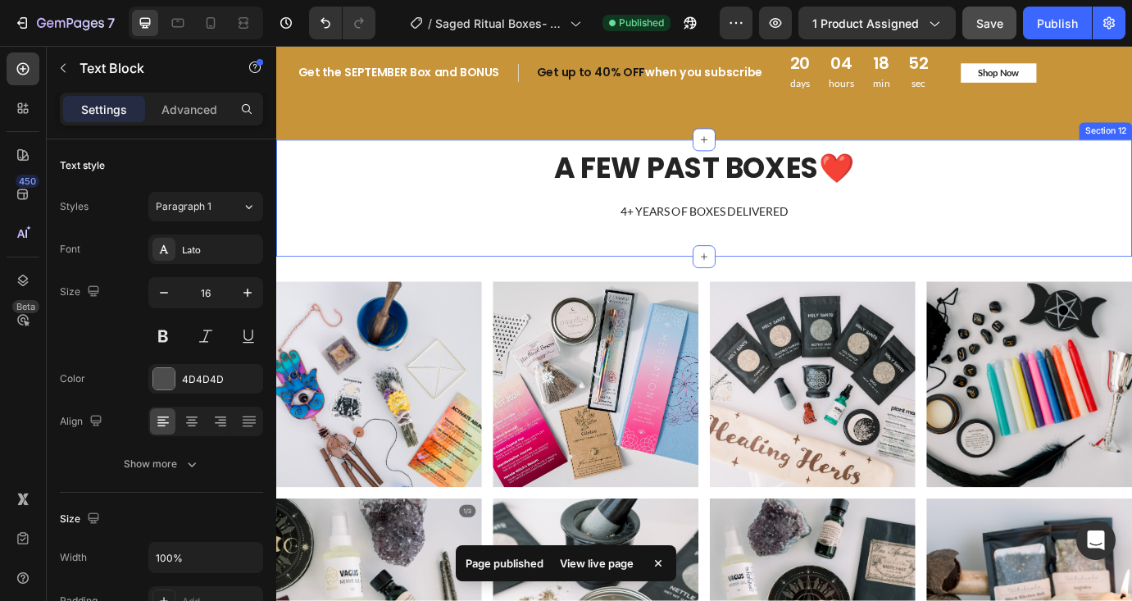
scroll to position [4806, 0]
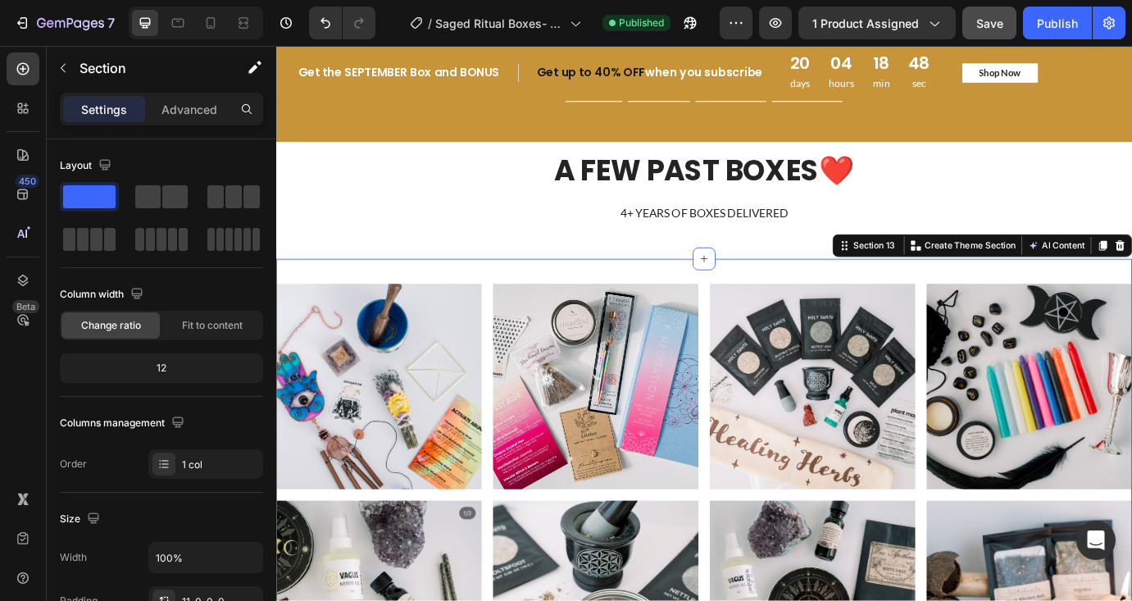
click at [318, 308] on div "Image Image Image Image Row Image Image Image Image Row" at bounding box center [768, 562] width 984 height 525
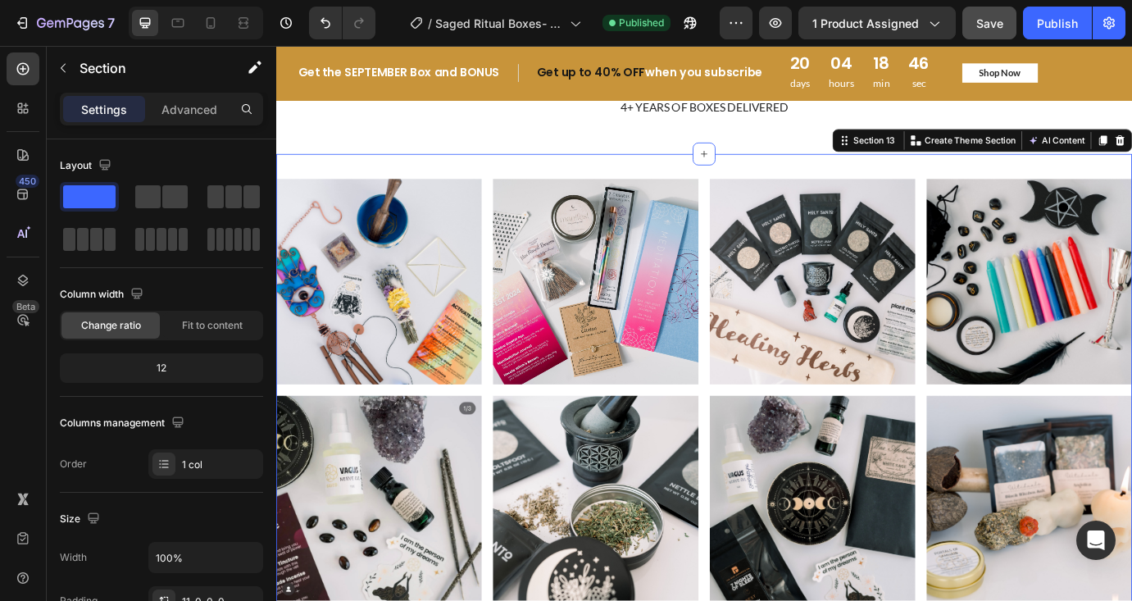
scroll to position [4931, 0]
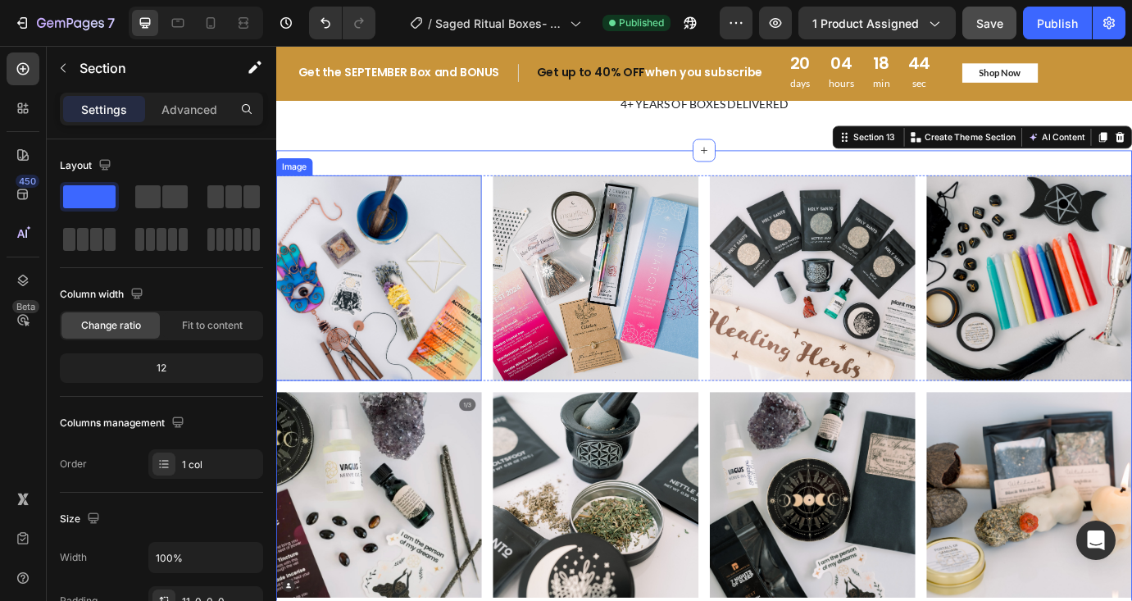
click at [314, 234] on img at bounding box center [394, 313] width 236 height 236
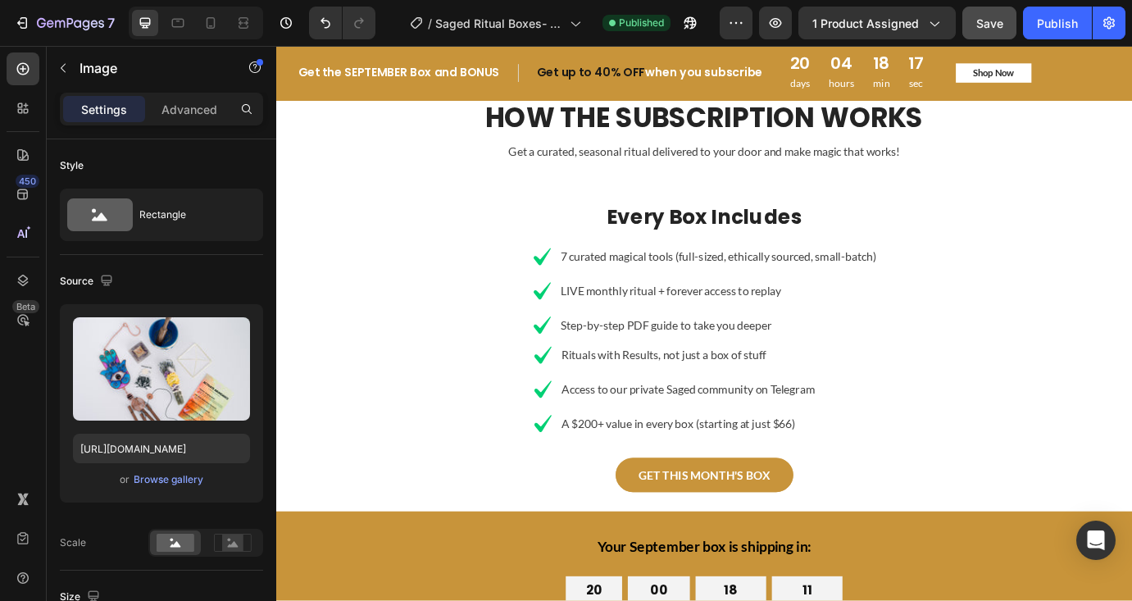
scroll to position [4151, 0]
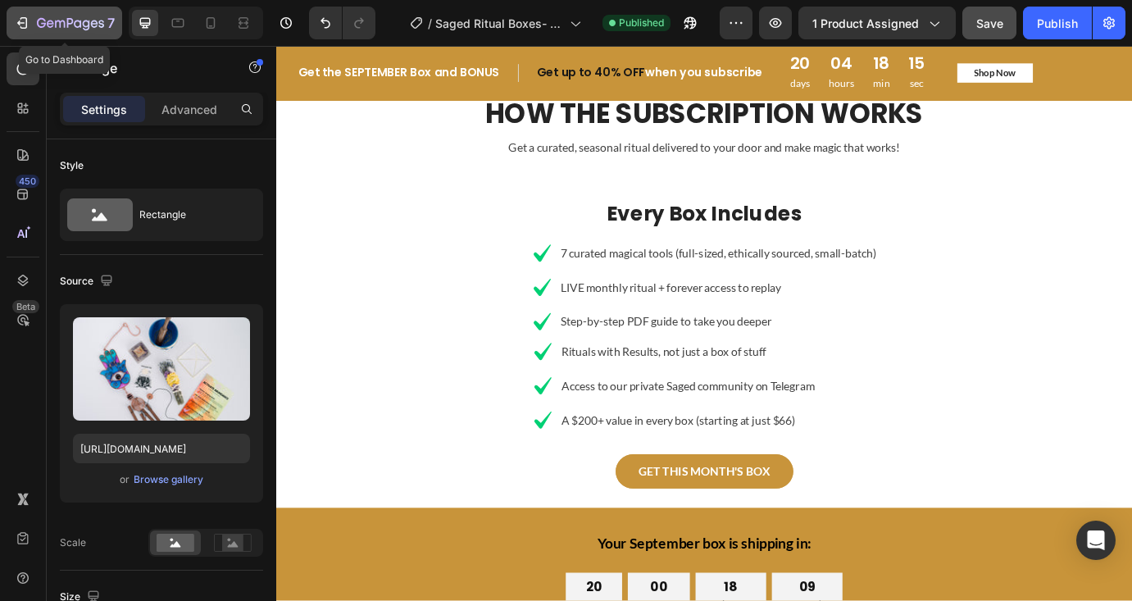
click at [32, 16] on div "7" at bounding box center [64, 23] width 101 height 20
